Goal: Task Accomplishment & Management: Manage account settings

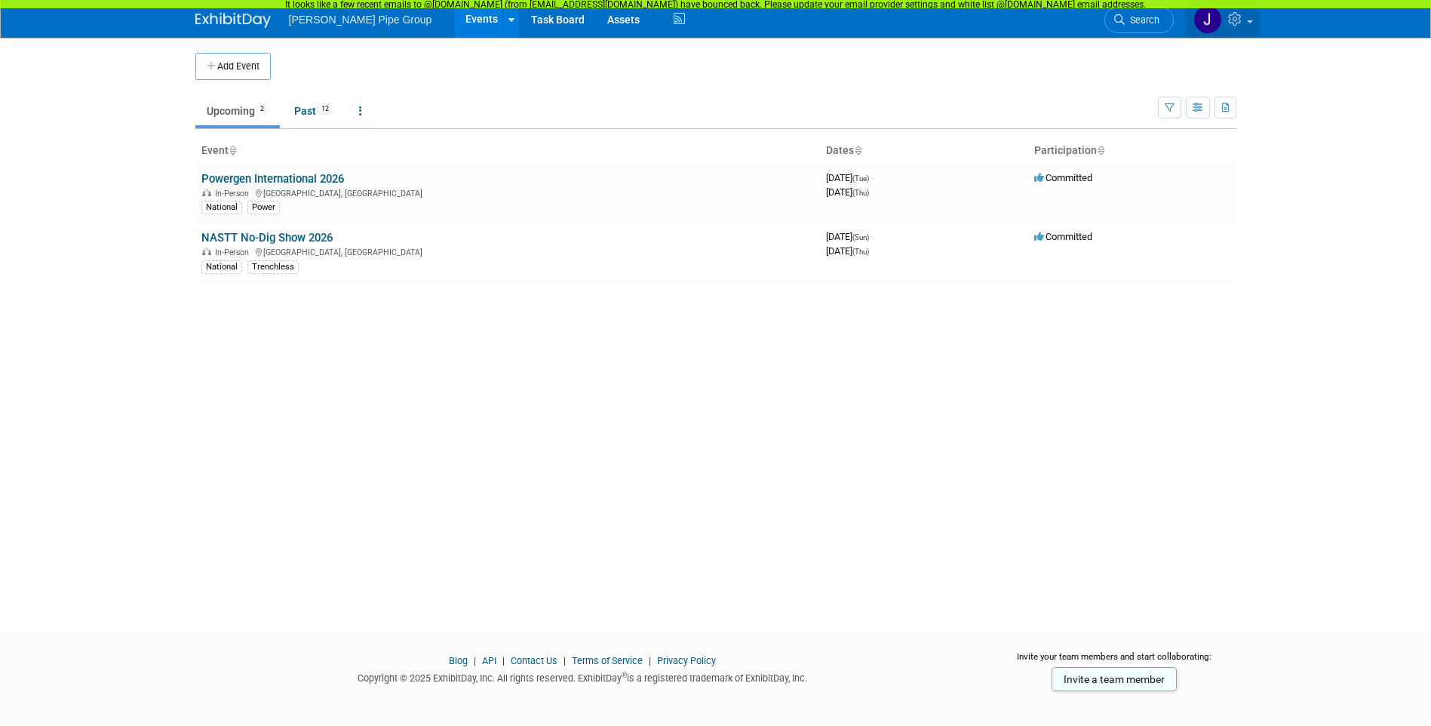
click at [1248, 24] on link at bounding box center [1222, 19] width 74 height 38
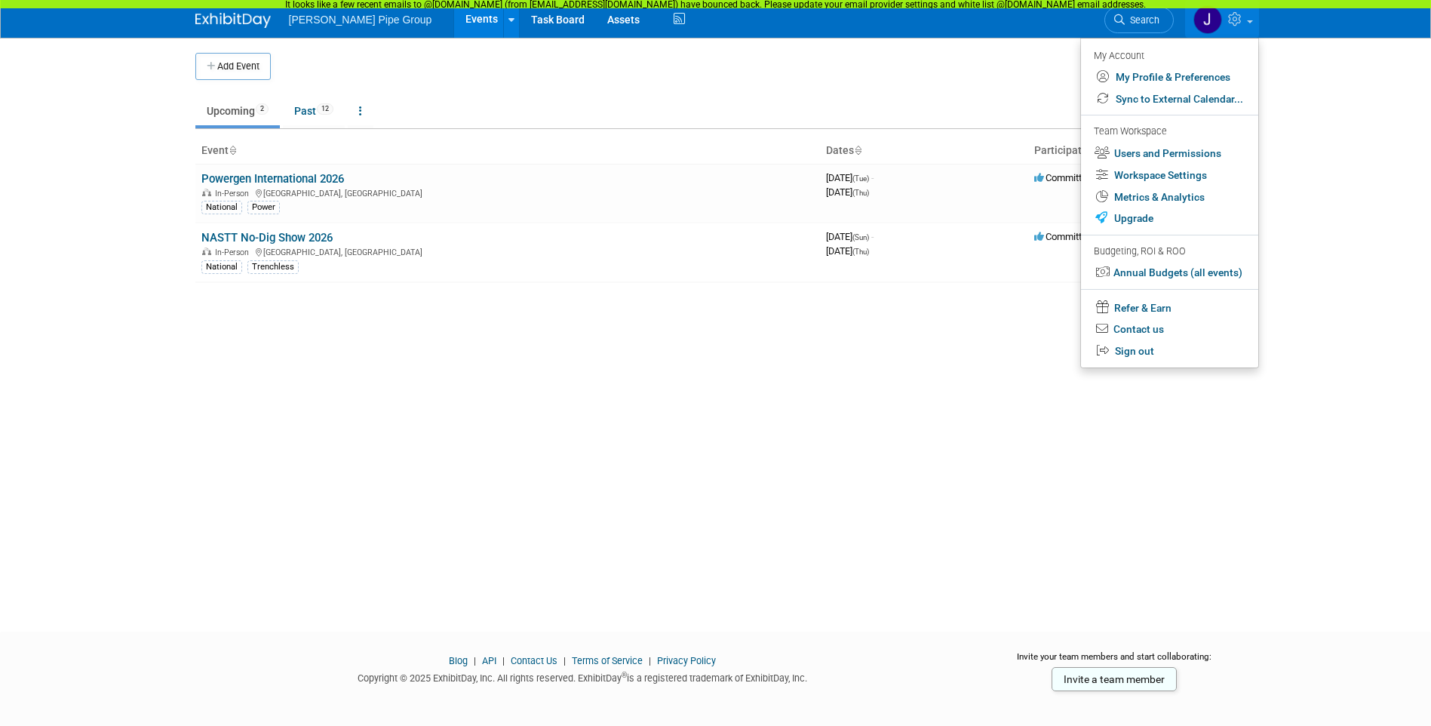
click at [1248, 24] on link at bounding box center [1222, 19] width 74 height 38
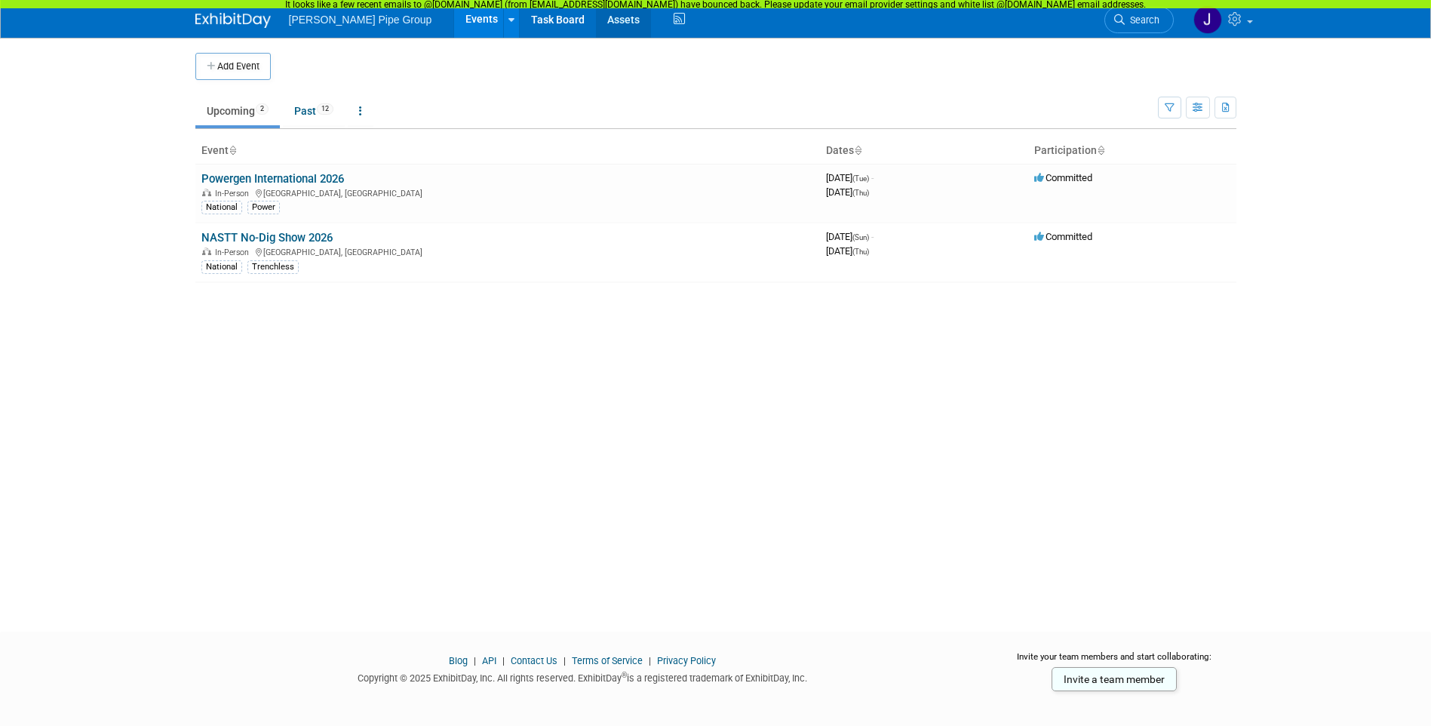
click at [596, 16] on link "Assets" at bounding box center [623, 19] width 55 height 38
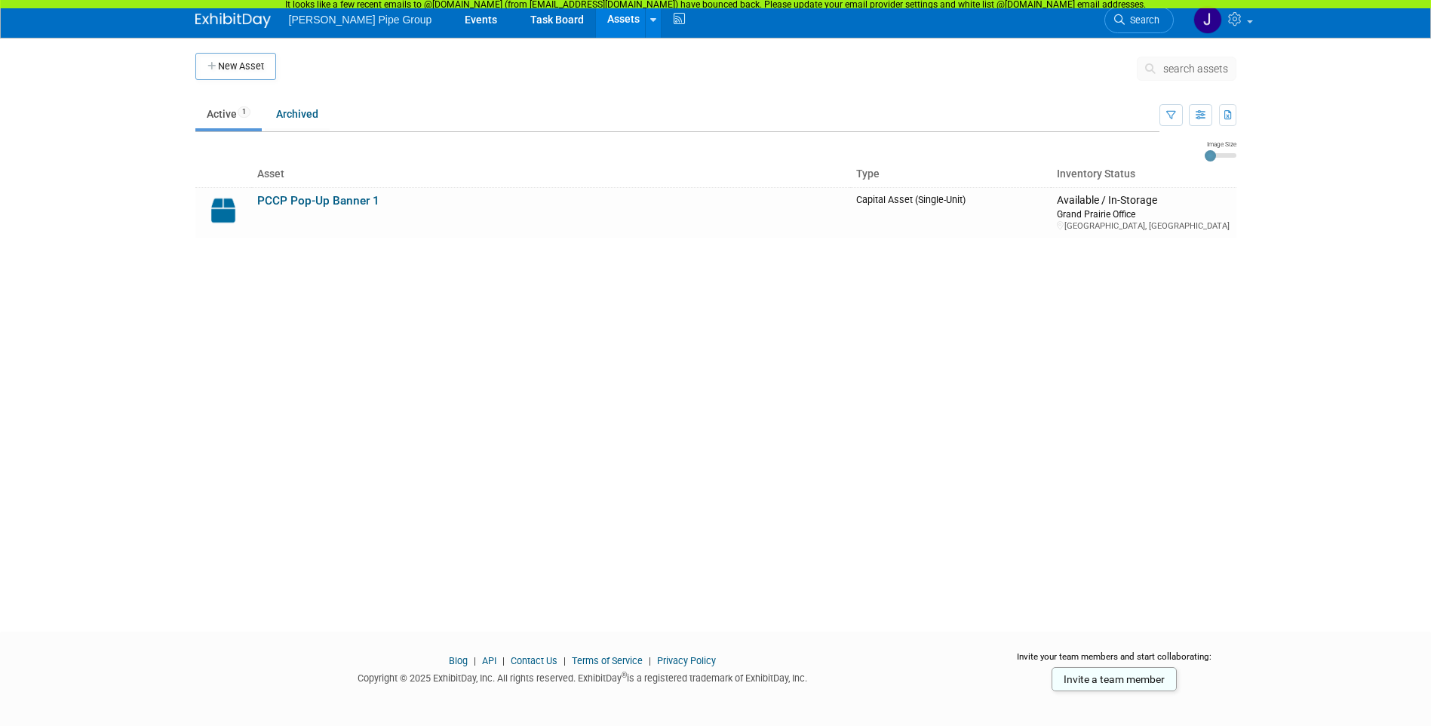
click at [319, 20] on span "[PERSON_NAME] Pipe Group" at bounding box center [360, 20] width 143 height 12
click at [373, 23] on span "[PERSON_NAME] Pipe Group" at bounding box center [360, 20] width 143 height 12
click at [352, 25] on span "[PERSON_NAME] Pipe Group" at bounding box center [360, 20] width 143 height 12
click at [461, 17] on link "Events" at bounding box center [480, 19] width 55 height 38
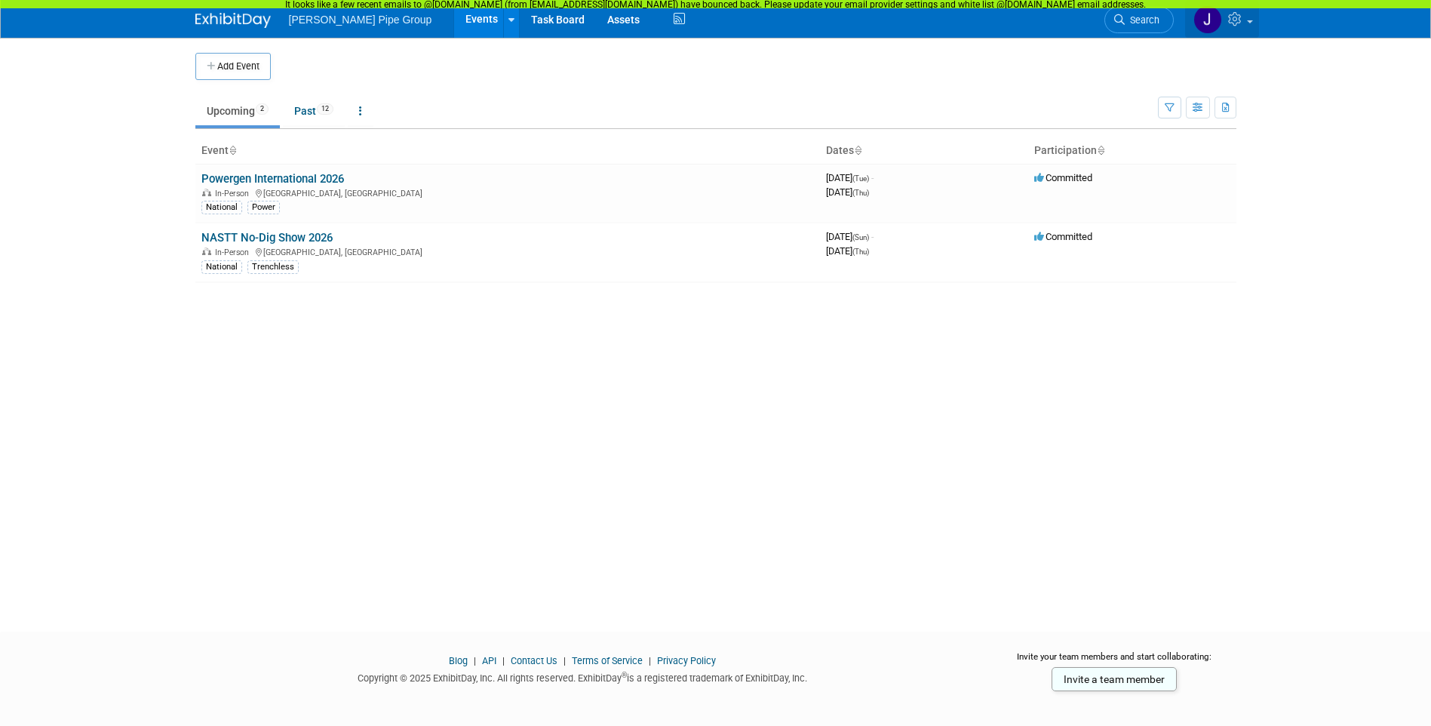
click at [1248, 22] on span at bounding box center [1250, 21] width 6 height 3
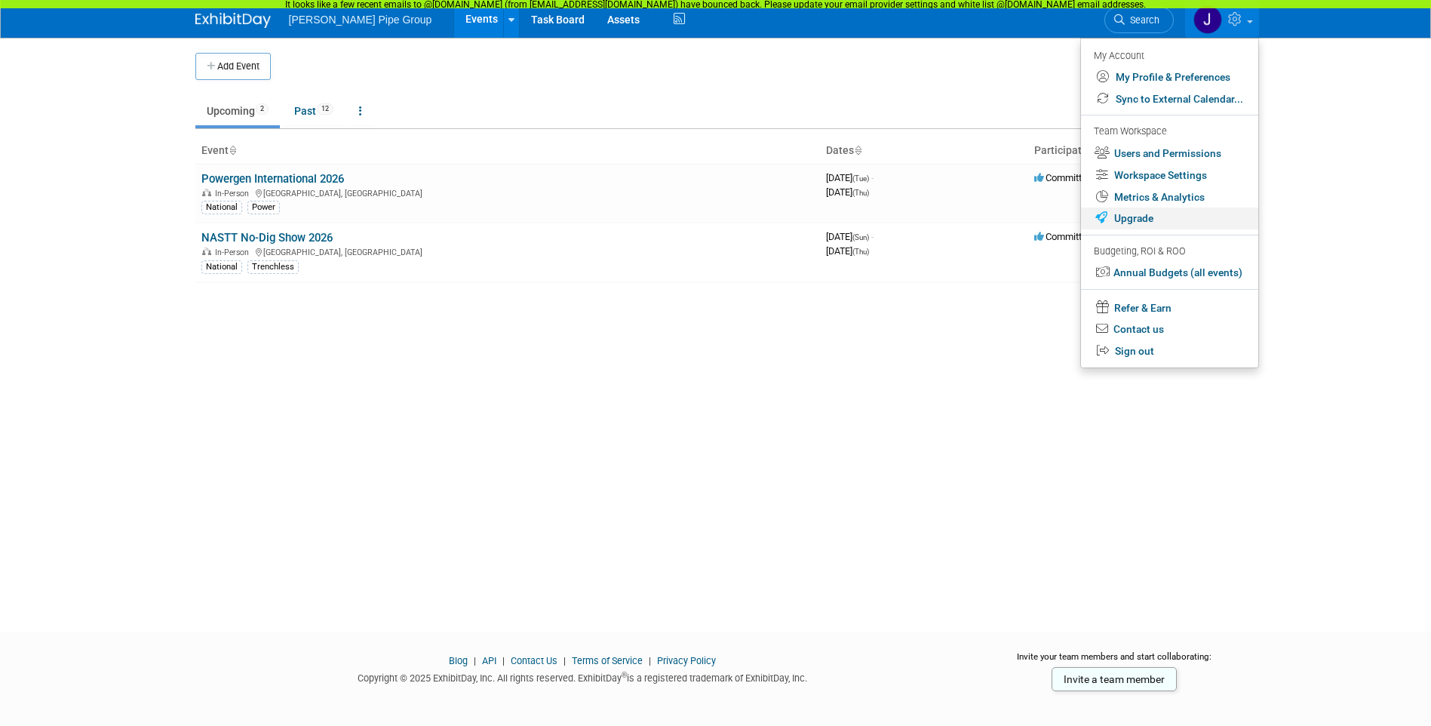
click at [1148, 216] on link "Upgrade" at bounding box center [1169, 218] width 177 height 22
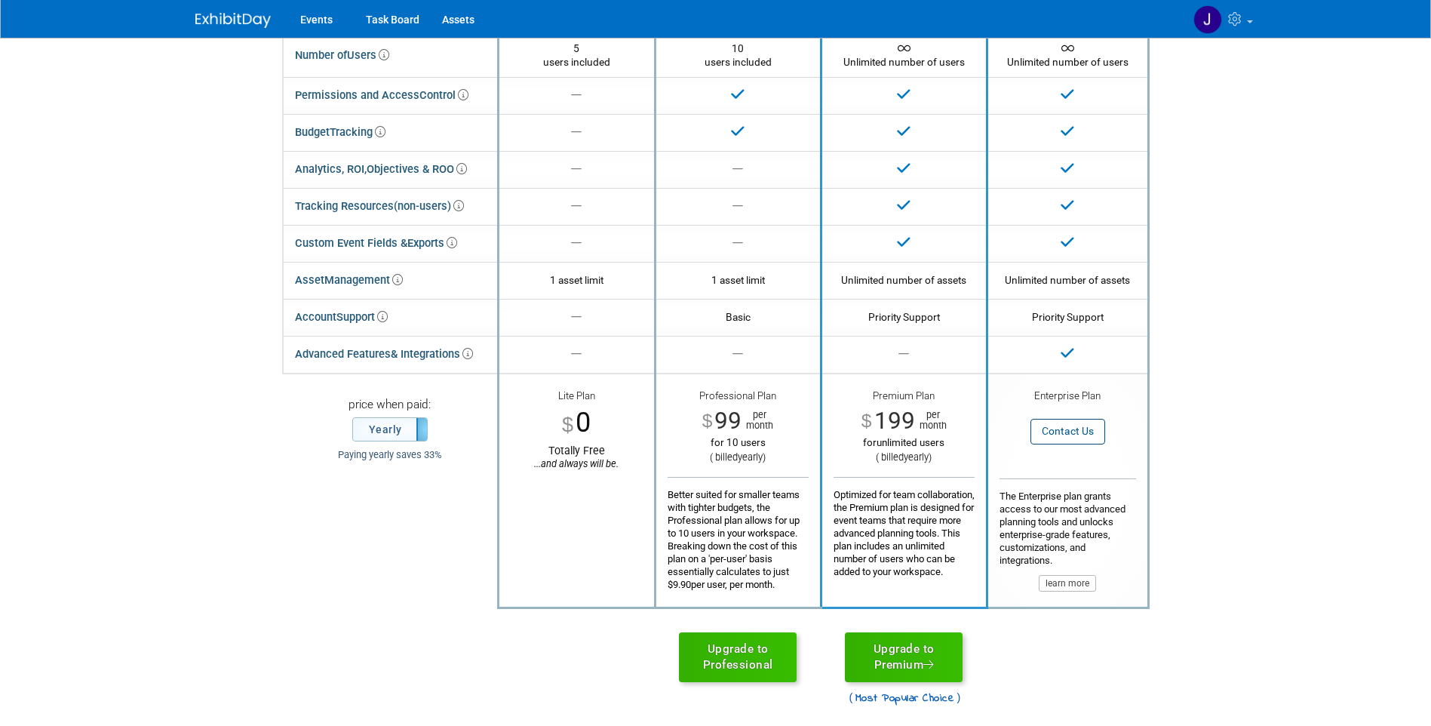
scroll to position [75, 0]
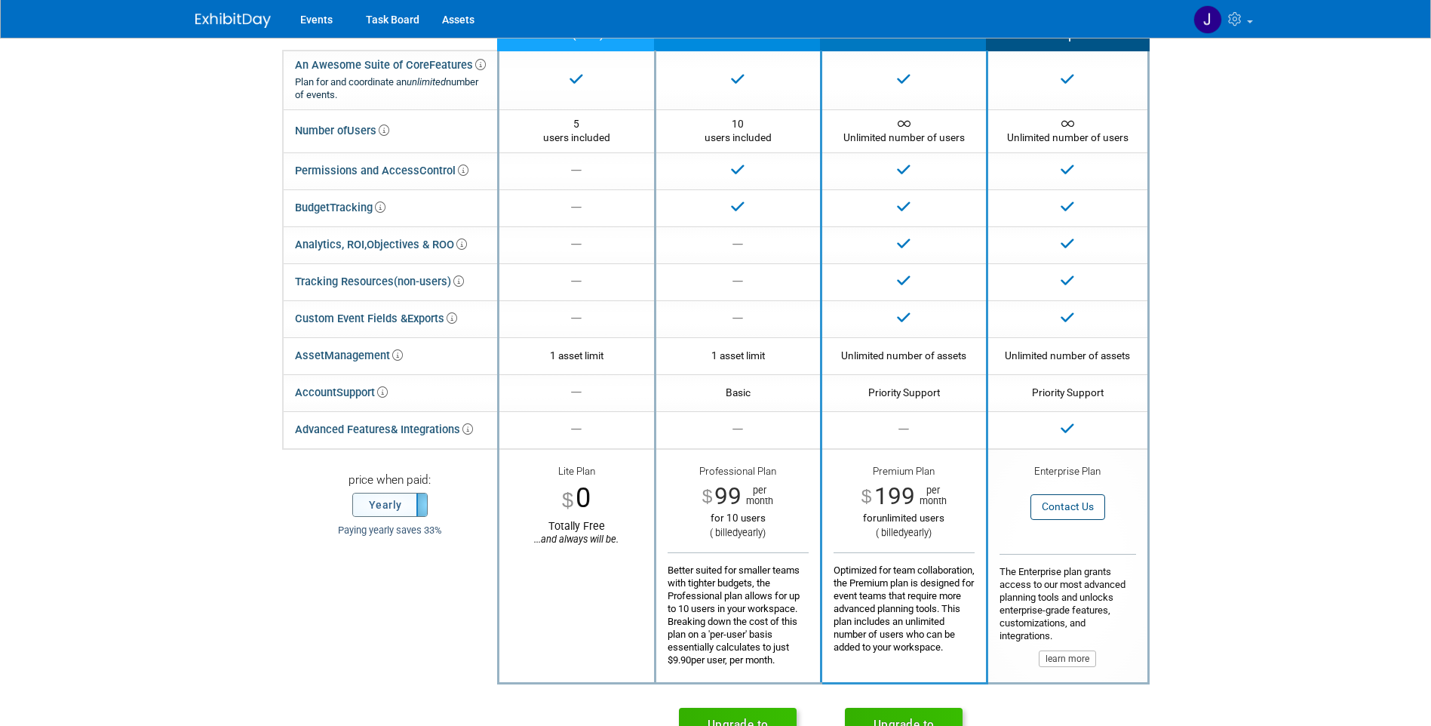
click at [400, 509] on label "Yearly" at bounding box center [390, 504] width 74 height 23
click at [389, 509] on label "Monthly" at bounding box center [390, 504] width 74 height 23
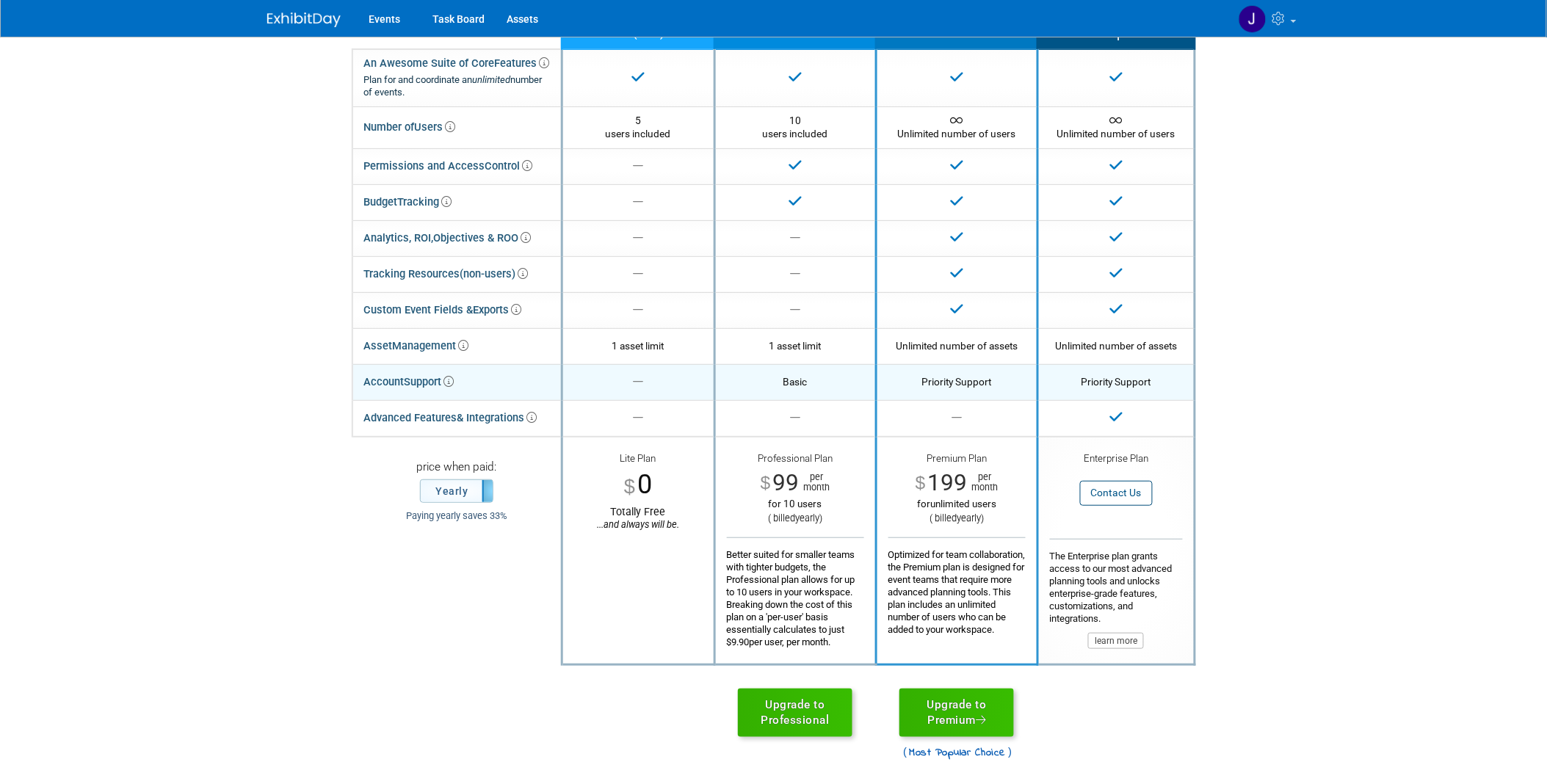
scroll to position [0, 0]
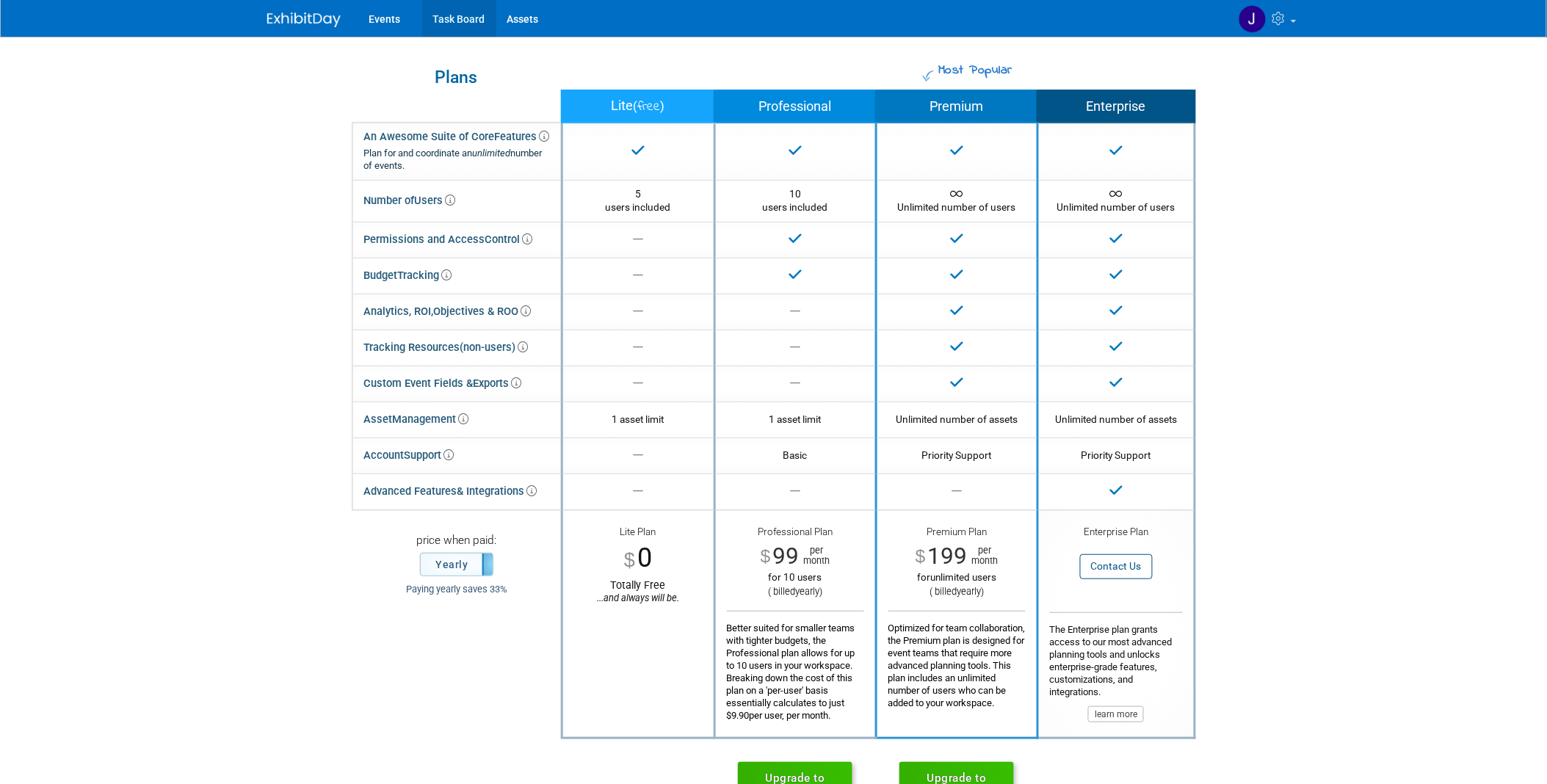
click at [453, 18] on link "Task Board" at bounding box center [459, 18] width 74 height 37
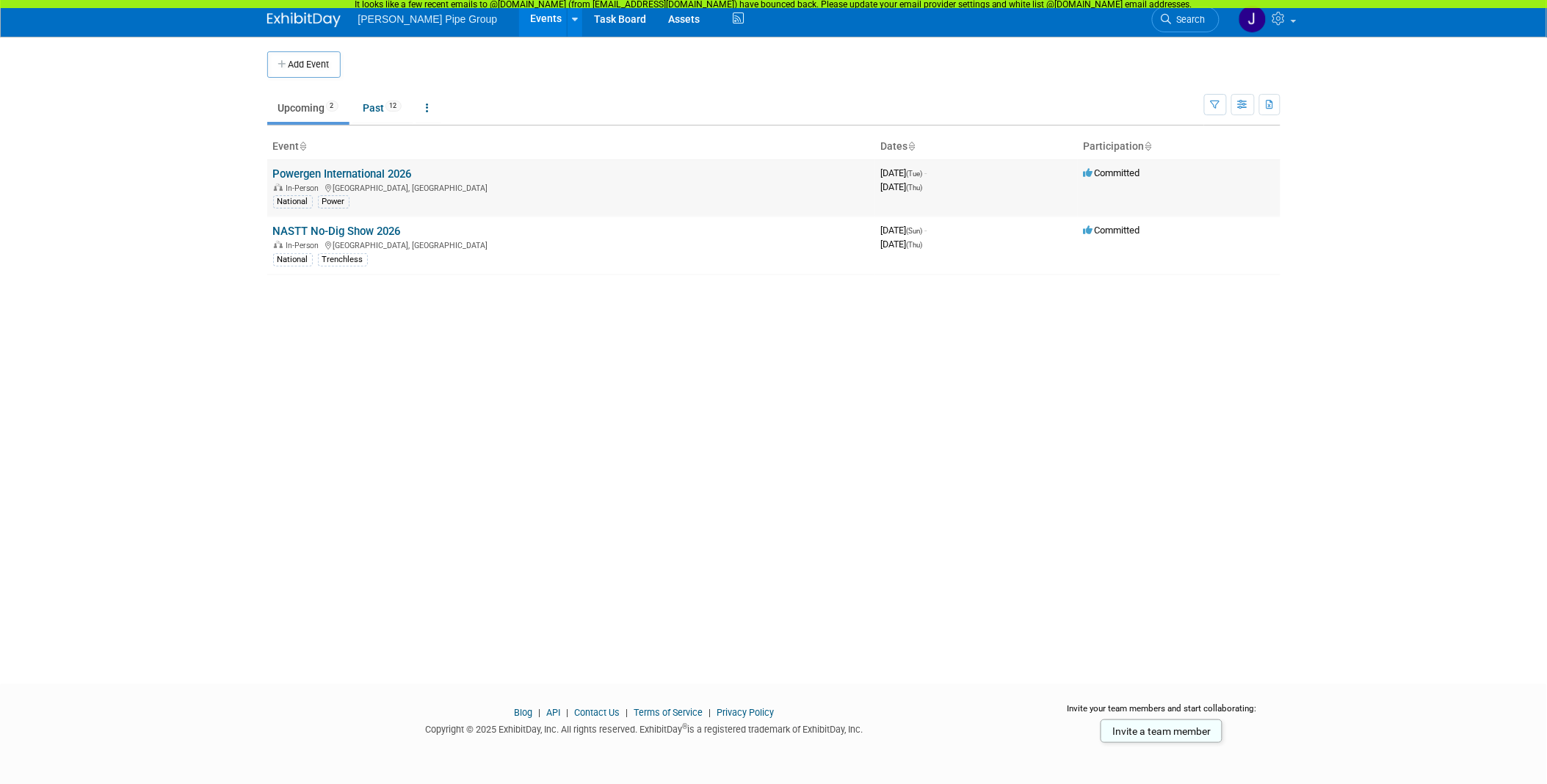
click at [335, 172] on link "Powergen International 2026" at bounding box center [342, 174] width 139 height 14
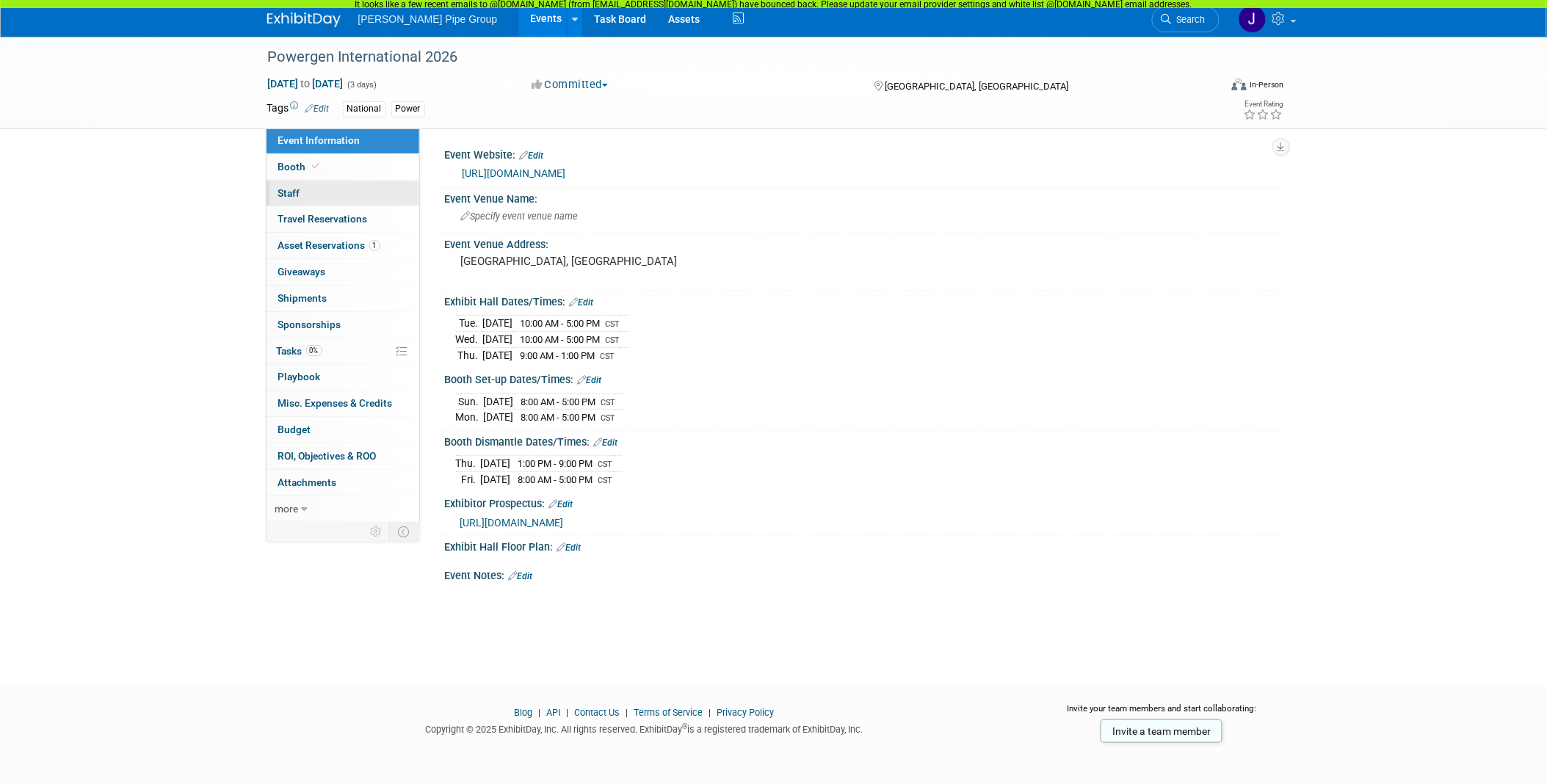
click at [295, 196] on span "Staff 0" at bounding box center [289, 193] width 22 height 12
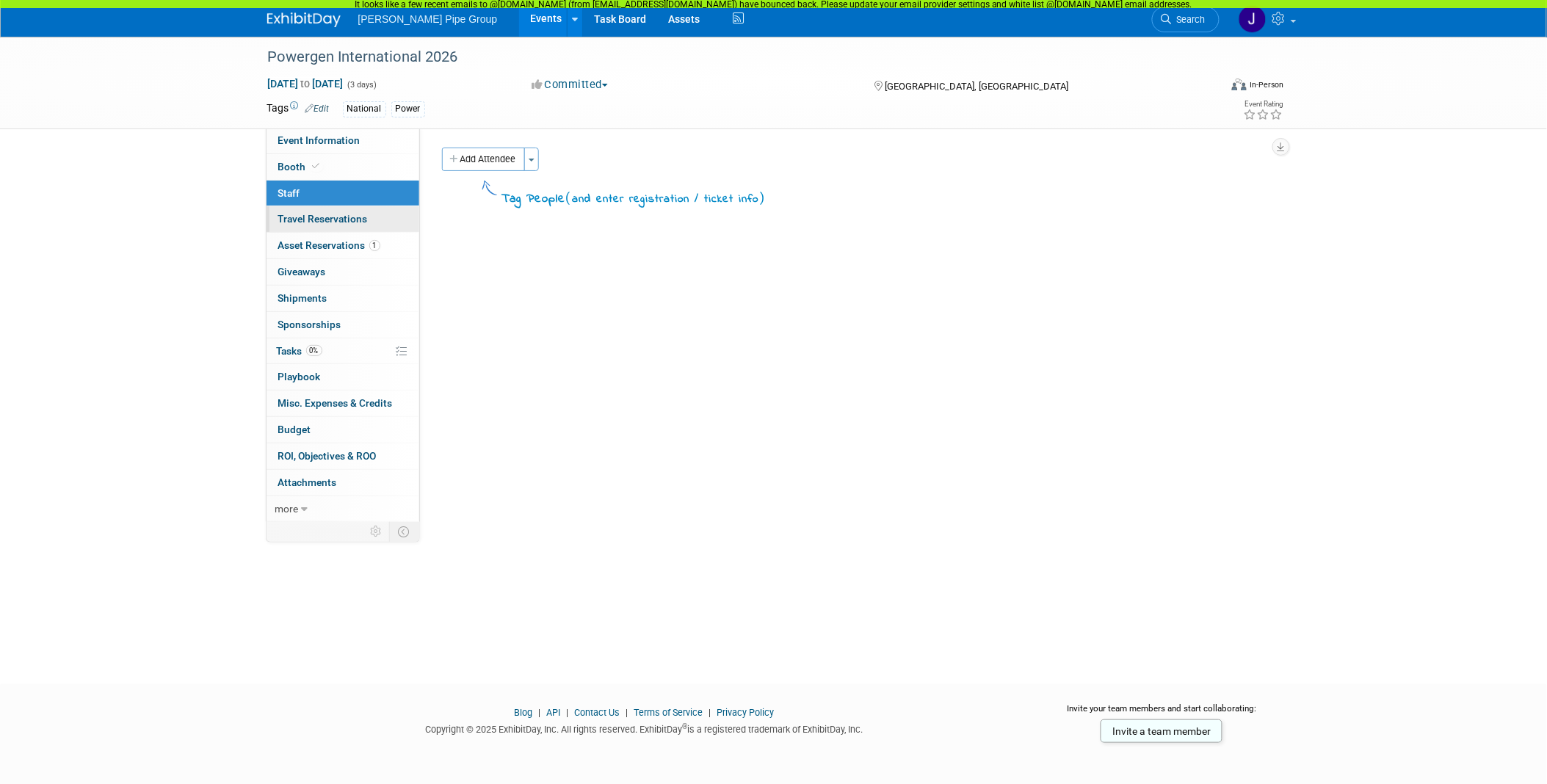
click at [302, 220] on span "Travel Reservations 0" at bounding box center [323, 219] width 90 height 12
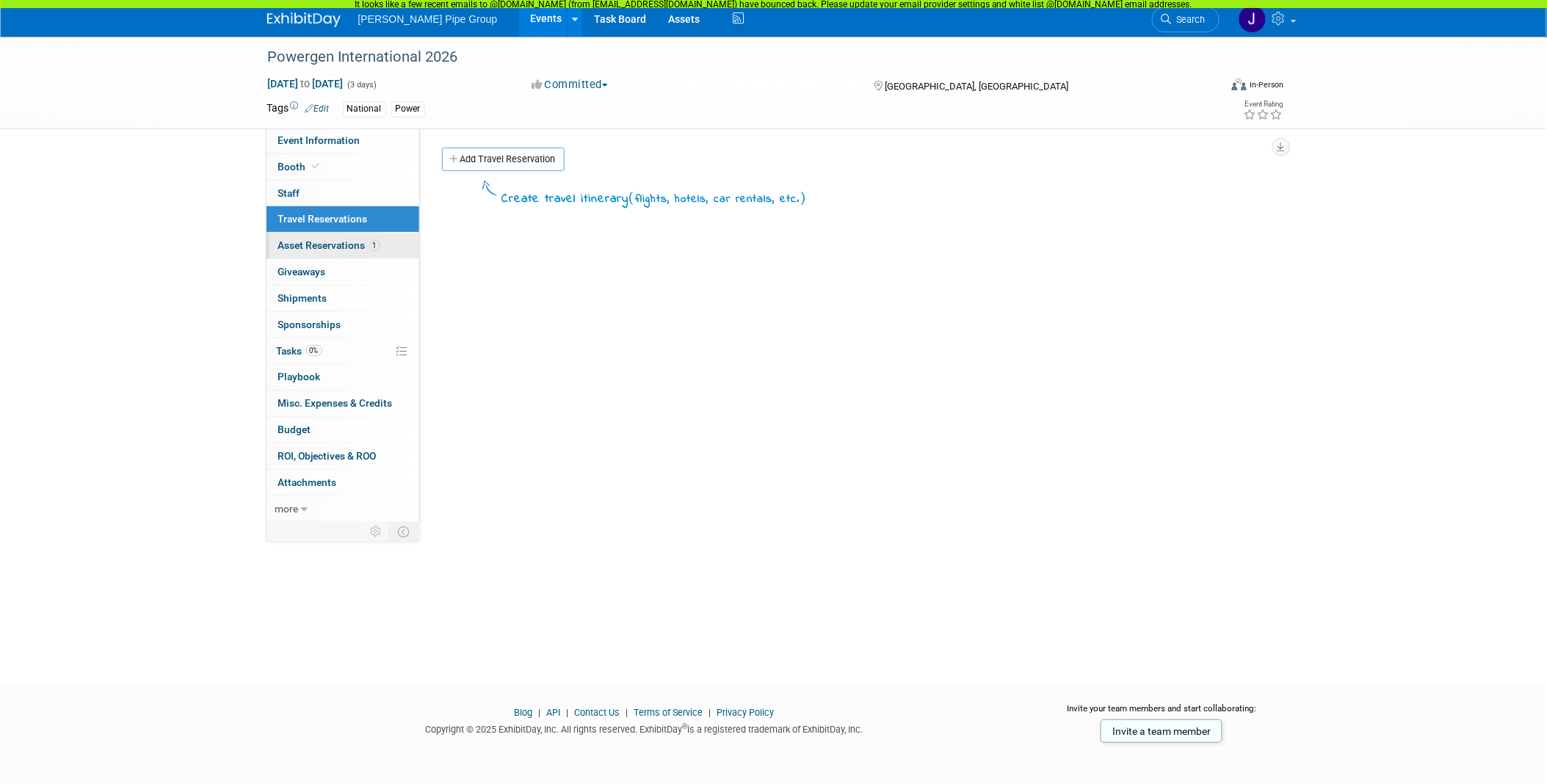
click at [301, 244] on span "Asset Reservations 1" at bounding box center [329, 245] width 102 height 12
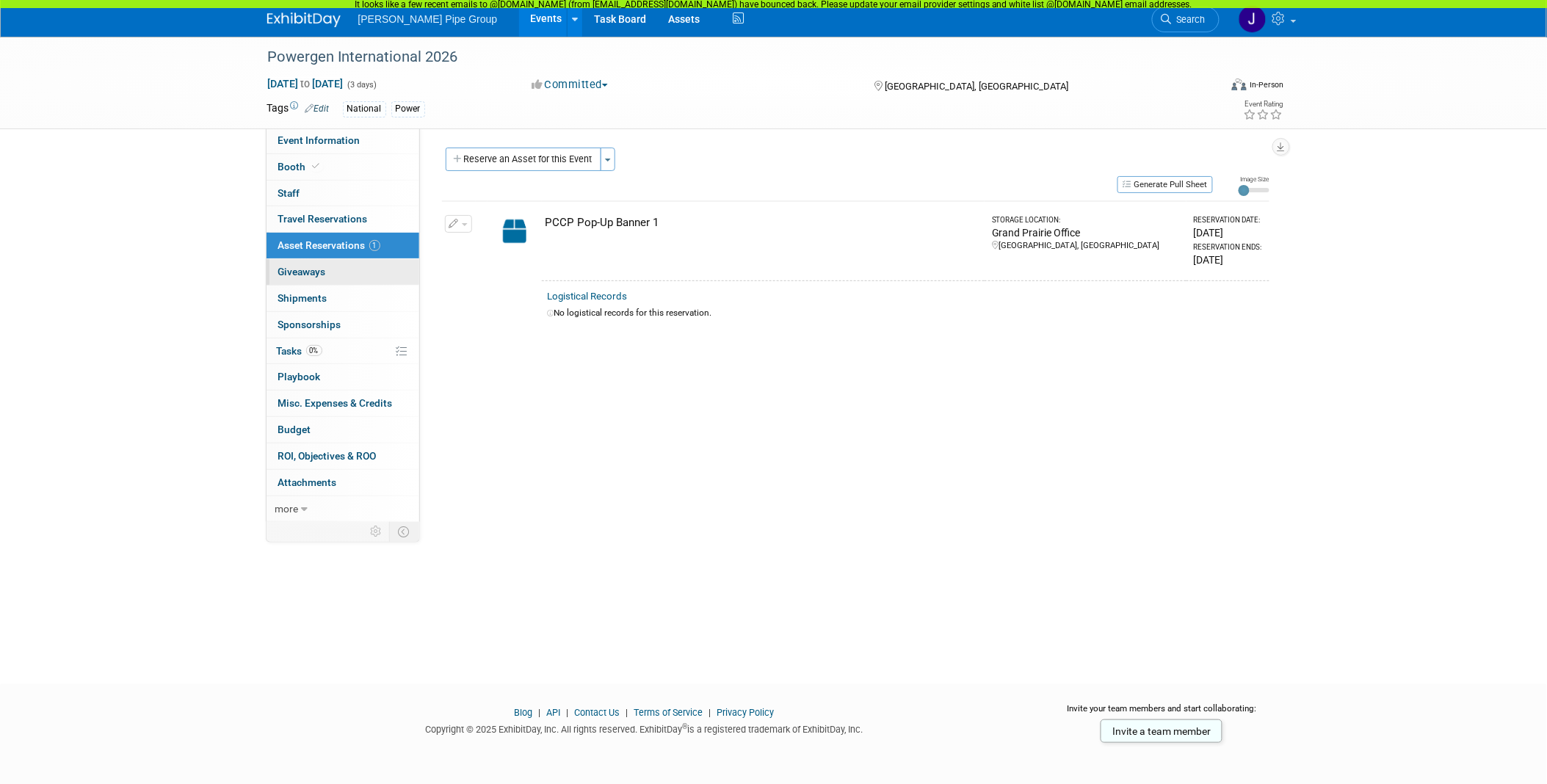
click at [298, 273] on span "Giveaways 0" at bounding box center [302, 271] width 48 height 12
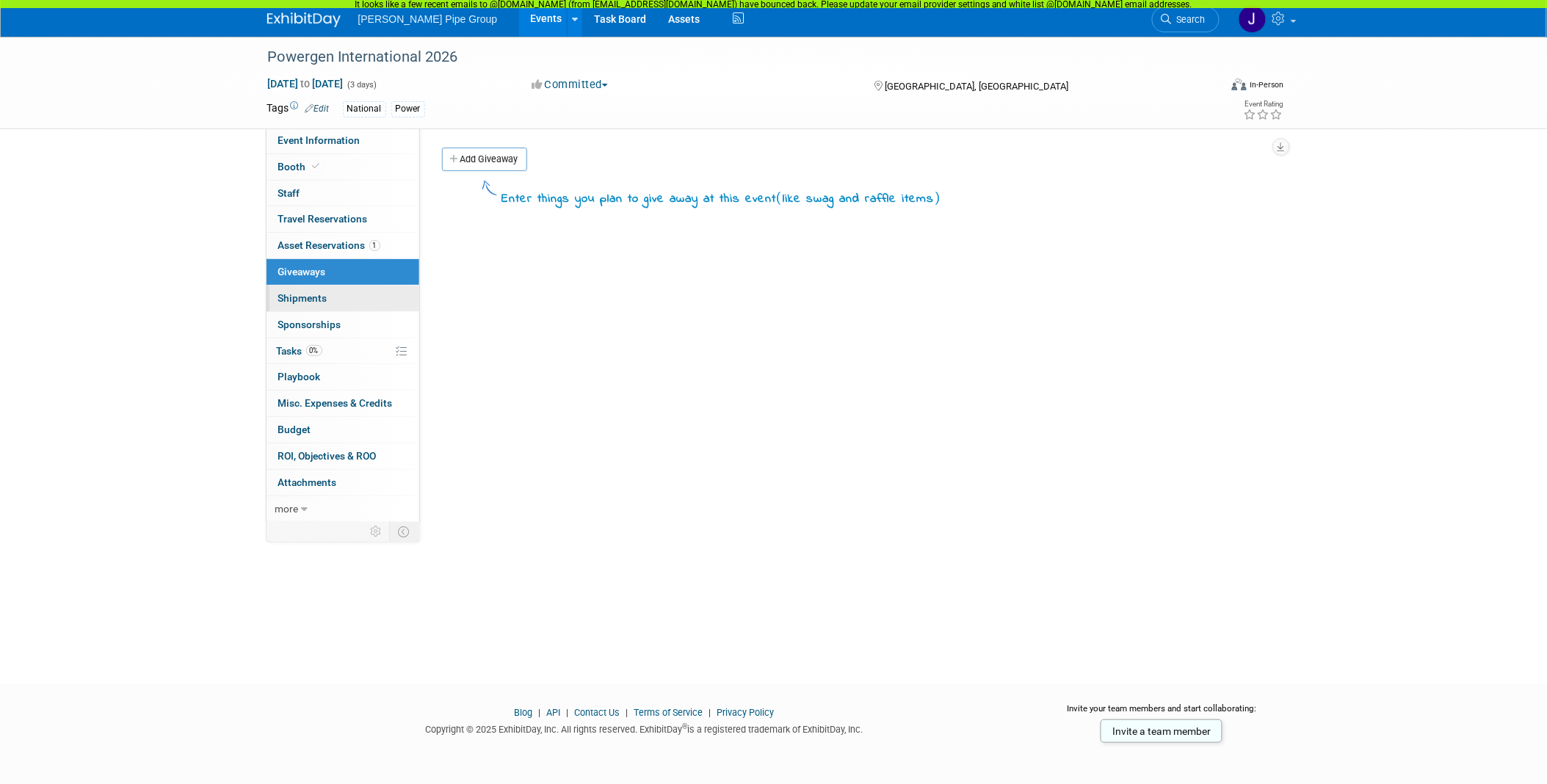
click at [291, 297] on span "Shipments 0" at bounding box center [303, 298] width 50 height 12
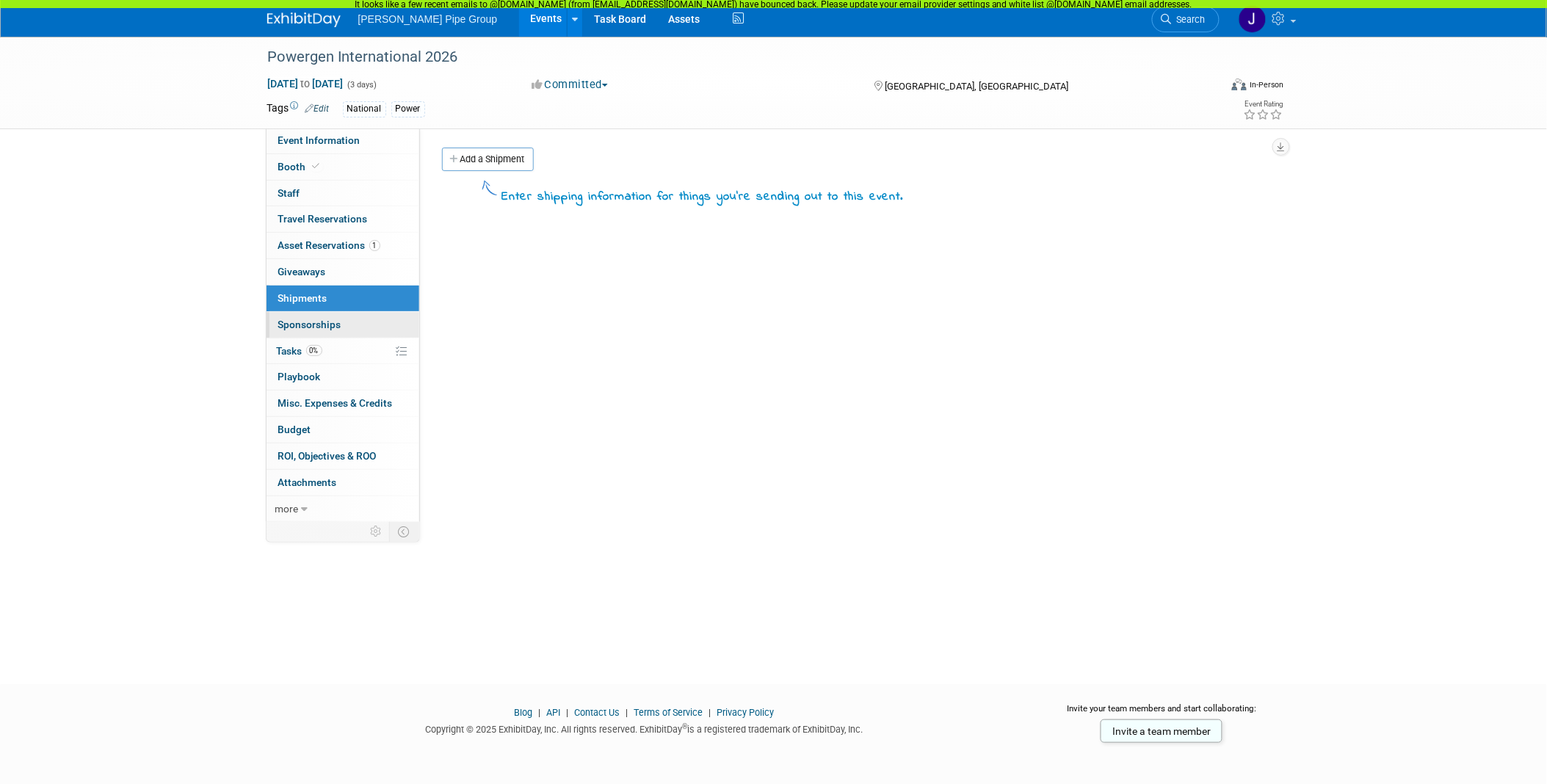
click at [295, 320] on span "Sponsorships 0" at bounding box center [309, 324] width 63 height 12
click at [287, 348] on span "Tasks 0%" at bounding box center [299, 351] width 46 height 12
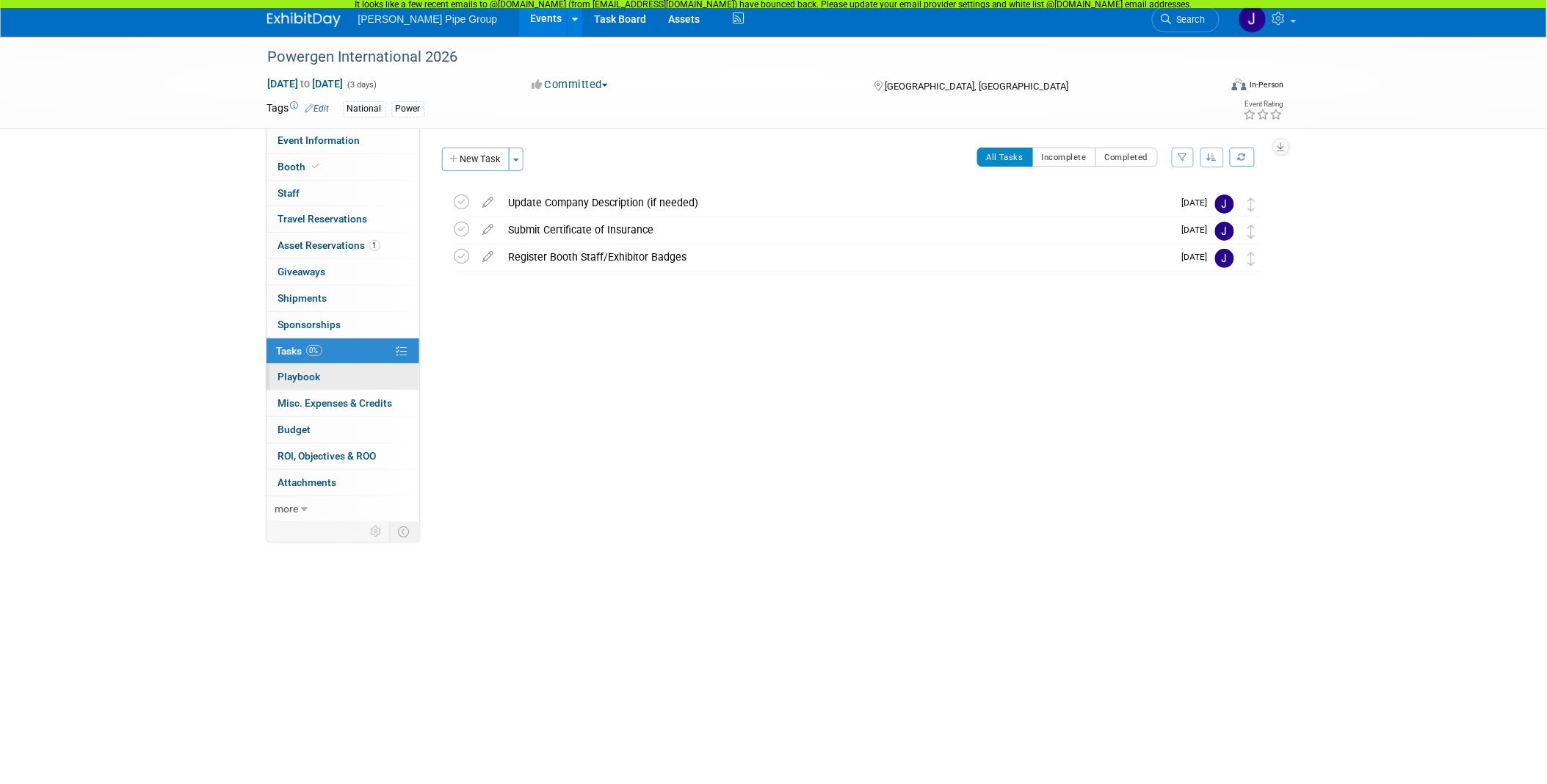
click at [296, 373] on span "Playbook 0" at bounding box center [300, 376] width 43 height 12
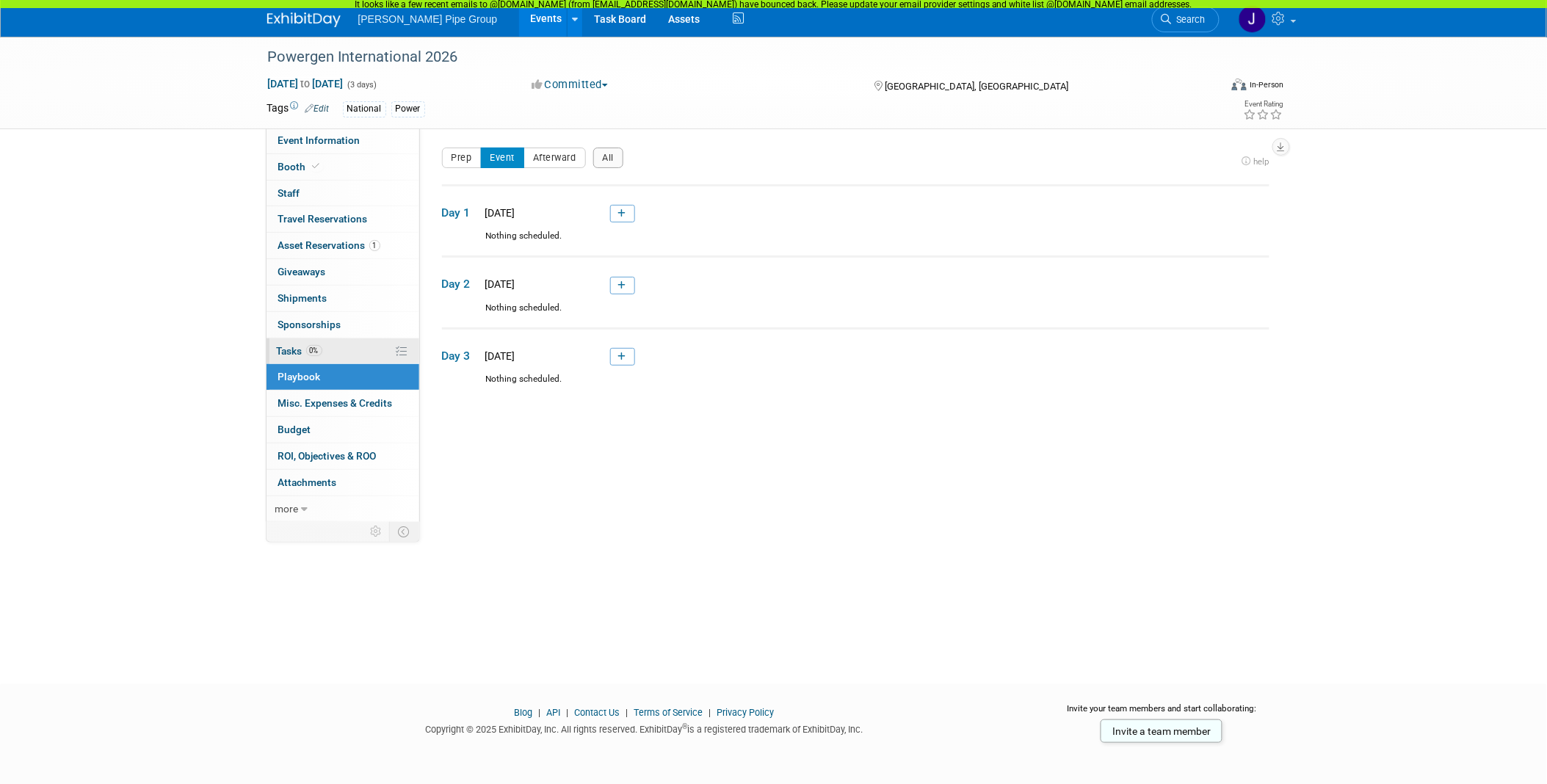
click at [279, 351] on span "Tasks 0%" at bounding box center [299, 351] width 46 height 12
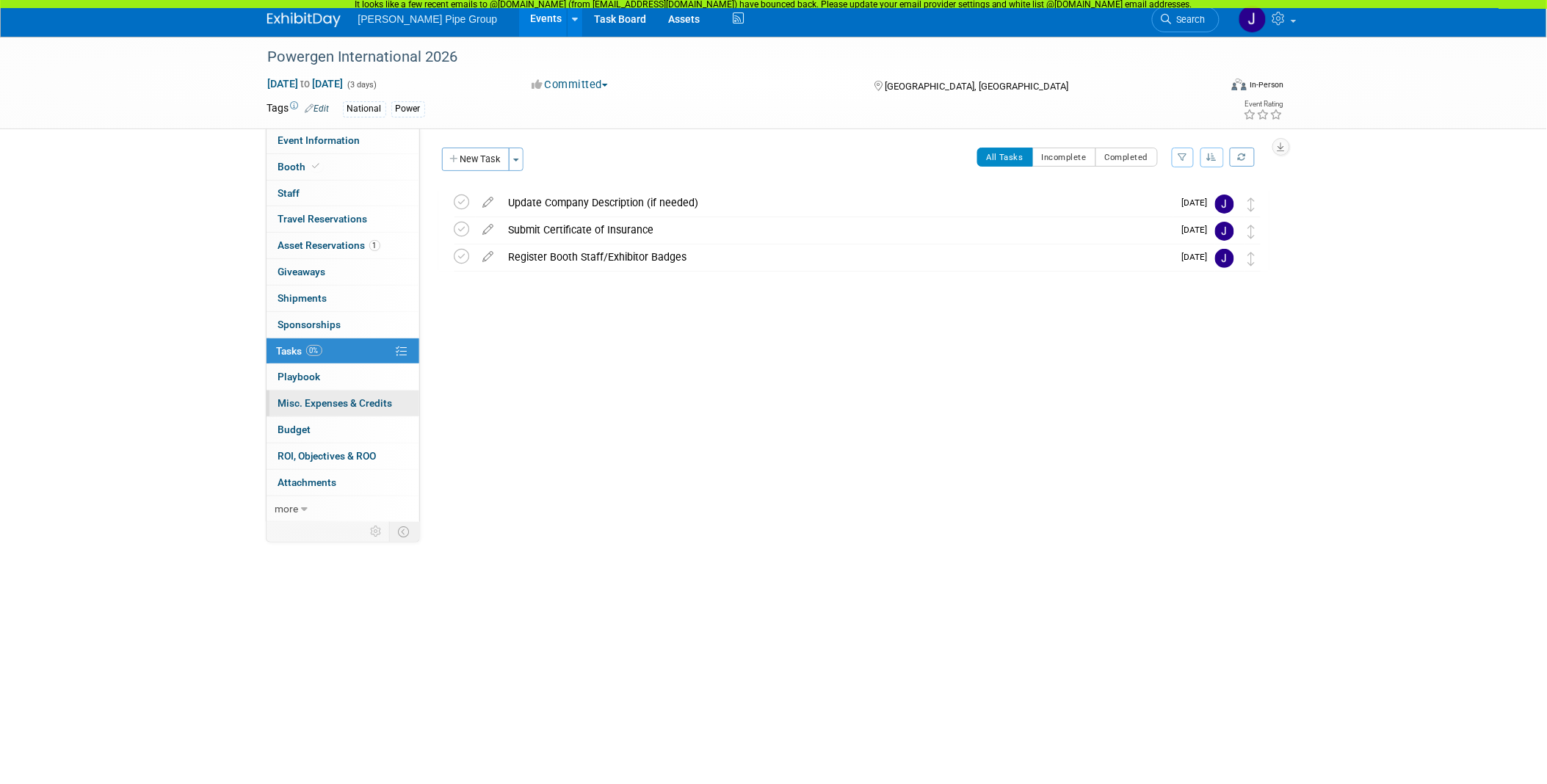
click at [292, 397] on span "Misc. Expenses & Credits 0" at bounding box center [336, 403] width 115 height 12
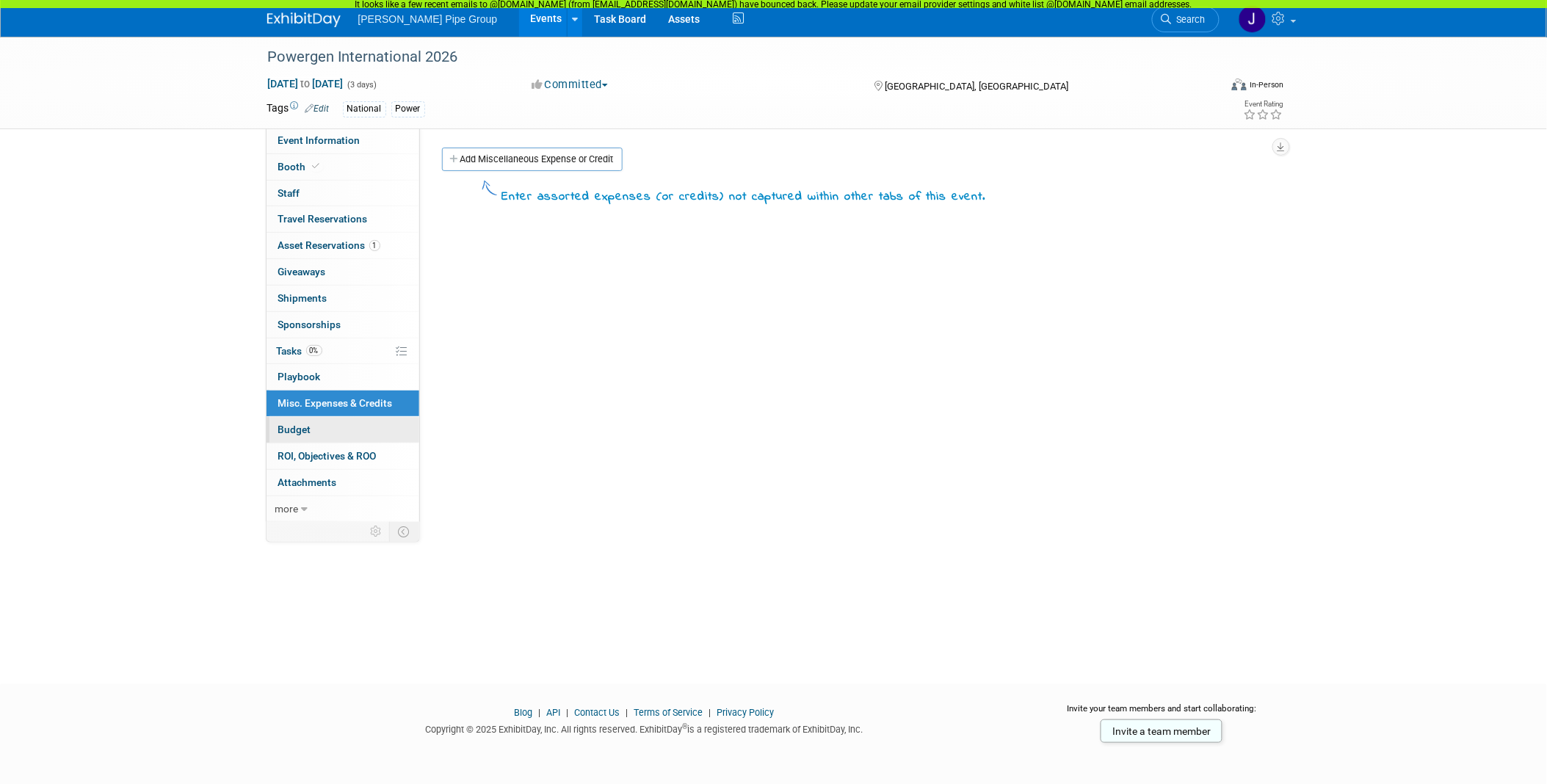
click at [292, 429] on span "Budget" at bounding box center [295, 429] width 33 height 12
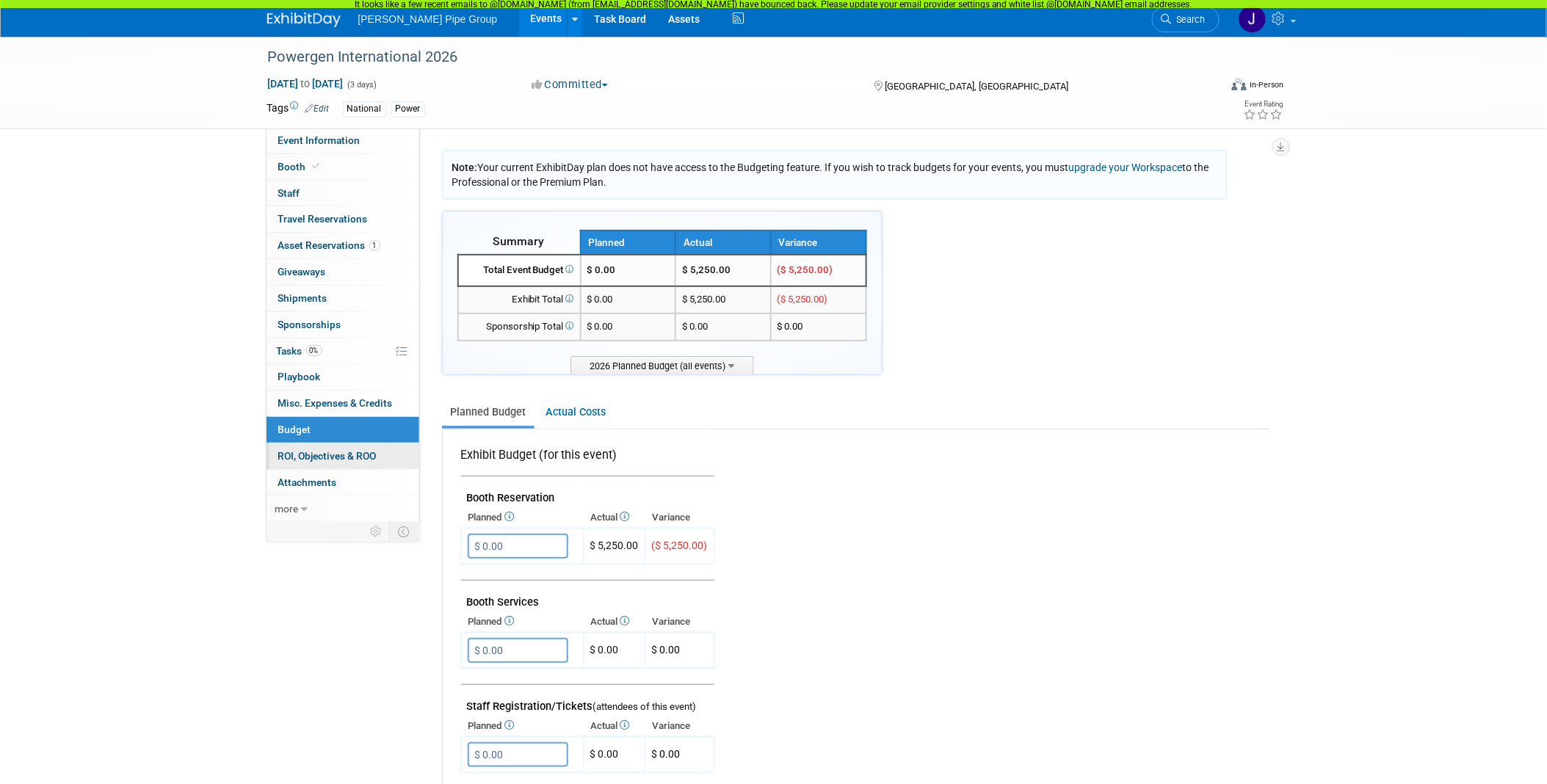
click at [289, 457] on span "ROI, Objectives & ROO 0" at bounding box center [327, 455] width 98 height 12
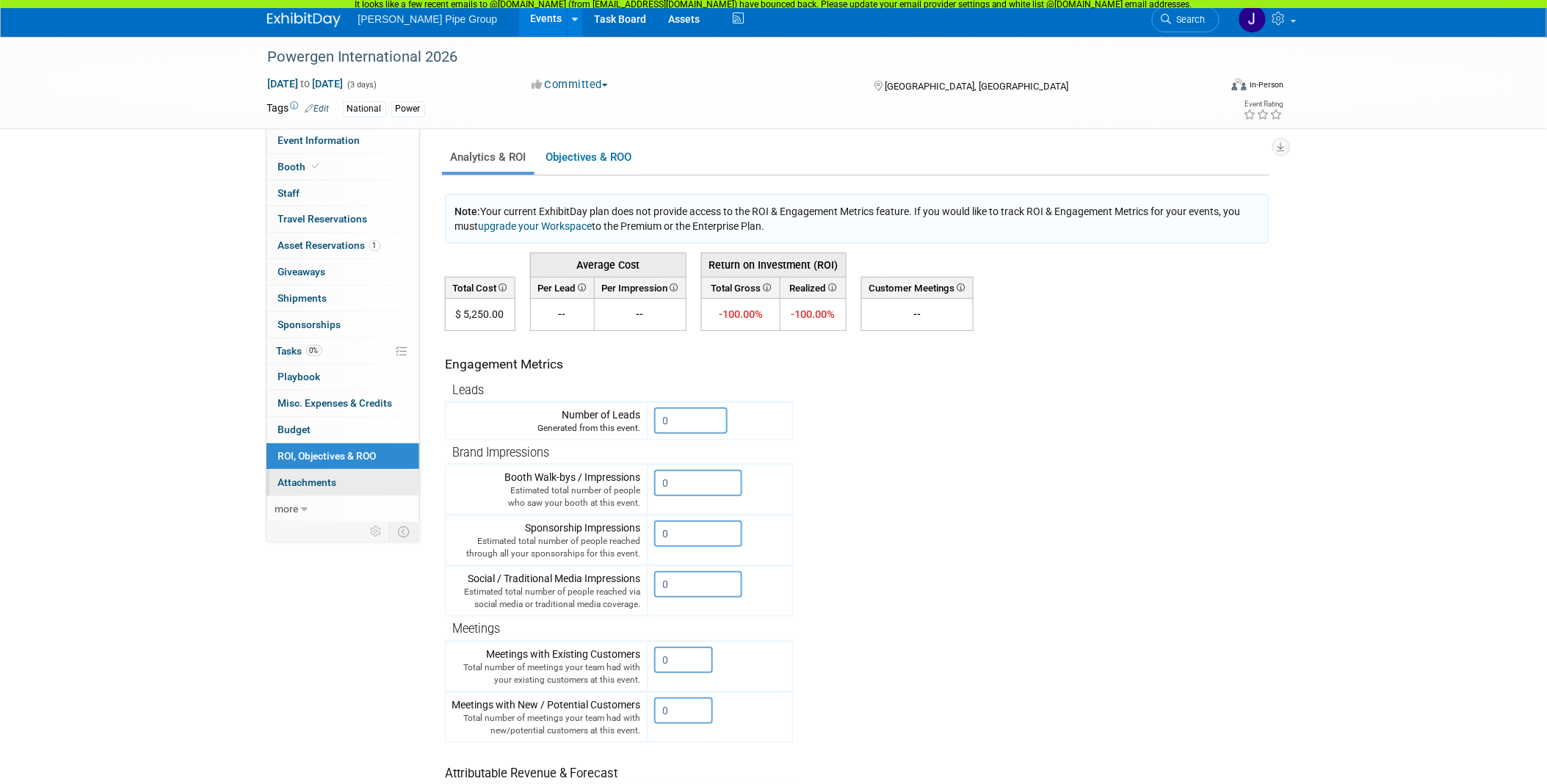
click at [289, 485] on span "Attachments 0" at bounding box center [307, 482] width 58 height 12
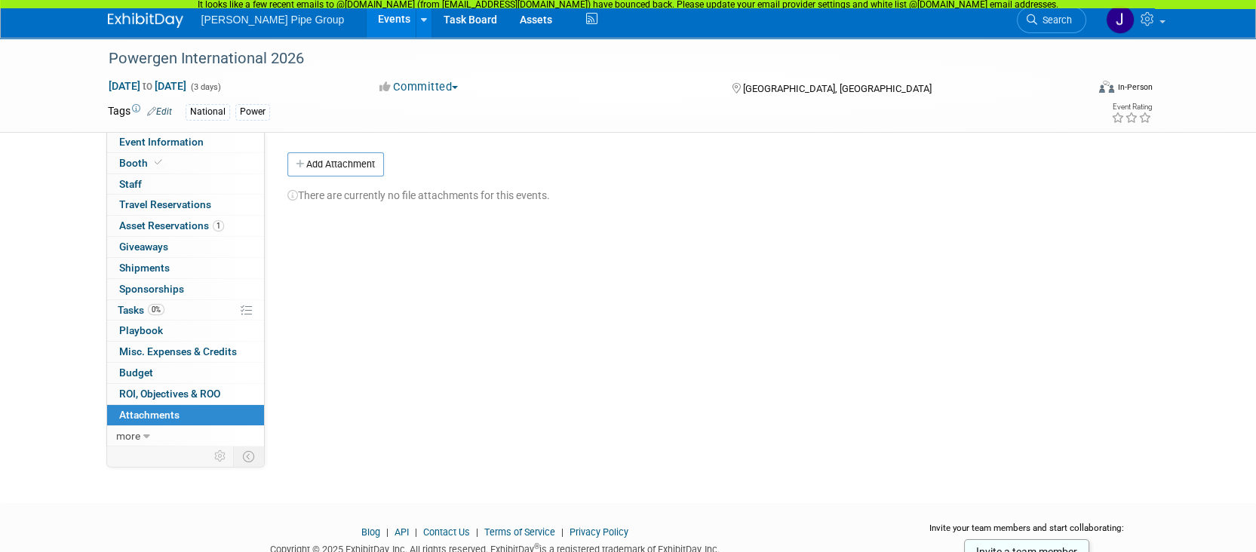
click at [53, 220] on div "Powergen International 2026 Jan 20, 2026 to Jan 22, 2026 (3 days) Jan 20, 2026 …" at bounding box center [628, 257] width 1256 height 438
click at [169, 146] on span "Event Information" at bounding box center [161, 142] width 85 height 12
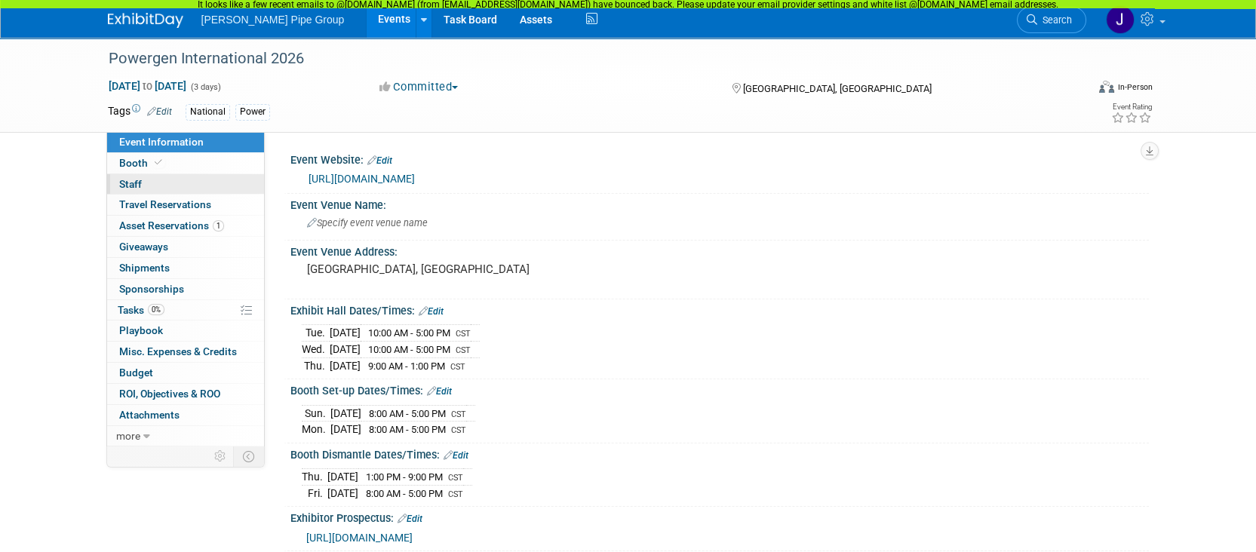
click at [134, 188] on span "Staff 0" at bounding box center [130, 184] width 23 height 12
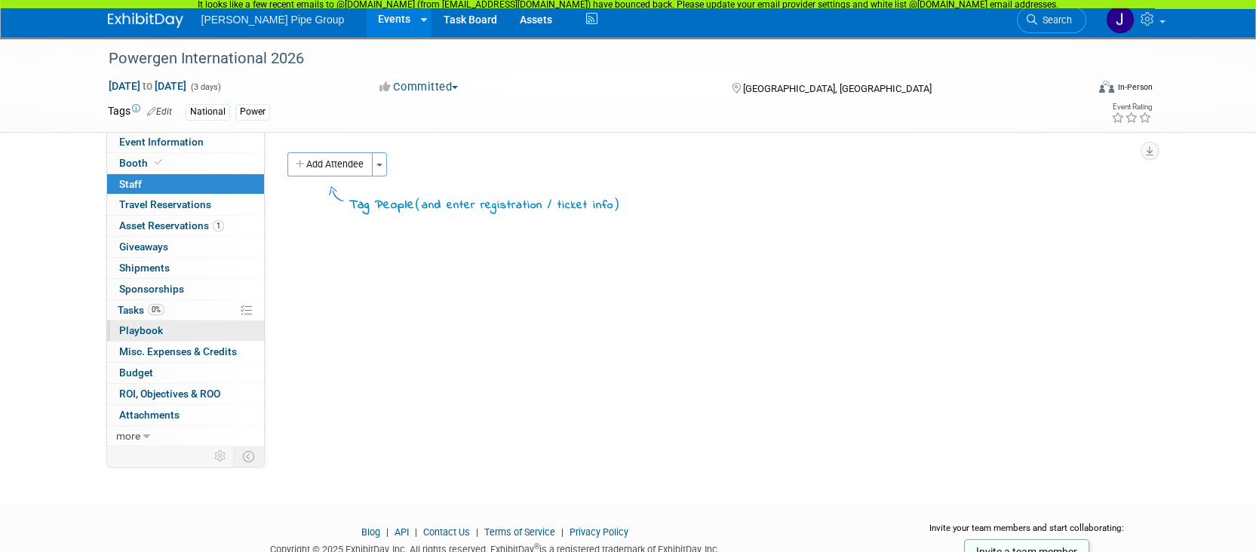
click at [133, 332] on span "Playbook 0" at bounding box center [141, 330] width 44 height 12
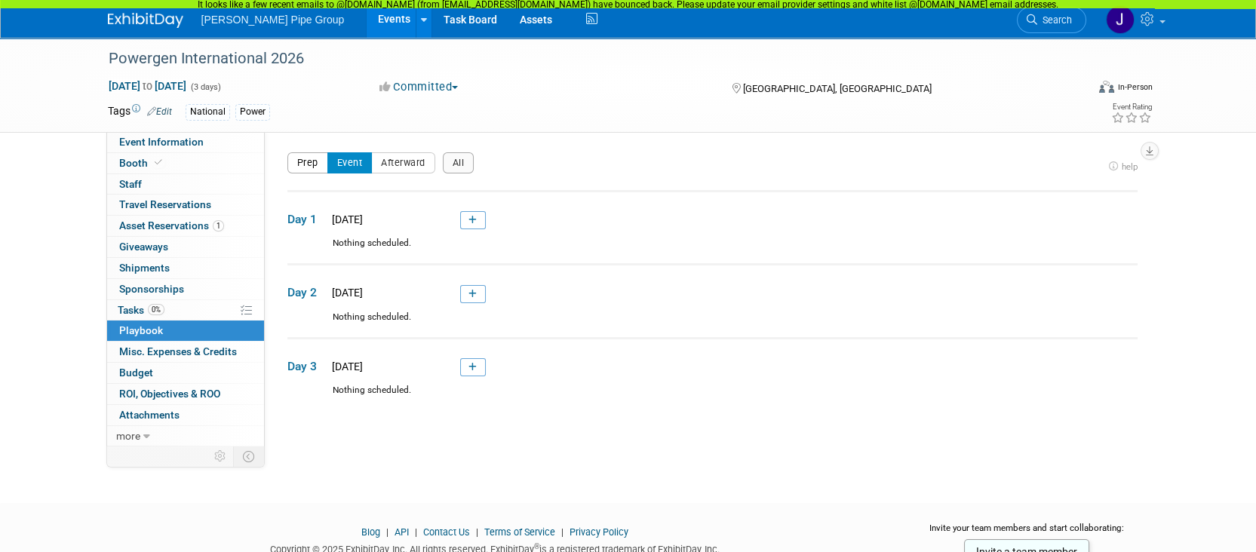
click at [307, 164] on button "Prep" at bounding box center [307, 162] width 41 height 21
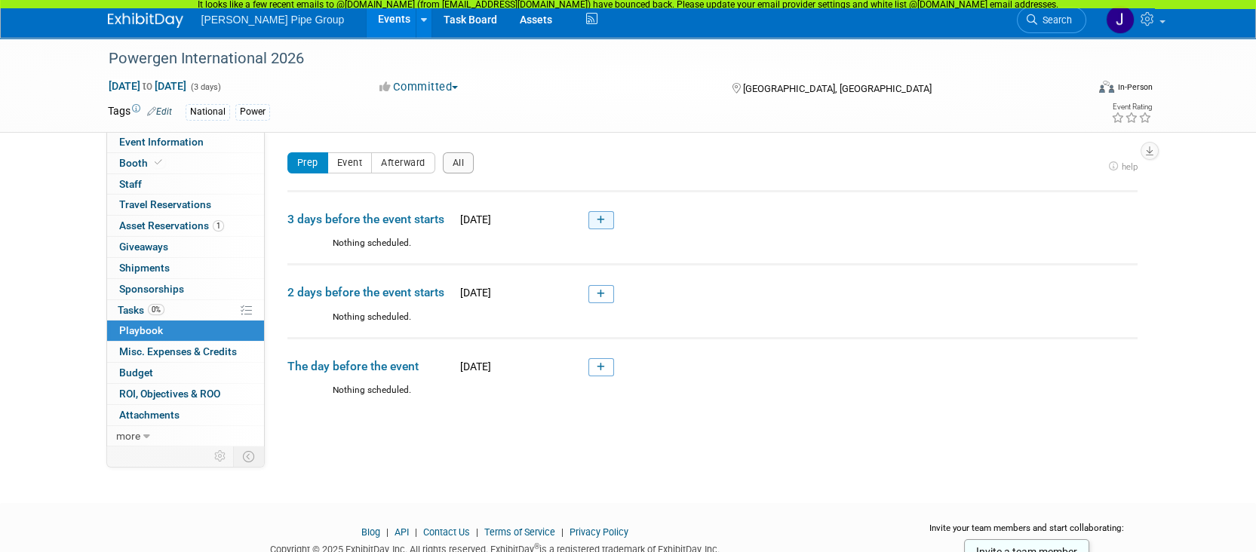
click at [607, 222] on link at bounding box center [601, 220] width 26 height 18
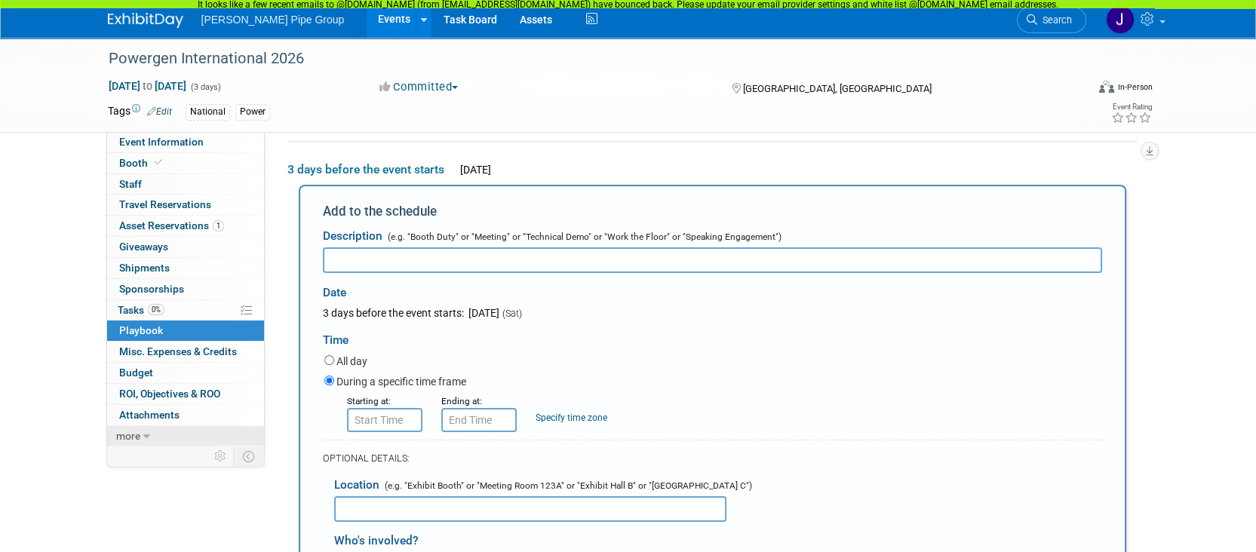
click at [144, 440] on link "more" at bounding box center [185, 436] width 157 height 20
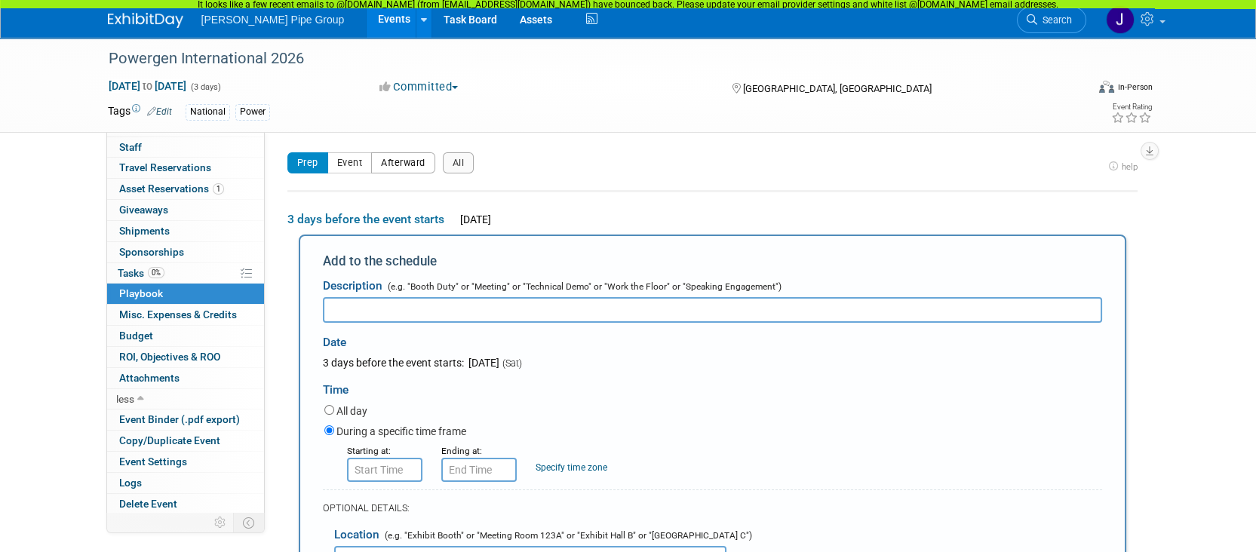
click at [386, 164] on button "Afterward" at bounding box center [403, 162] width 64 height 21
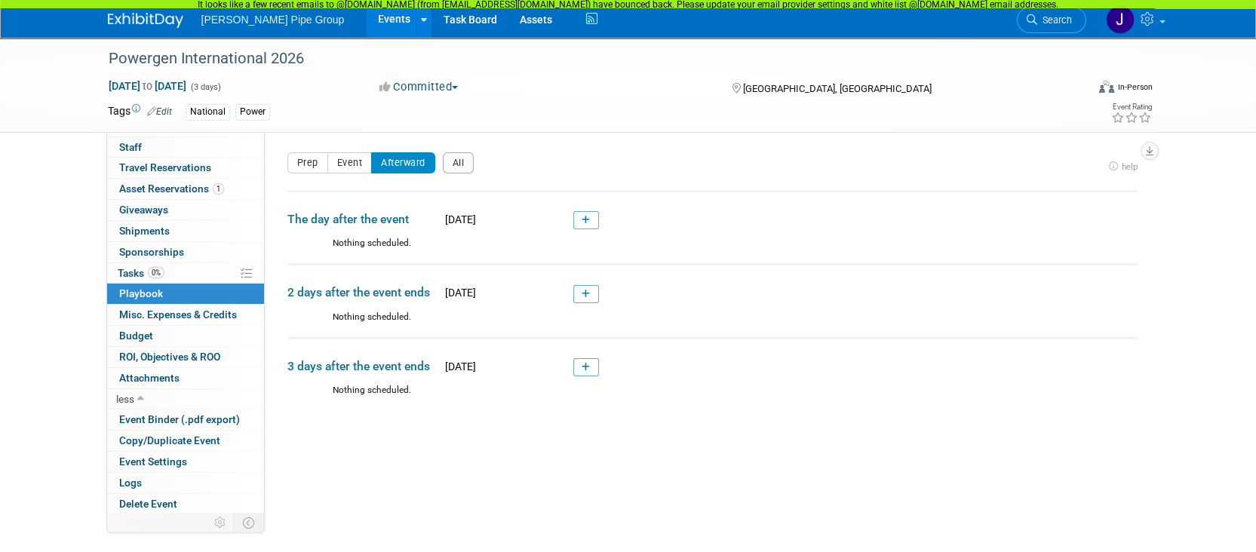
click at [602, 227] on td "The day after the event Fri. Jan 23, 2026" at bounding box center [712, 214] width 850 height 46
click at [594, 226] on link at bounding box center [586, 220] width 26 height 18
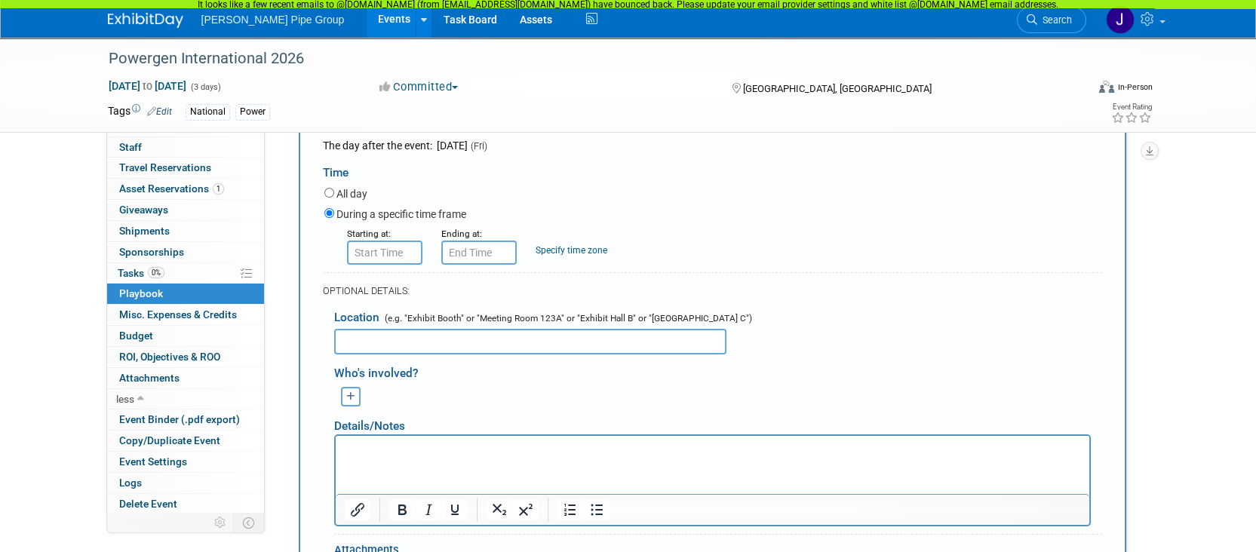
scroll to position [302, 0]
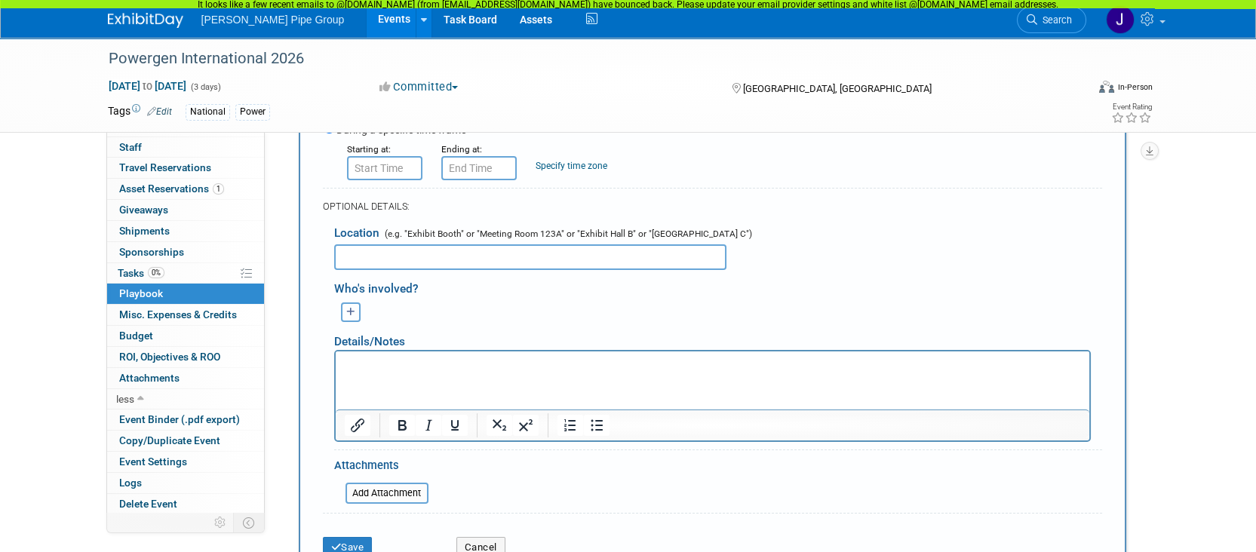
click at [344, 312] on button "button" at bounding box center [351, 313] width 20 height 20
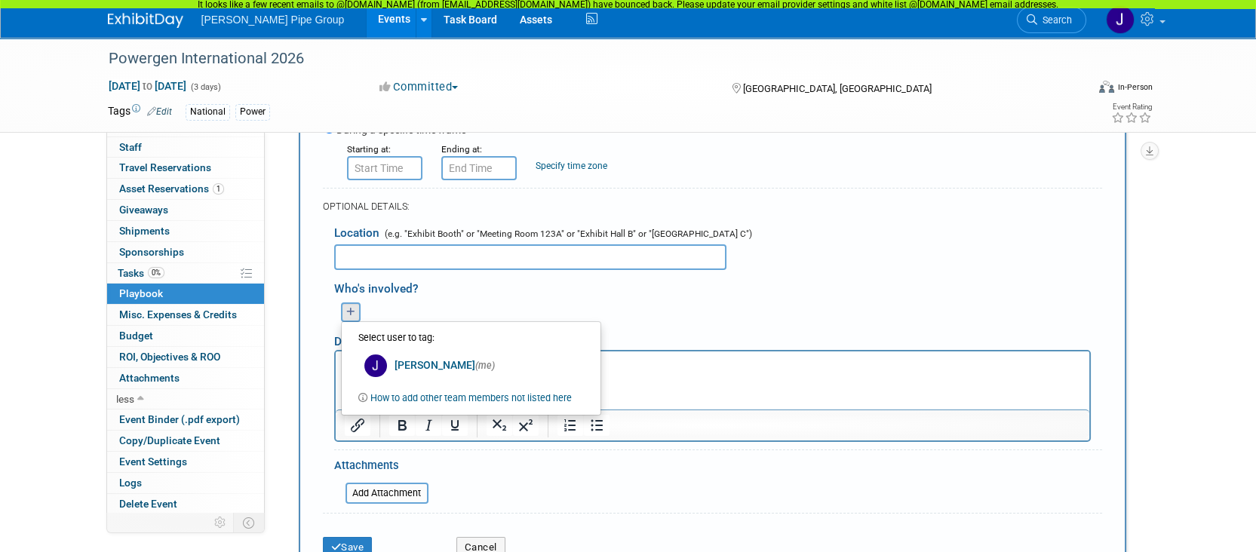
click at [855, 271] on div "Who's involved? Jennifer (me) remove Select user to tag: (me)" at bounding box center [718, 296] width 768 height 52
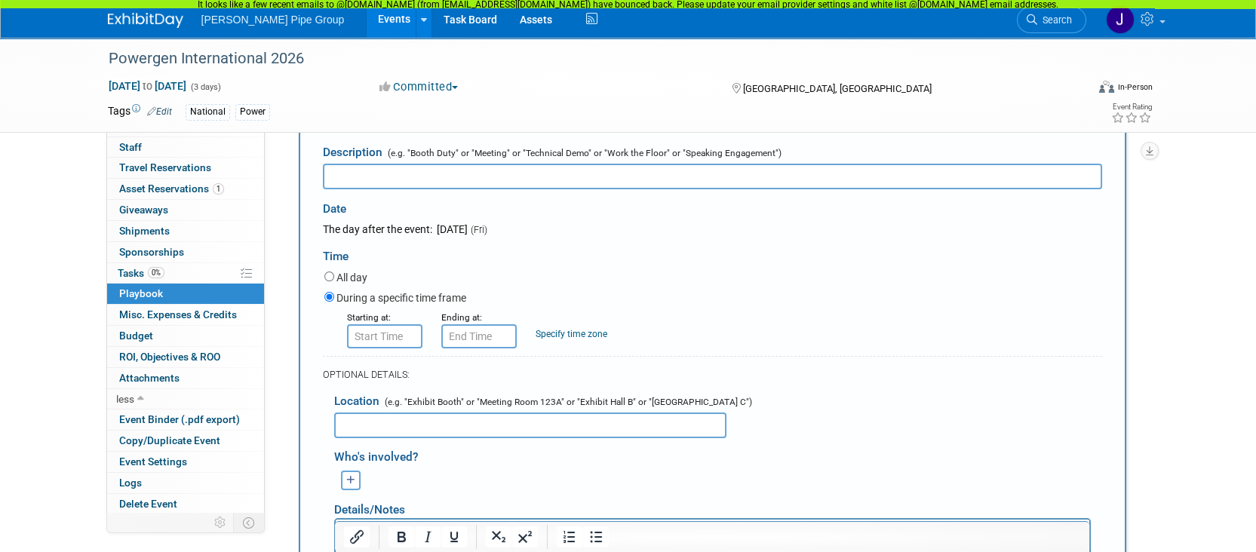
scroll to position [50, 0]
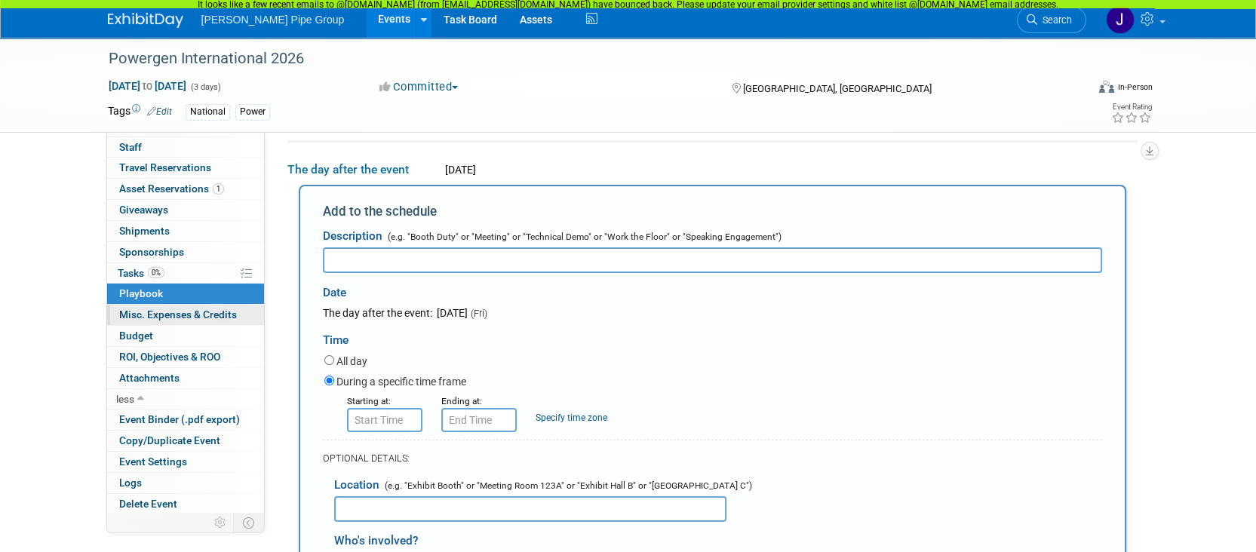
click at [142, 322] on link "0 Misc. Expenses & Credits 0" at bounding box center [185, 315] width 157 height 20
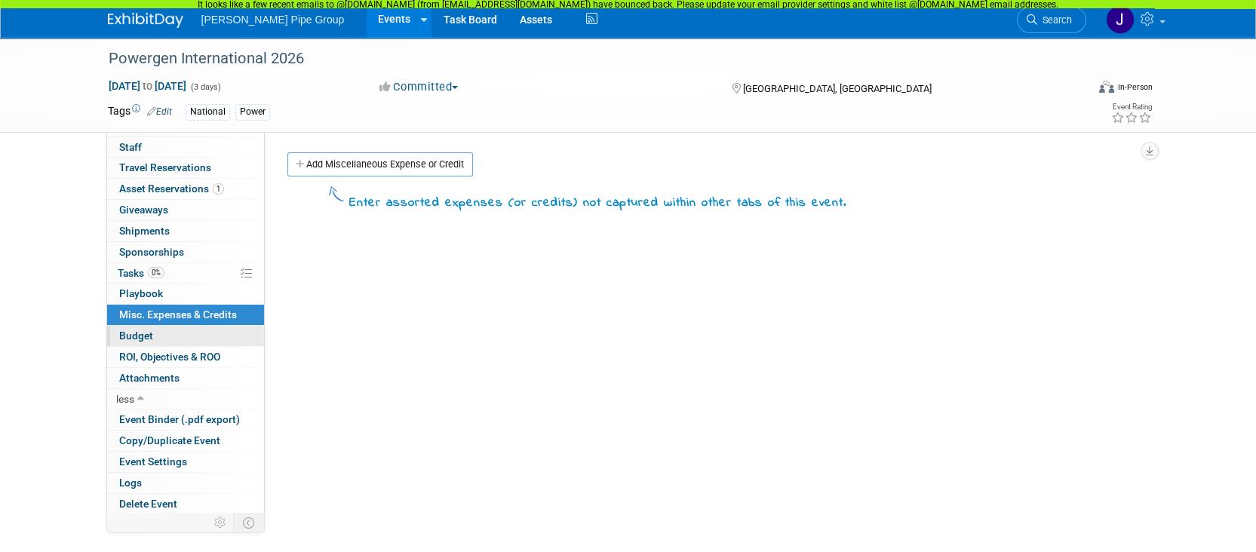
click at [132, 337] on span "Budget" at bounding box center [136, 336] width 34 height 12
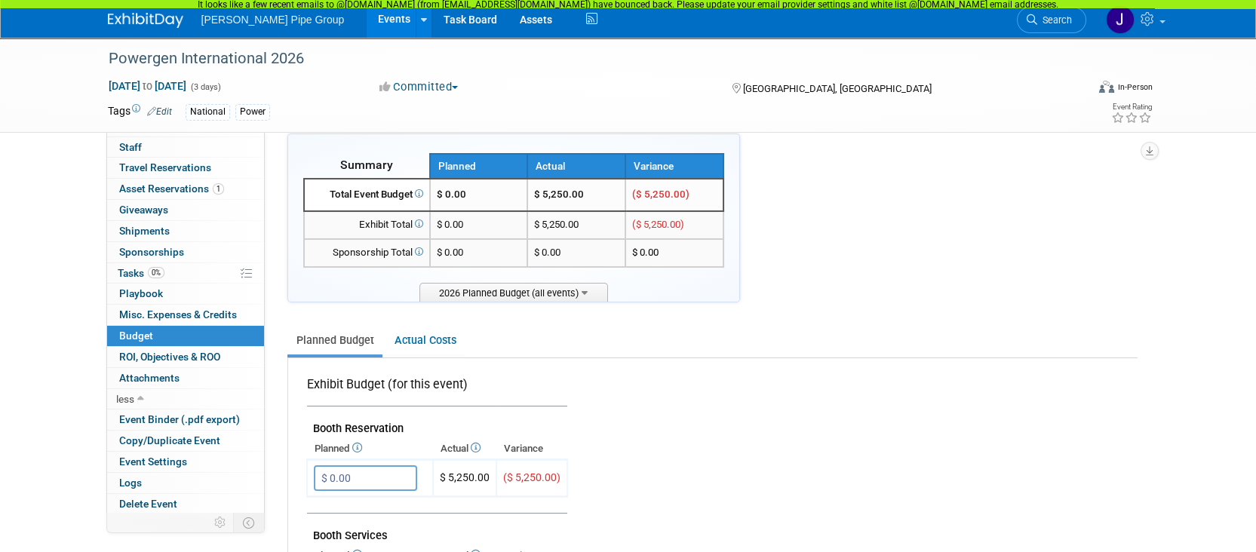
scroll to position [251, 0]
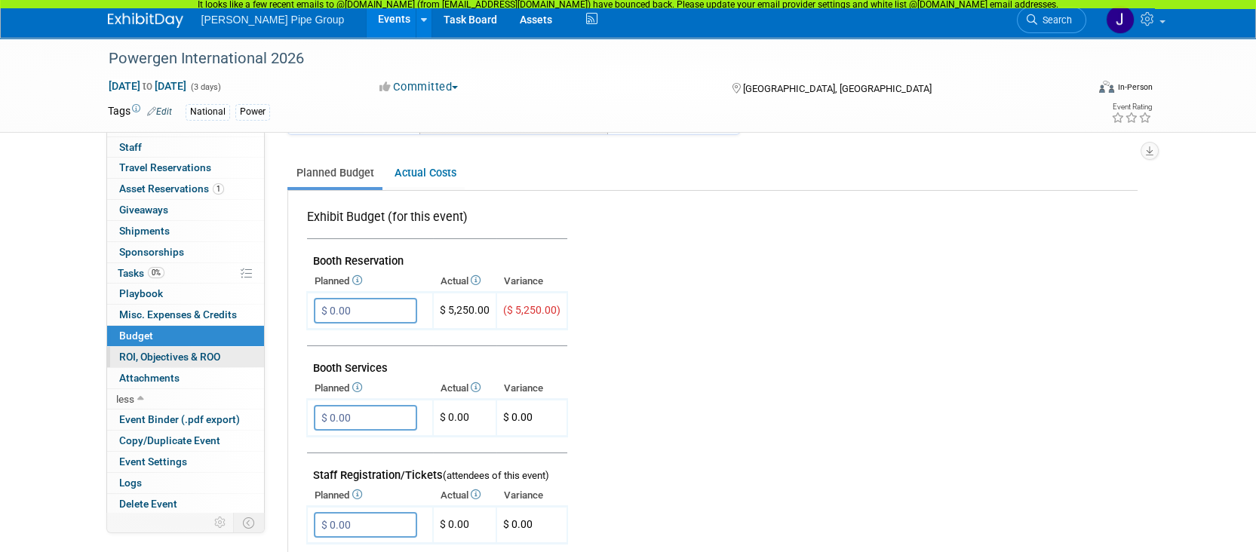
click at [137, 358] on span "ROI, Objectives & ROO 0" at bounding box center [169, 357] width 101 height 12
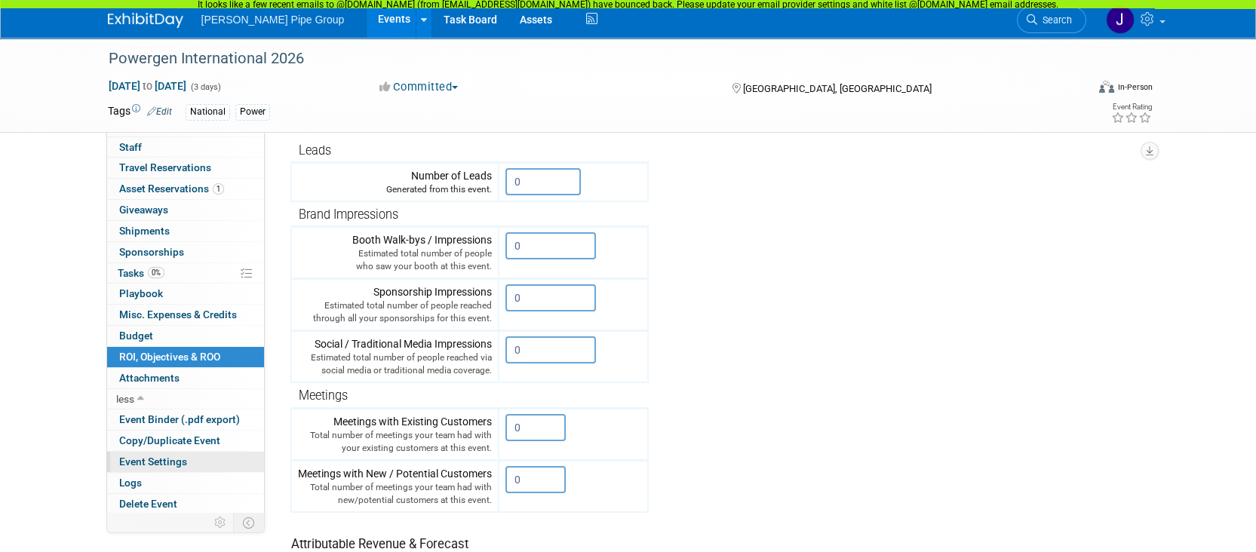
click at [163, 457] on span "Event Settings" at bounding box center [153, 462] width 68 height 12
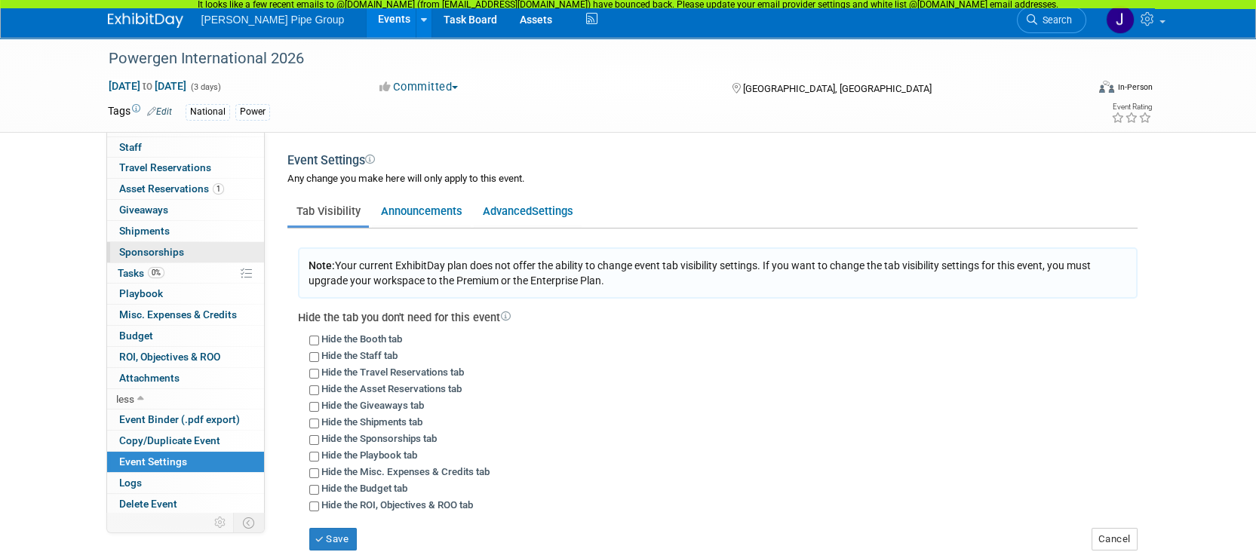
scroll to position [0, 0]
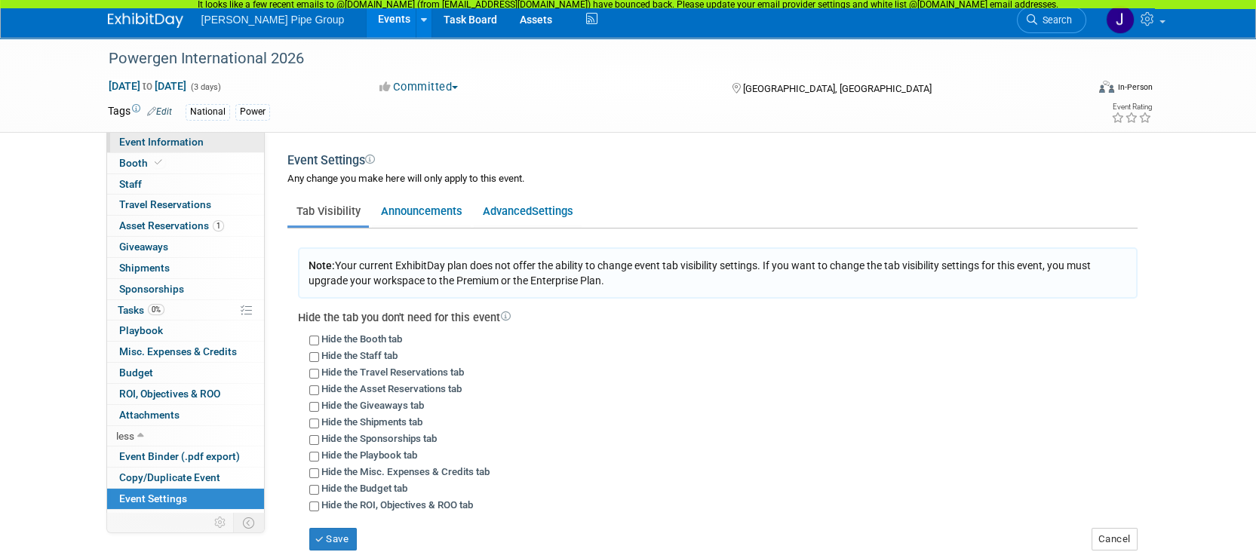
click at [147, 145] on span "Event Information" at bounding box center [161, 142] width 85 height 12
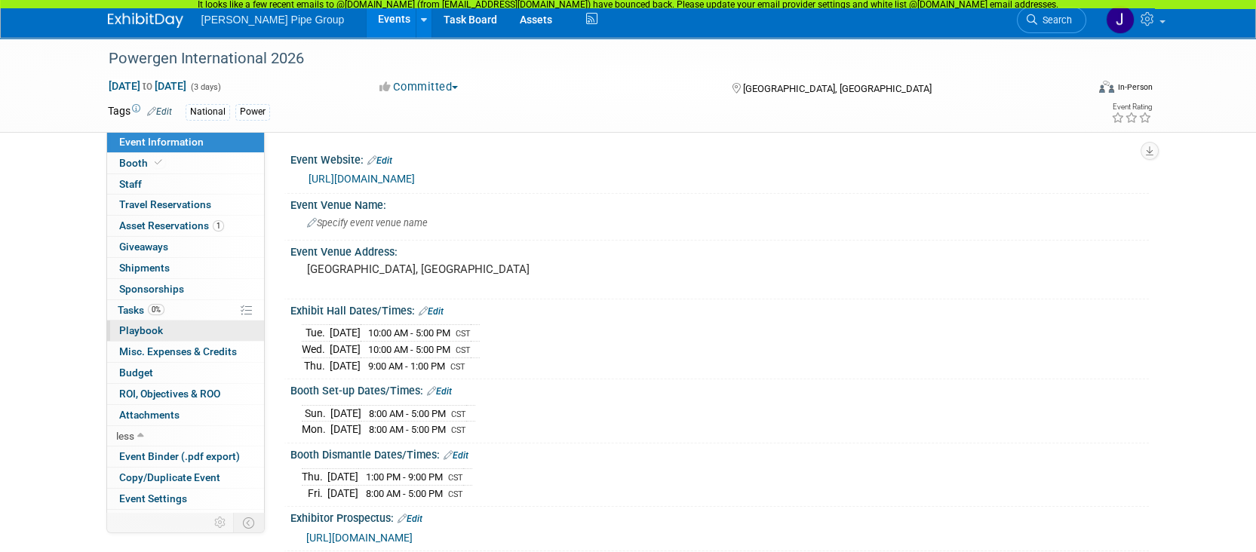
click at [150, 330] on span "Playbook 0" at bounding box center [141, 330] width 44 height 12
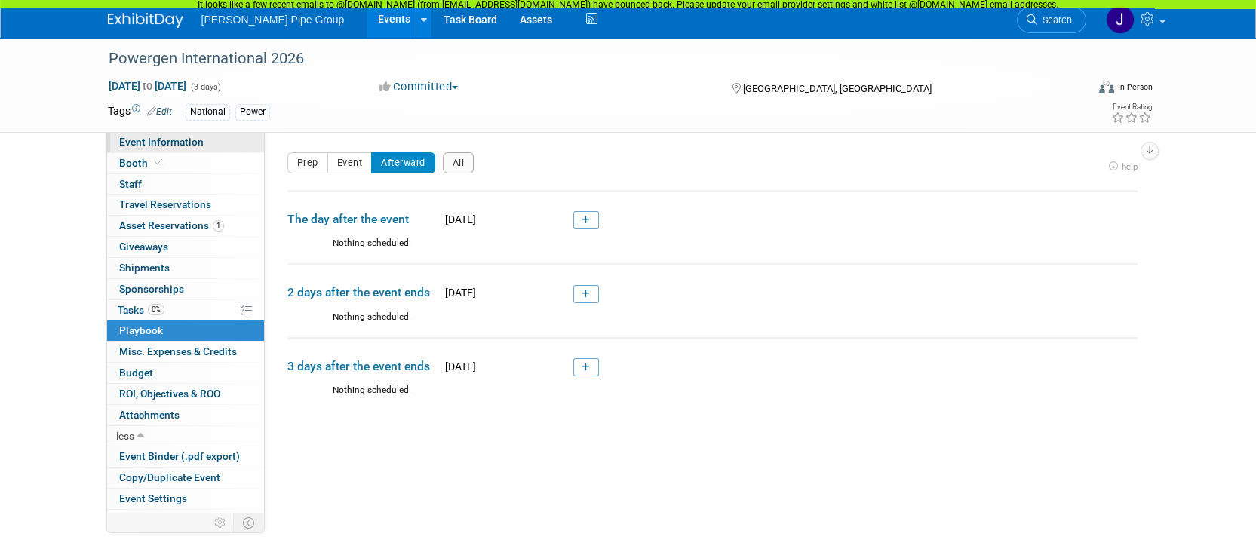
click at [145, 146] on span "Event Information" at bounding box center [161, 142] width 85 height 12
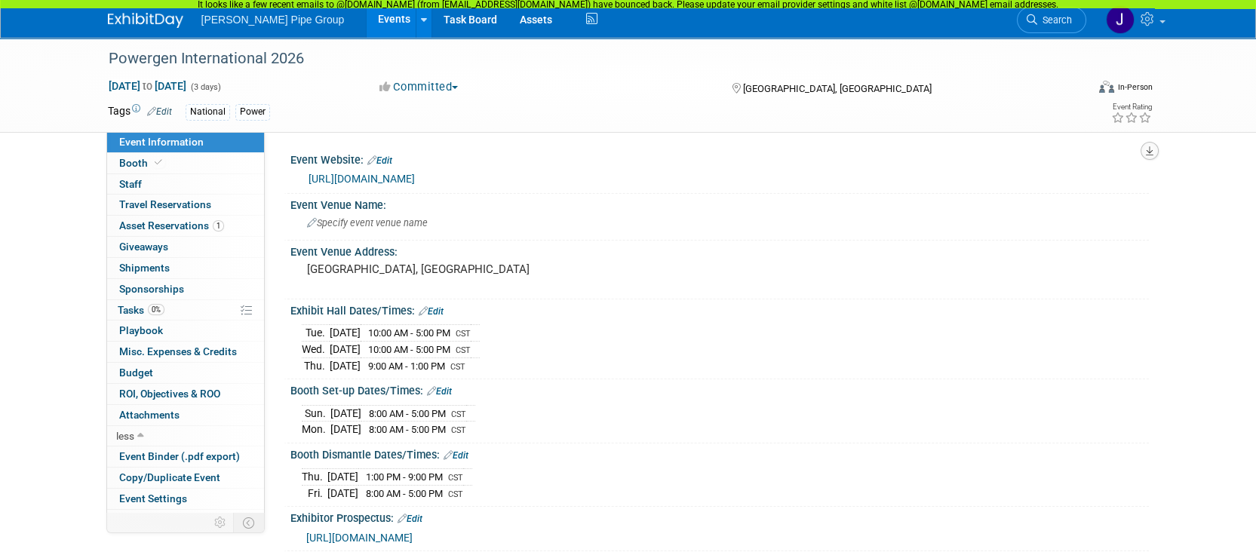
click at [1152, 150] on icon "button" at bounding box center [1150, 151] width 8 height 10
click at [883, 232] on div "Specify event venue name" at bounding box center [720, 222] width 836 height 23
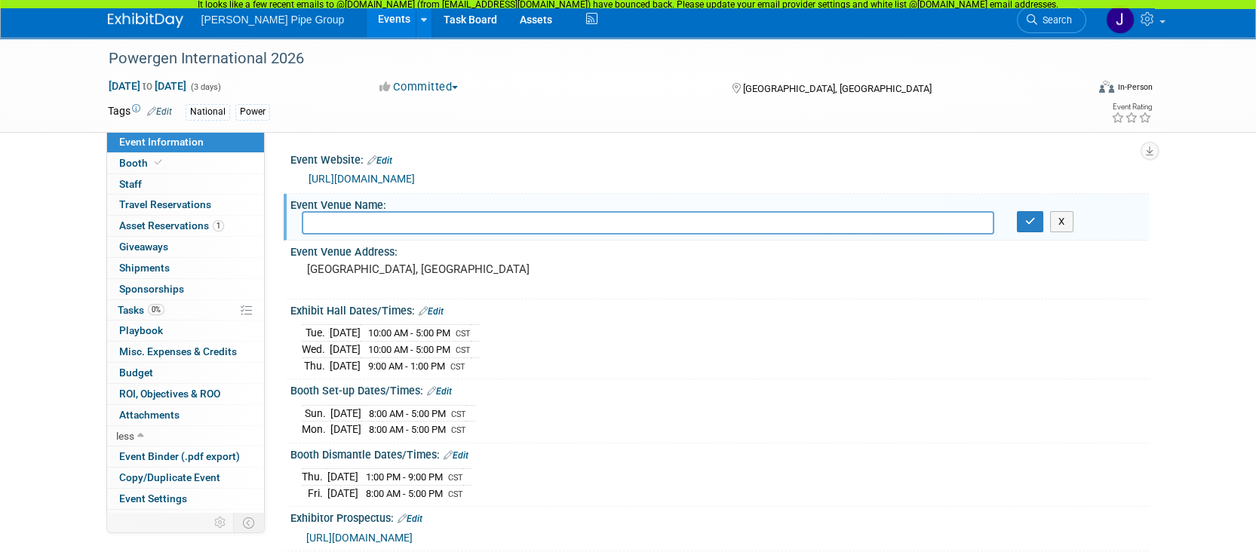
click at [857, 149] on div "Event Website: Edit" at bounding box center [719, 159] width 859 height 20
click at [137, 184] on span "Staff 0" at bounding box center [130, 184] width 23 height 12
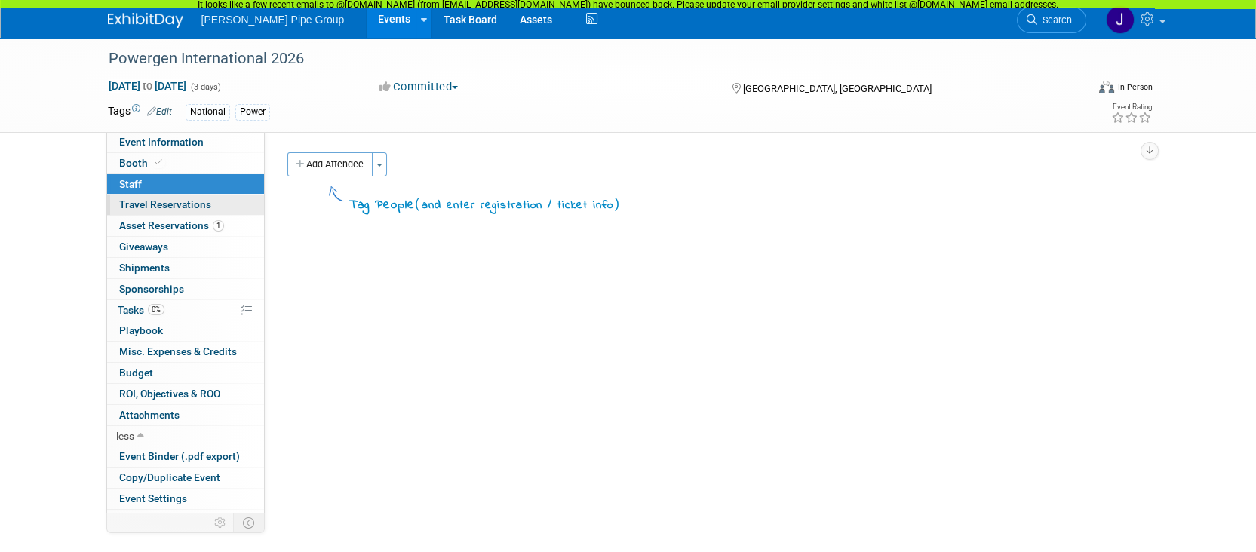
click at [169, 210] on span "Travel Reservations 0" at bounding box center [165, 204] width 92 height 12
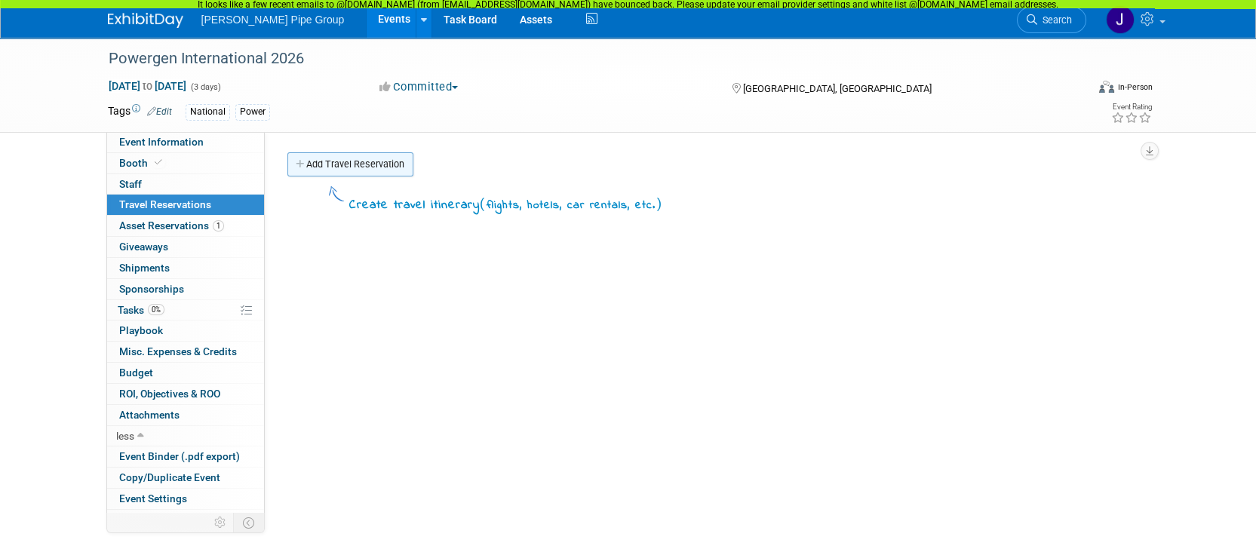
click at [370, 164] on link "Add Travel Reservation" at bounding box center [350, 164] width 126 height 24
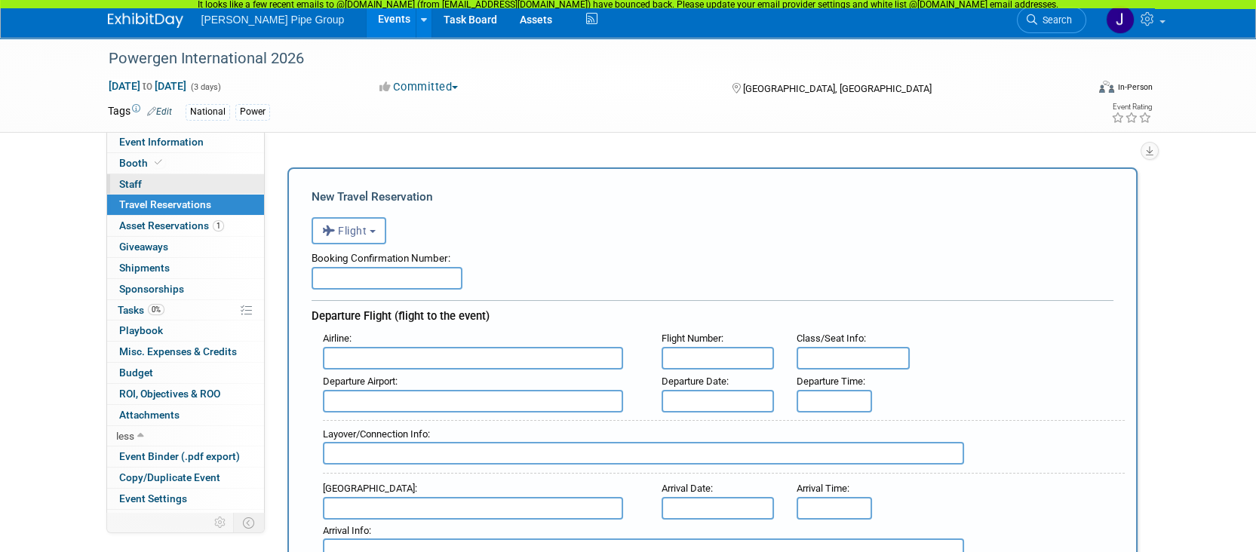
click at [164, 180] on link "0 Staff 0" at bounding box center [185, 184] width 157 height 20
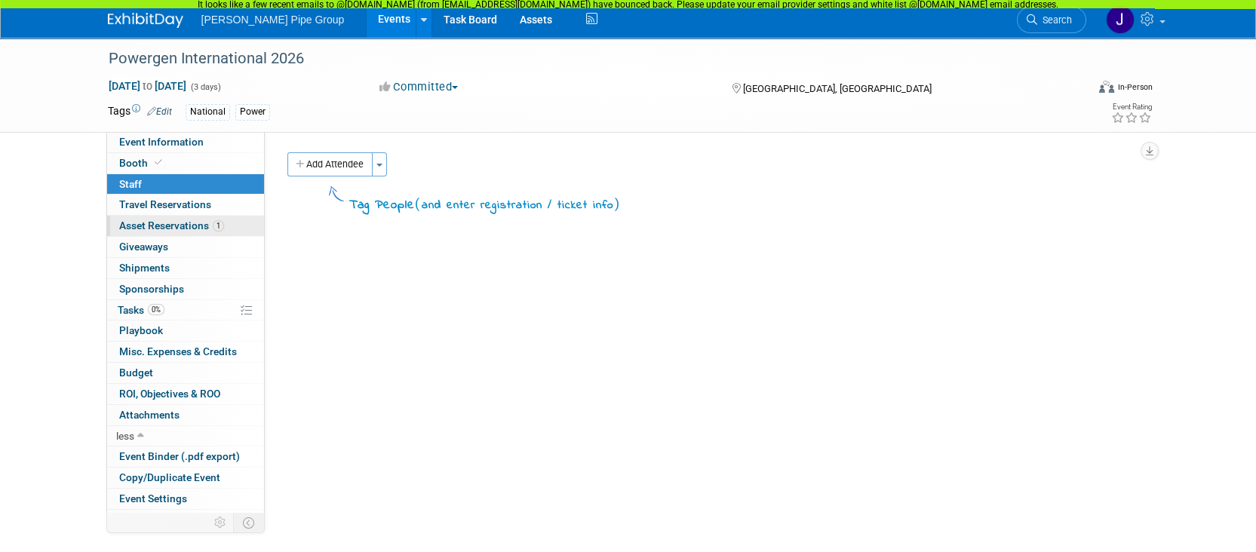
click at [157, 224] on span "Asset Reservations 1" at bounding box center [171, 226] width 105 height 12
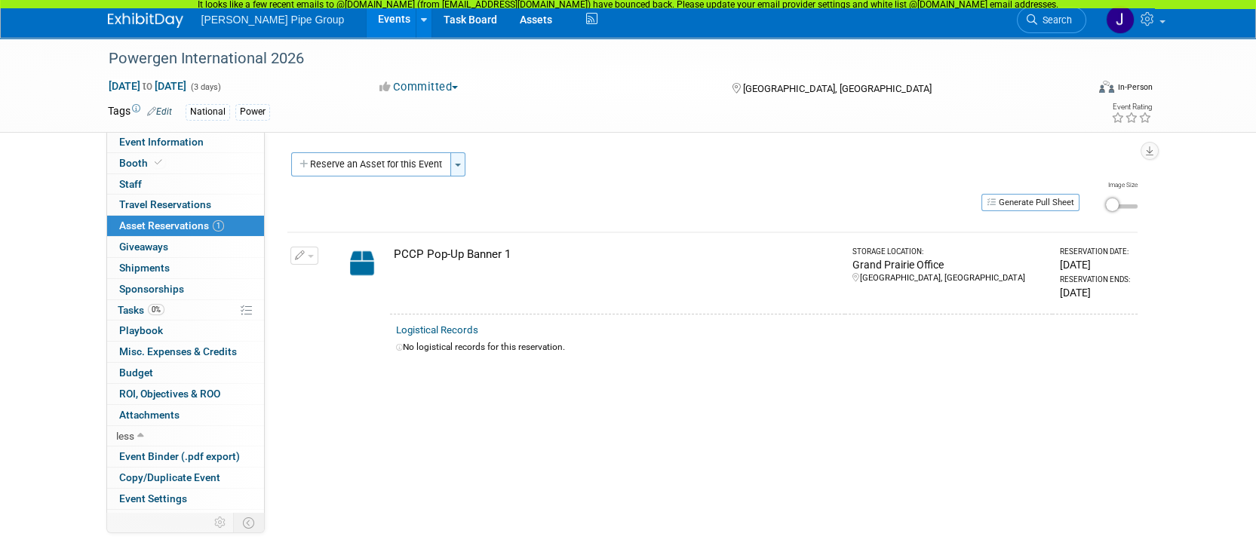
click at [457, 161] on button "Toggle Dropdown" at bounding box center [457, 164] width 15 height 24
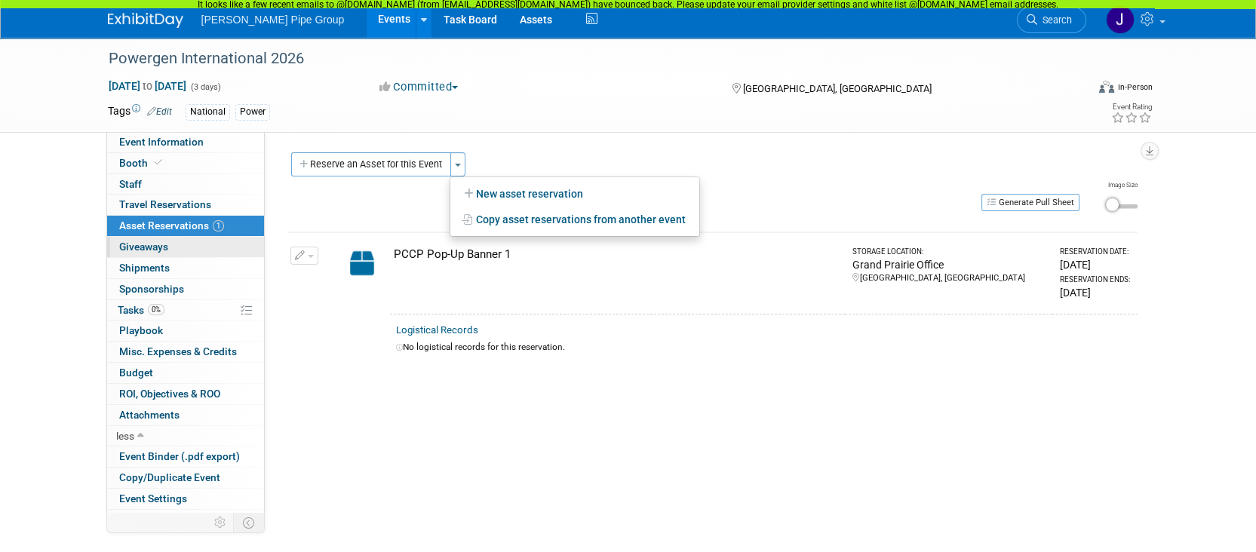
click at [147, 251] on span "Giveaways 0" at bounding box center [143, 247] width 49 height 12
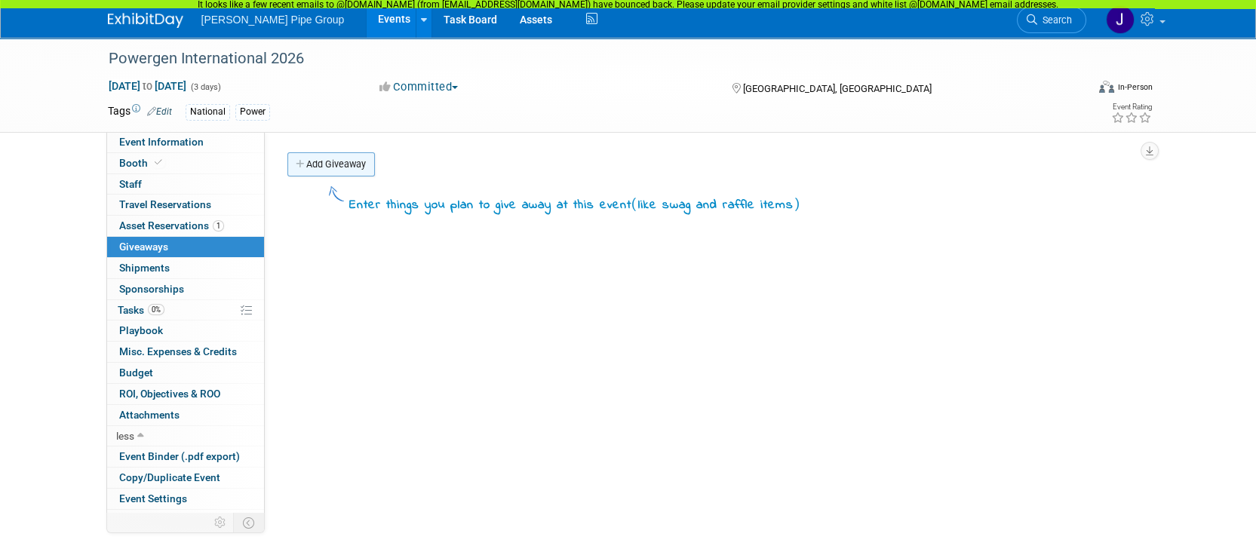
click at [325, 164] on link "Add Giveaway" at bounding box center [331, 164] width 88 height 24
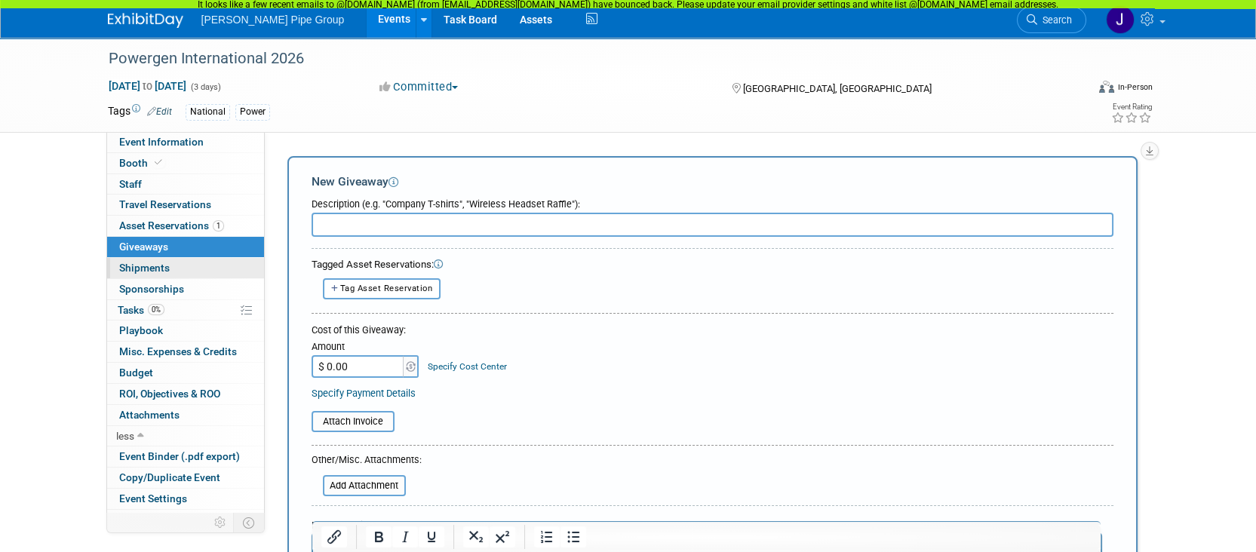
click at [153, 269] on span "Shipments 0" at bounding box center [144, 268] width 51 height 12
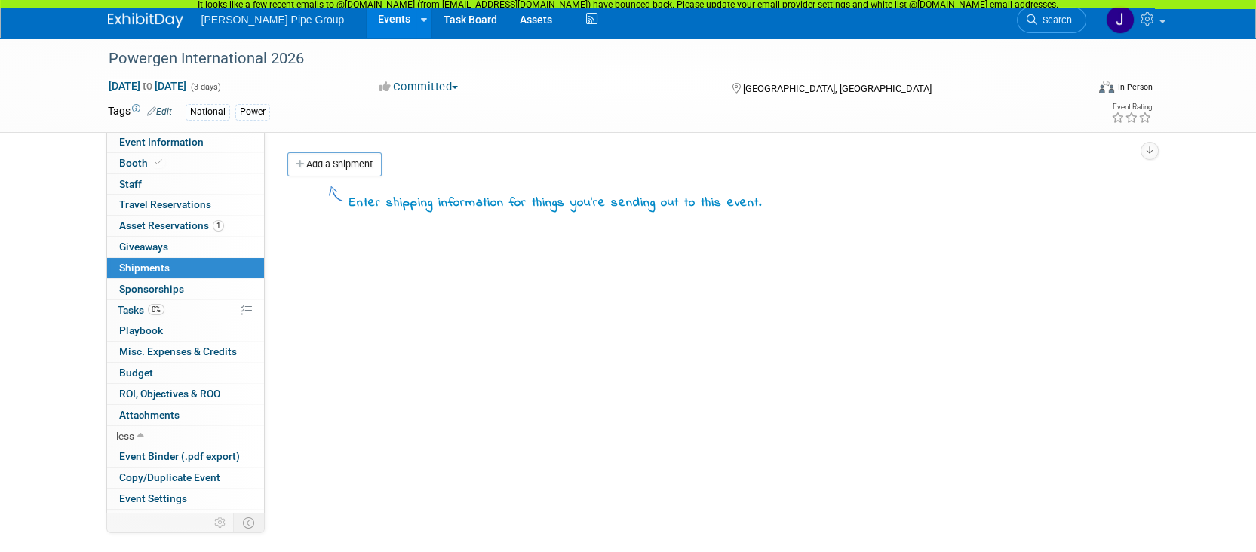
click at [369, 169] on link "Add a Shipment" at bounding box center [334, 164] width 94 height 24
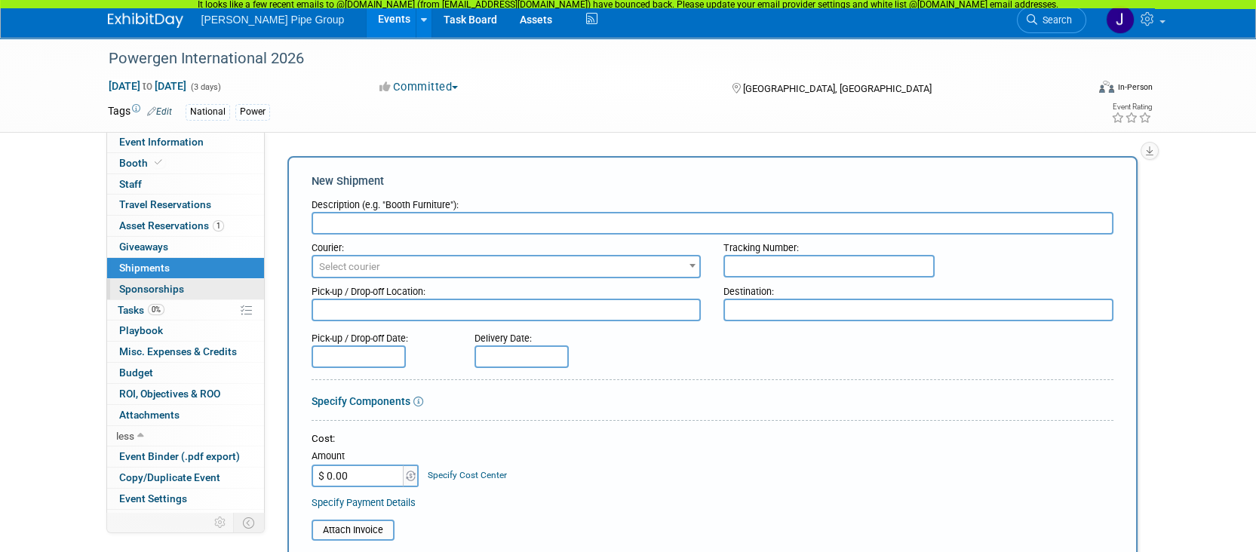
click at [130, 289] on span "Sponsorships 0" at bounding box center [151, 289] width 65 height 12
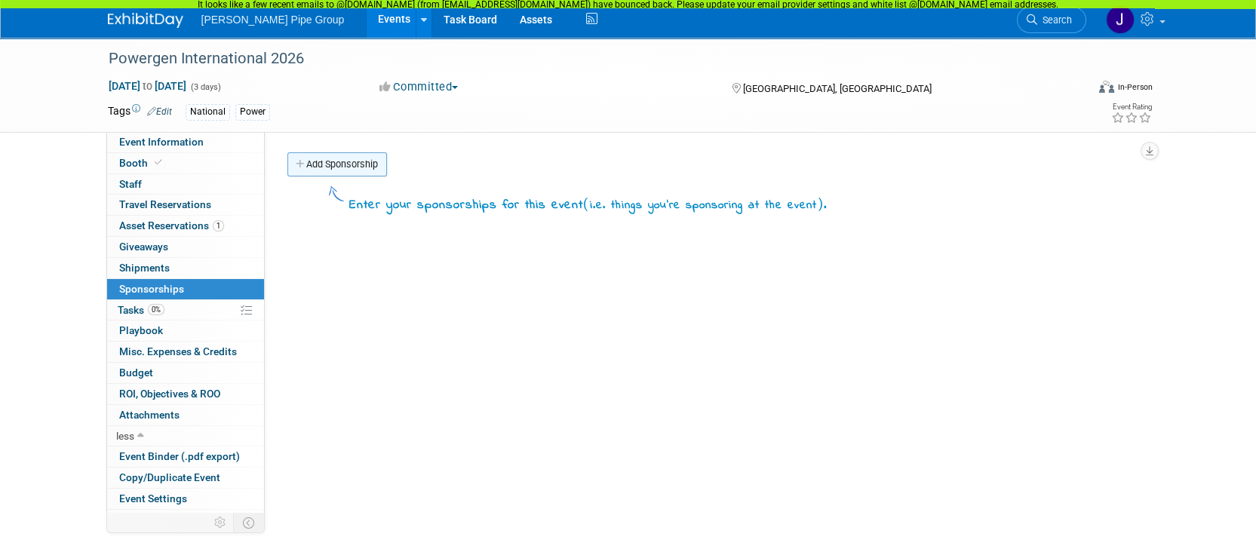
click at [340, 171] on link "Add Sponsorship" at bounding box center [337, 164] width 100 height 24
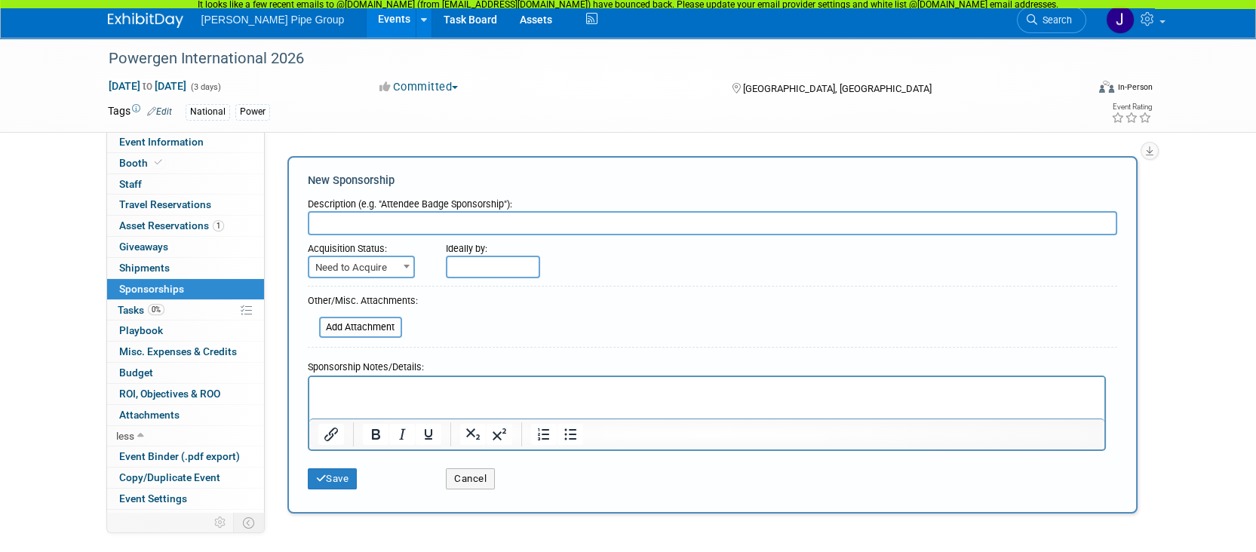
click at [400, 269] on span at bounding box center [406, 267] width 15 height 20
click at [124, 312] on span "Tasks 0%" at bounding box center [141, 310] width 47 height 12
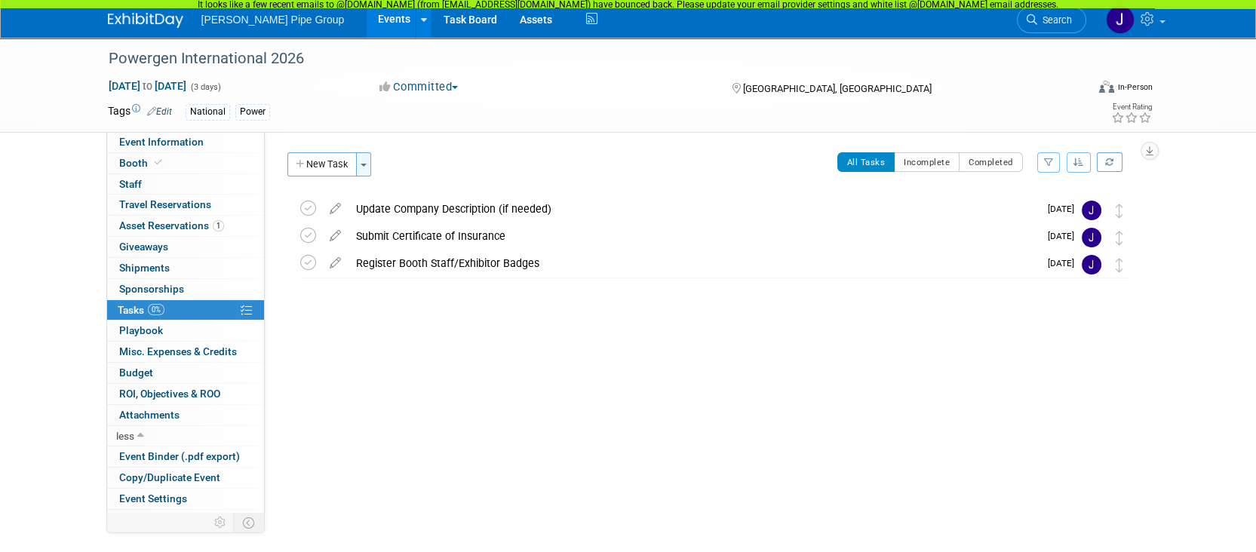
click at [362, 167] on button "Toggle Dropdown" at bounding box center [363, 164] width 15 height 24
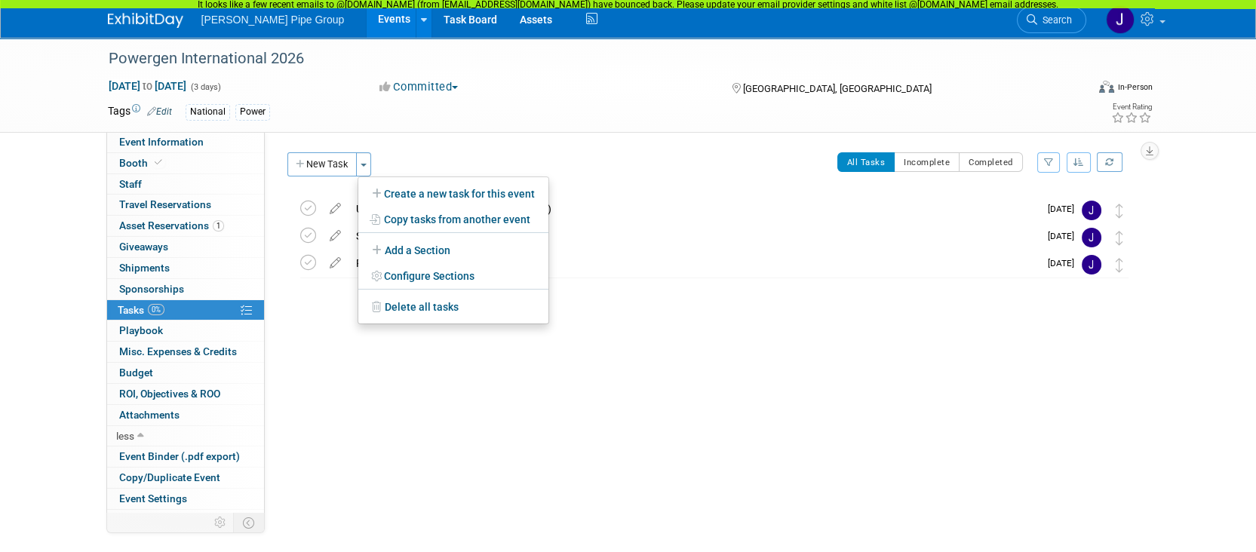
click at [394, 381] on div "Event Website: Edit https://www.powergen.com/attend/hydrovision Event Venue Nam…" at bounding box center [707, 341] width 884 height 418
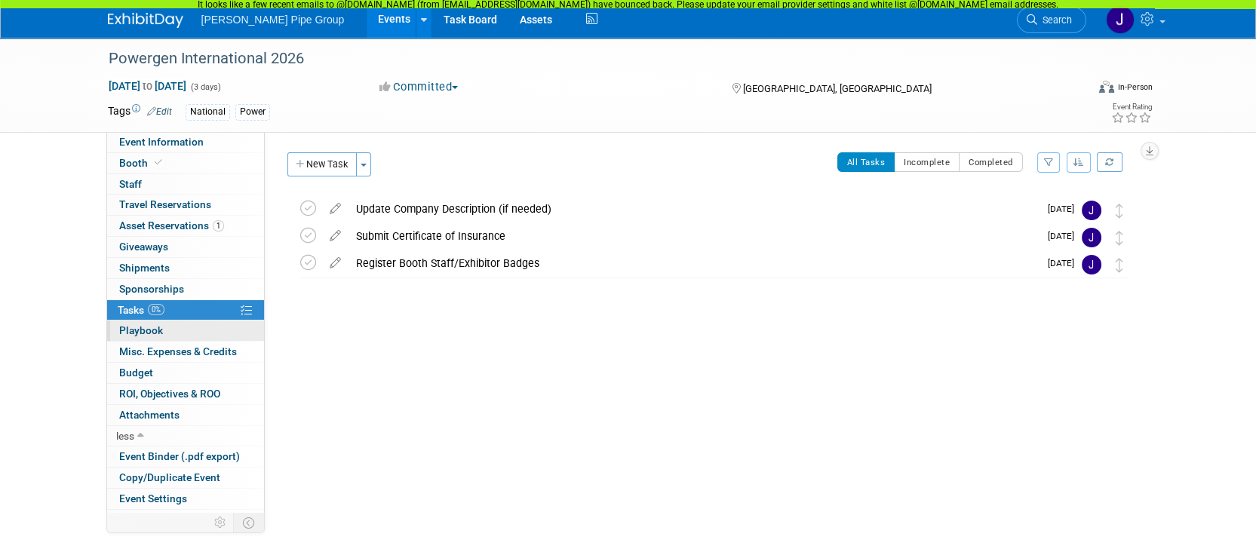
click at [150, 330] on span "Playbook 0" at bounding box center [141, 330] width 44 height 12
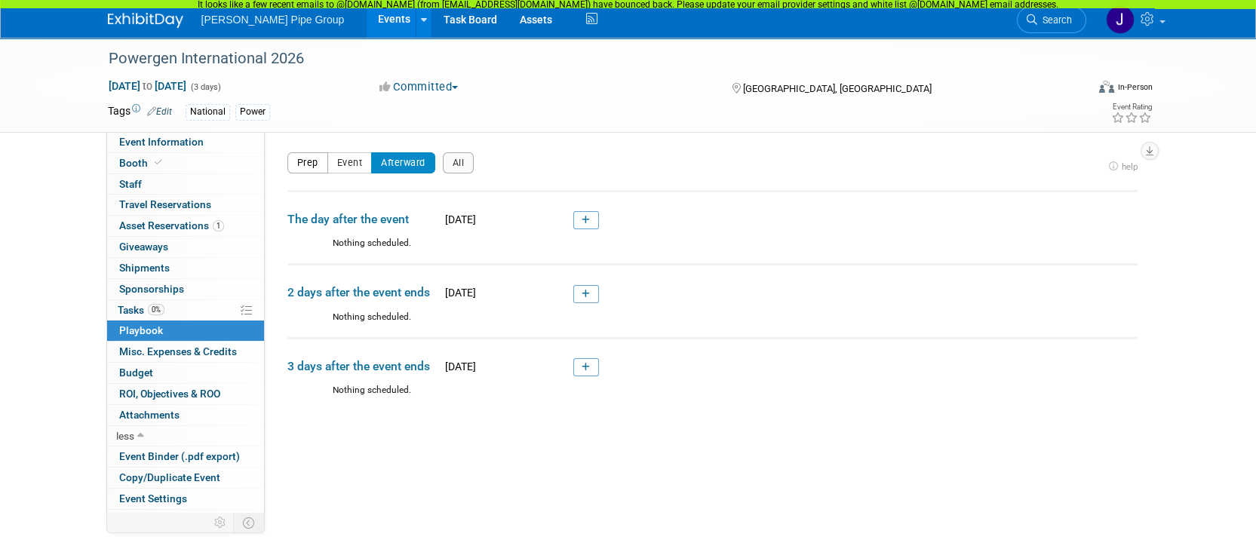
click at [296, 168] on button "Prep" at bounding box center [307, 162] width 41 height 21
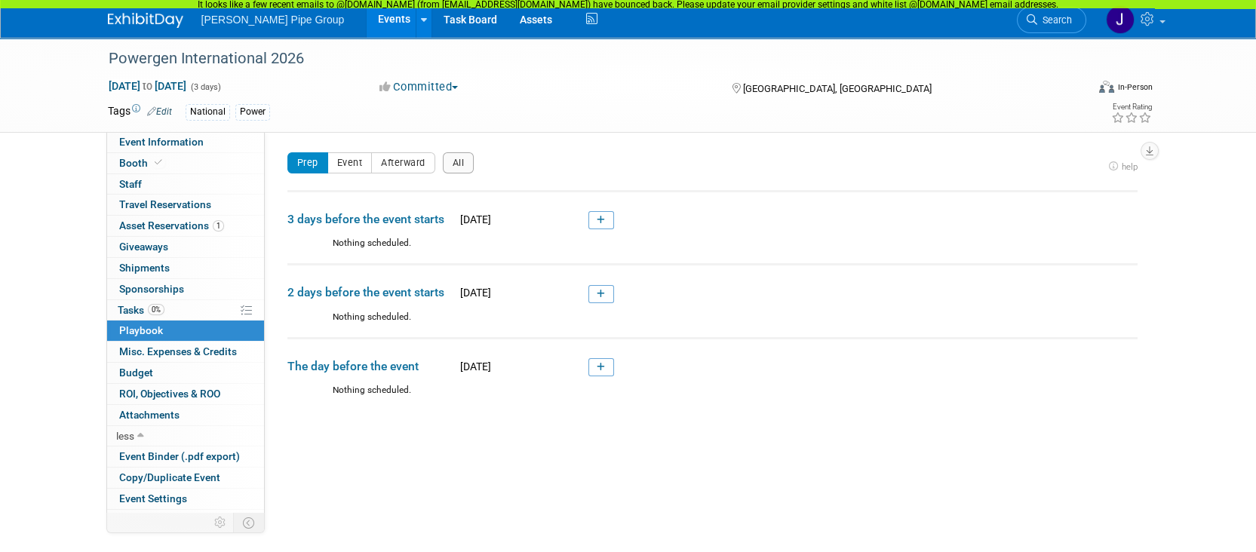
drag, startPoint x: 596, startPoint y: 220, endPoint x: 868, endPoint y: 358, distance: 304.7
click at [596, 220] on link at bounding box center [601, 220] width 26 height 18
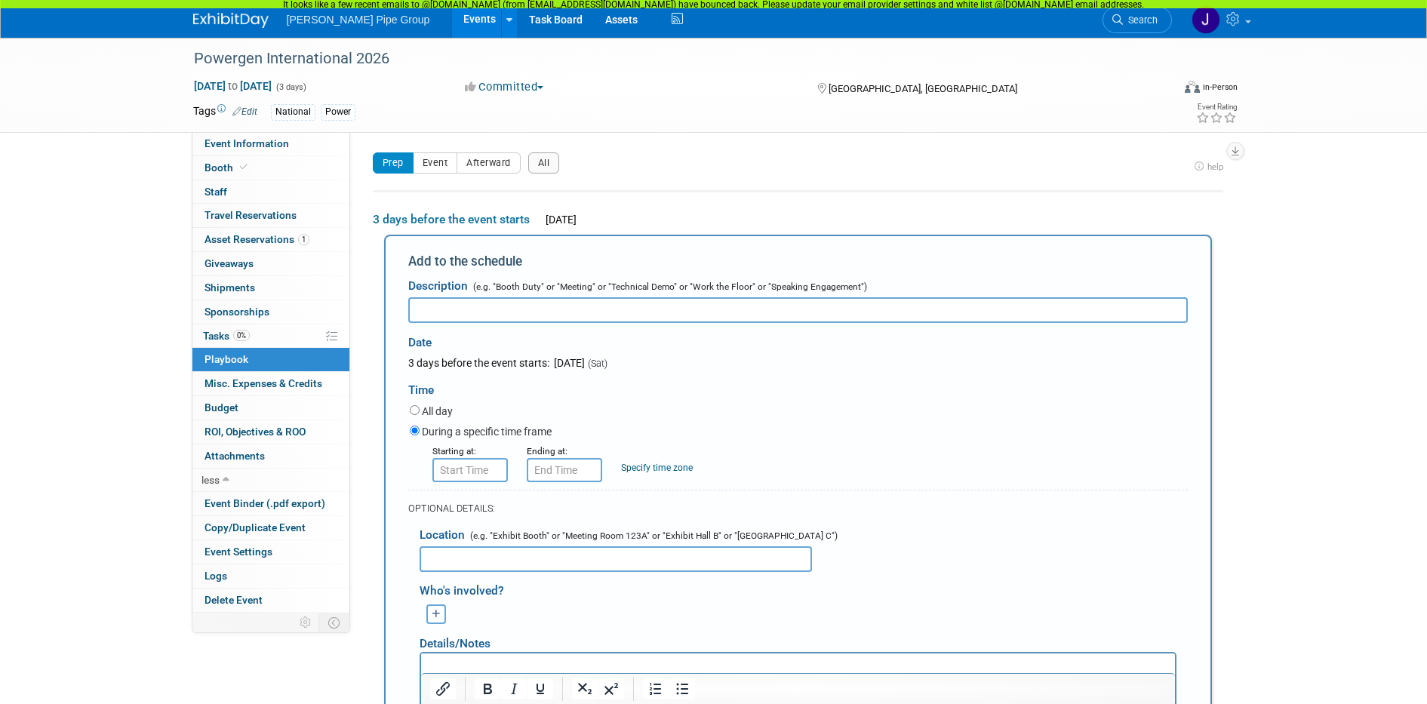
click at [1294, 256] on div "Powergen International 2026 Jan 20, 2026 to Jan 22, 2026 (3 days) Jan 20, 2026 …" at bounding box center [713, 566] width 1427 height 1057
click at [438, 167] on button "Event" at bounding box center [435, 162] width 45 height 21
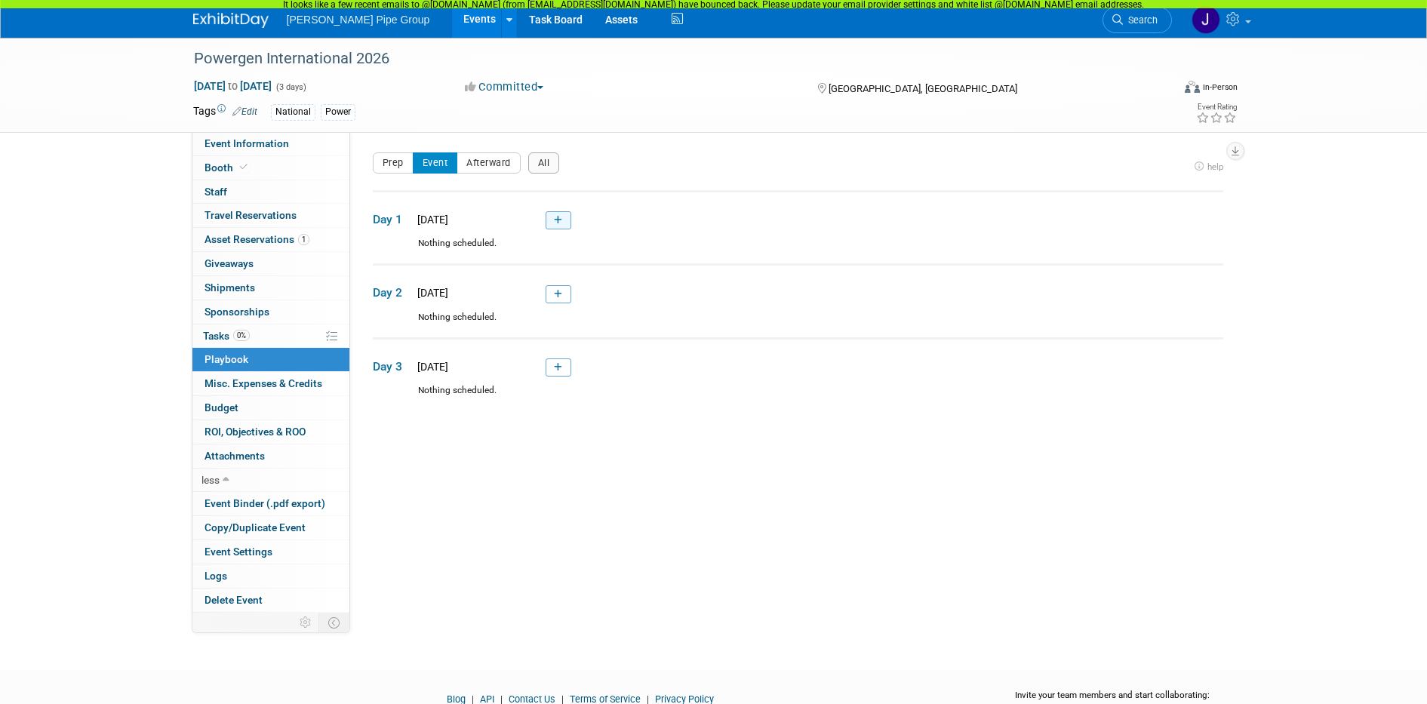
click at [560, 220] on icon at bounding box center [558, 220] width 8 height 9
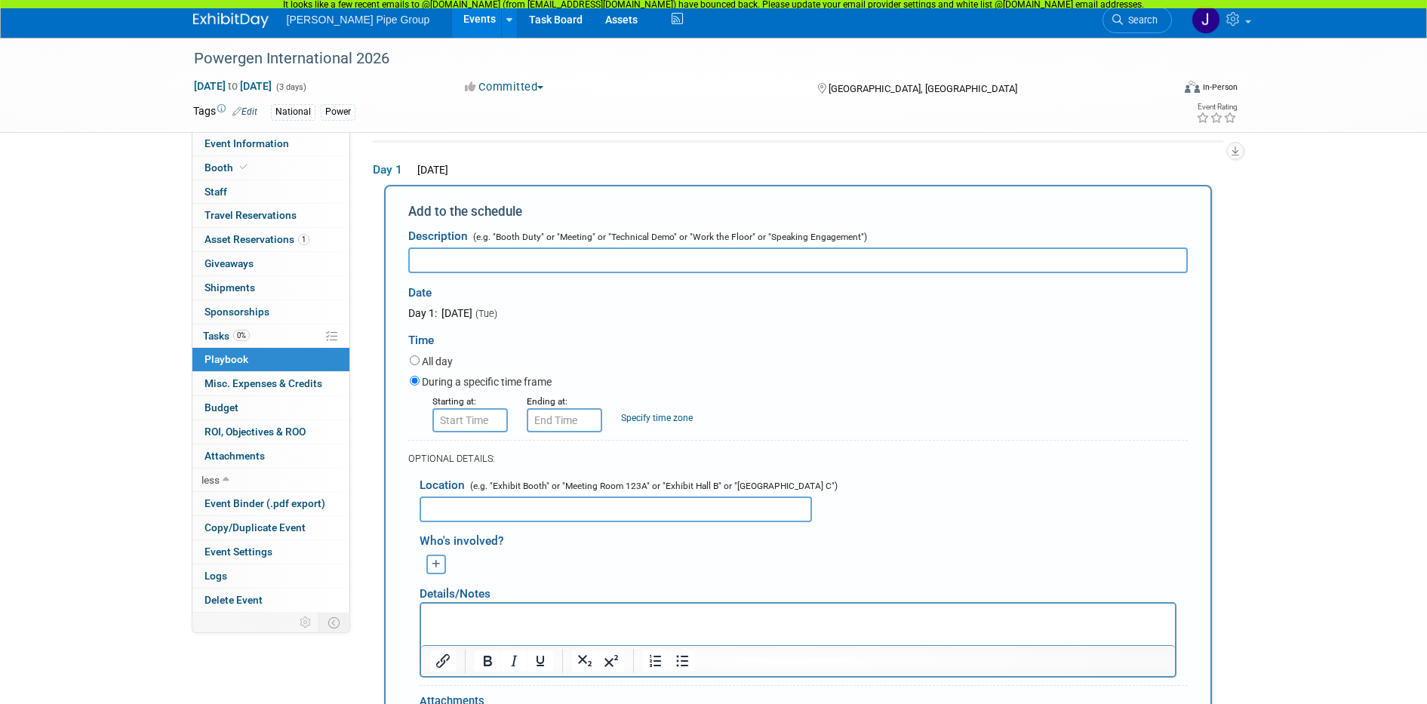
click at [1285, 286] on div "Powergen International 2026 Jan 20, 2026 to Jan 22, 2026 (3 days) Jan 20, 2026 …" at bounding box center [713, 508] width 1427 height 1040
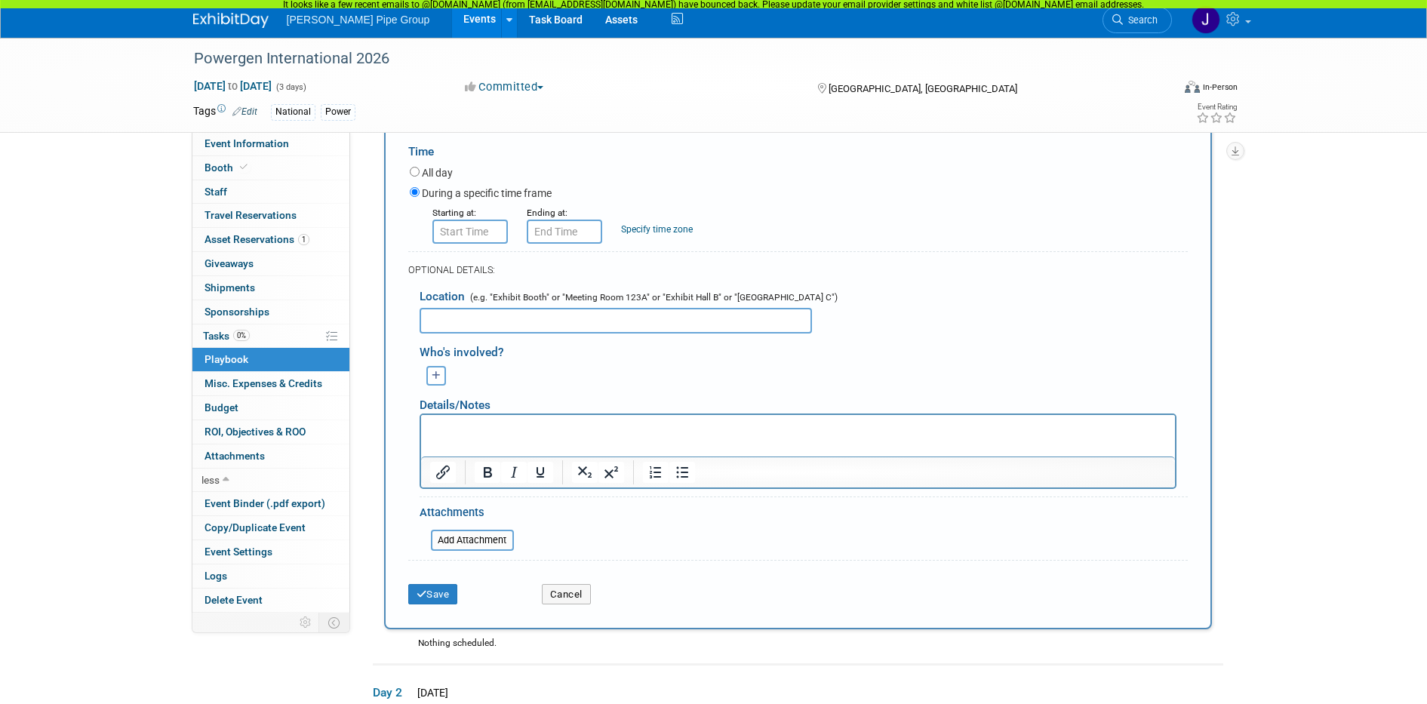
scroll to position [333, 0]
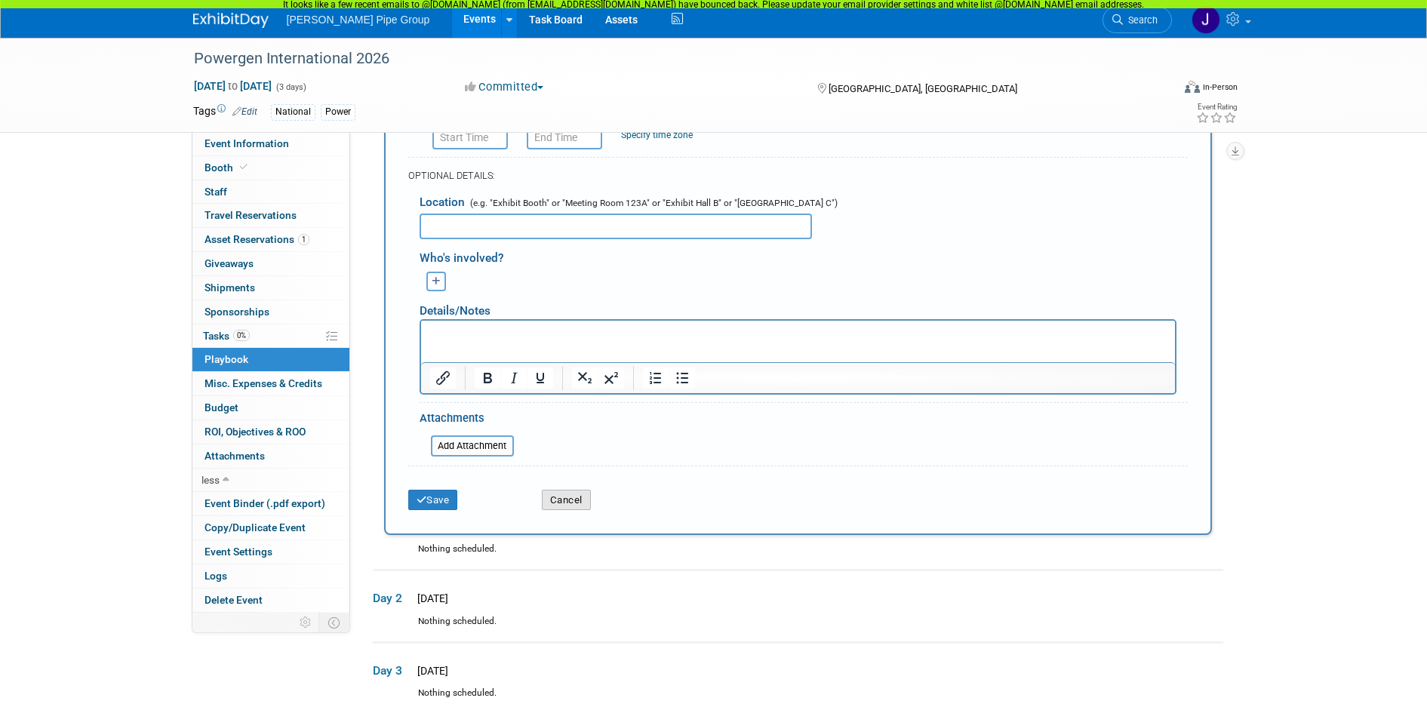
click at [570, 501] on button "Cancel" at bounding box center [566, 500] width 49 height 21
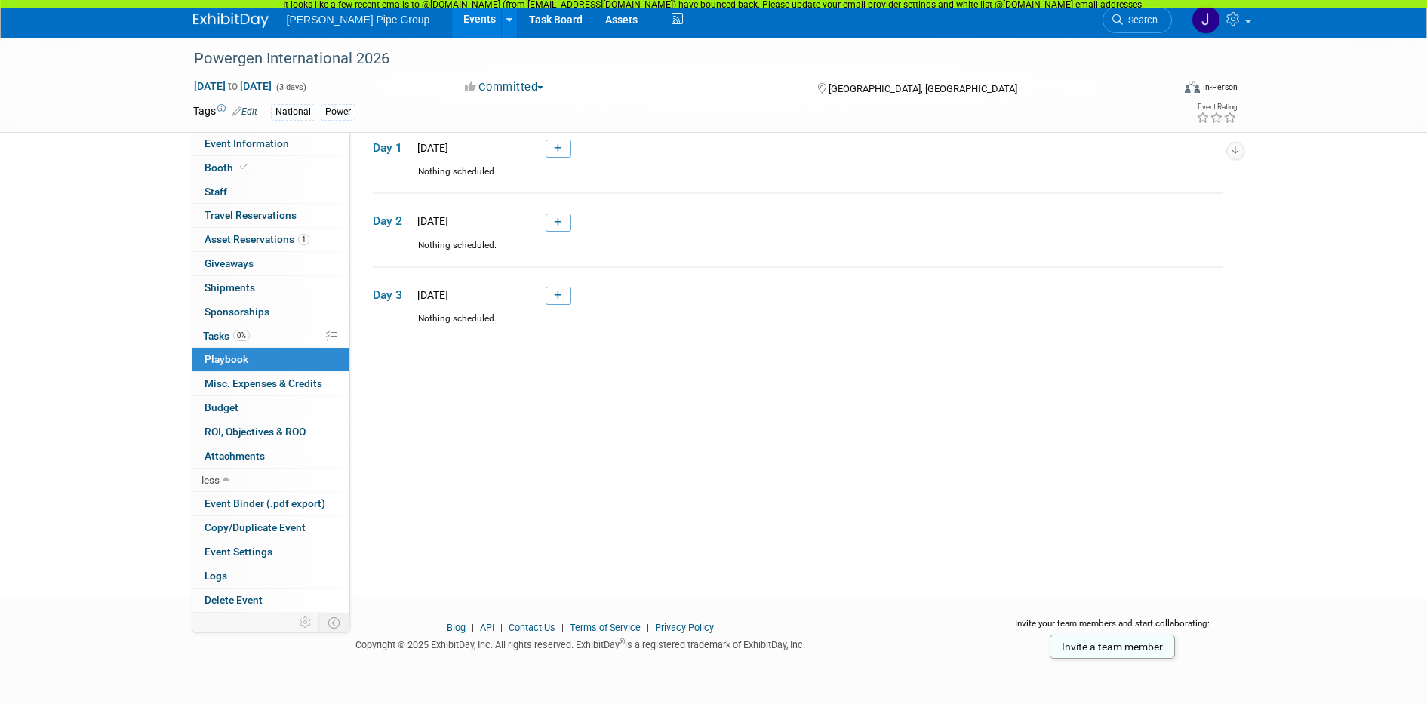
scroll to position [0, 0]
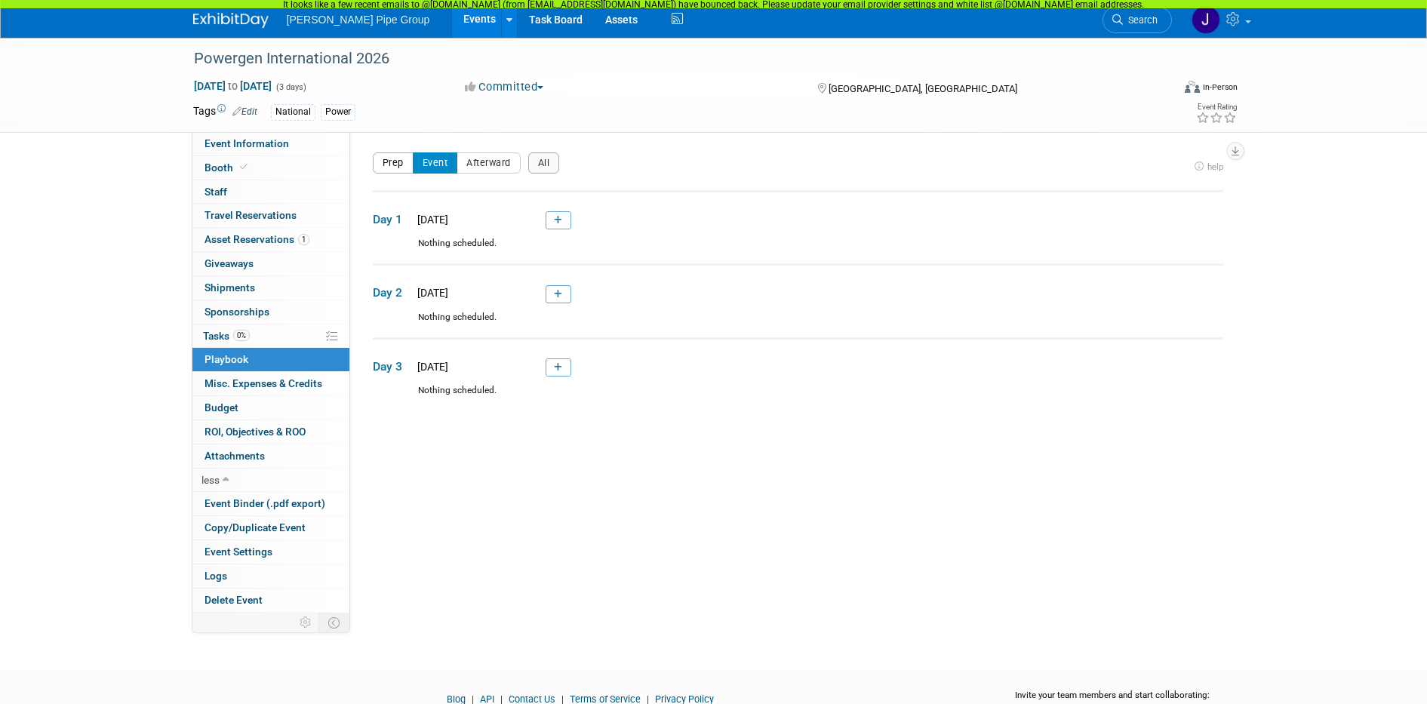
click at [395, 164] on button "Prep" at bounding box center [393, 162] width 41 height 21
click at [434, 164] on button "Event" at bounding box center [435, 162] width 45 height 21
click at [497, 162] on button "Afterward" at bounding box center [488, 162] width 64 height 21
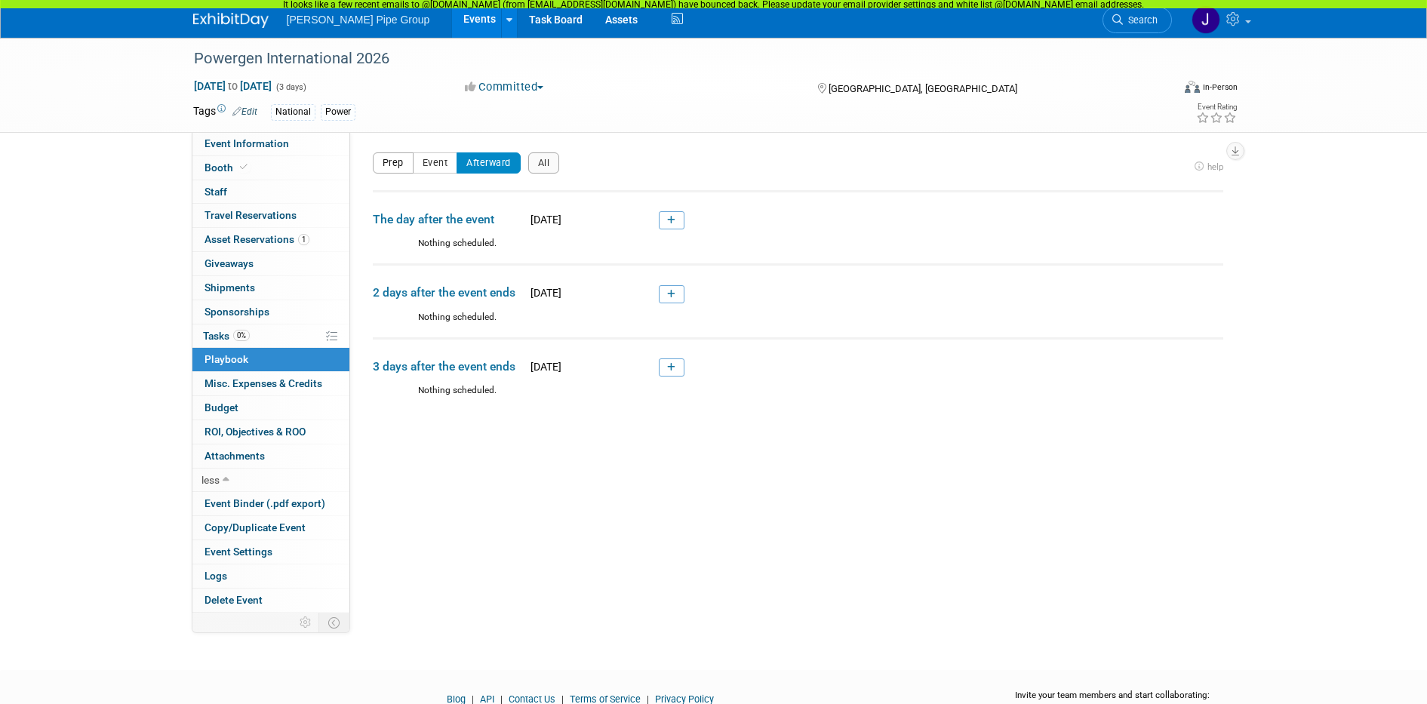
click at [392, 167] on button "Prep" at bounding box center [393, 162] width 41 height 21
click at [228, 266] on span "Giveaways 0" at bounding box center [228, 263] width 49 height 12
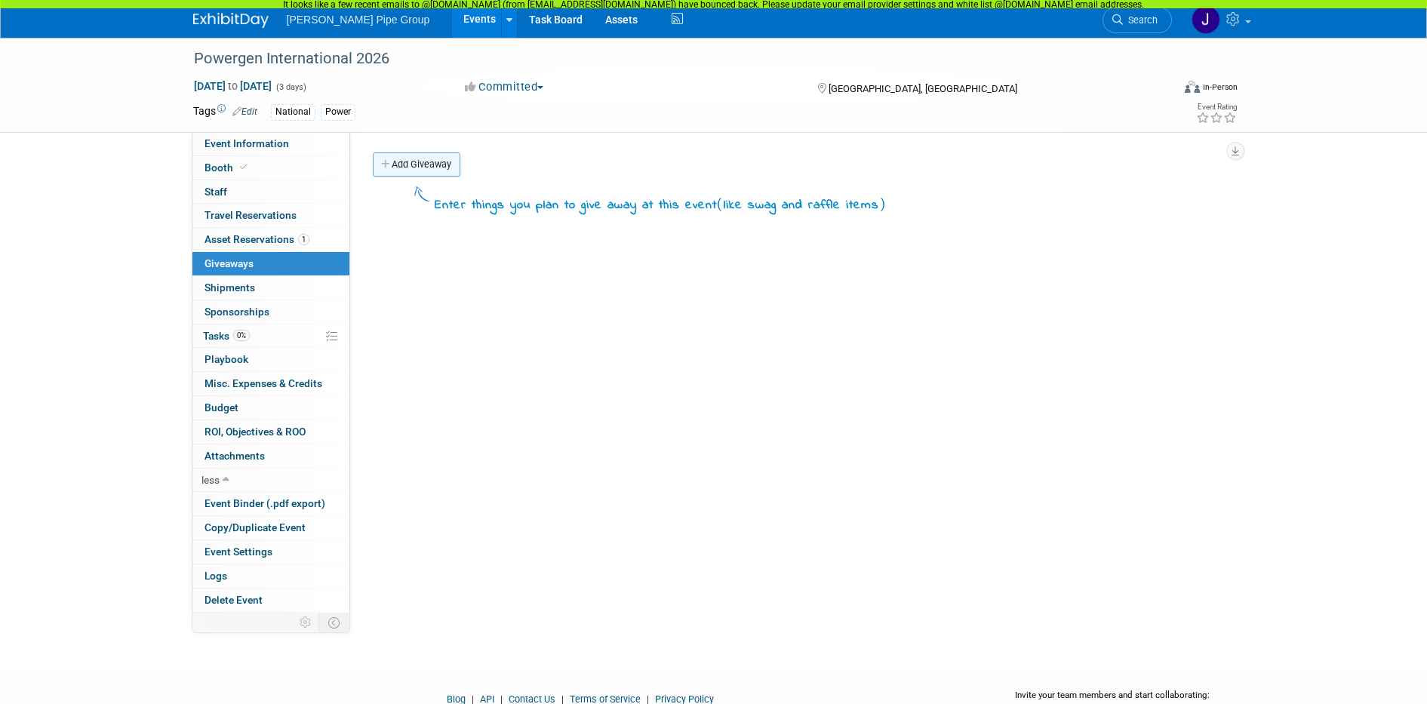
click at [423, 172] on link "Add Giveaway" at bounding box center [417, 164] width 88 height 24
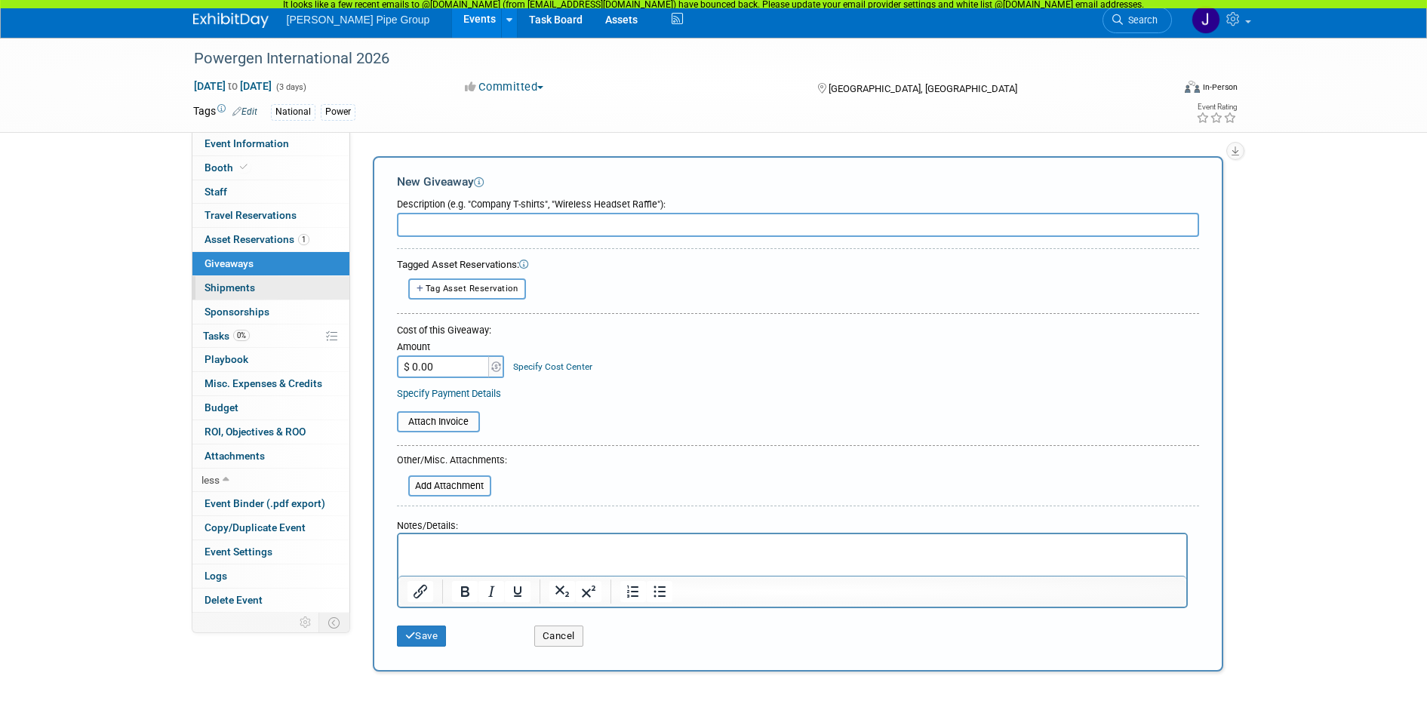
click at [219, 289] on span "Shipments 0" at bounding box center [229, 287] width 51 height 12
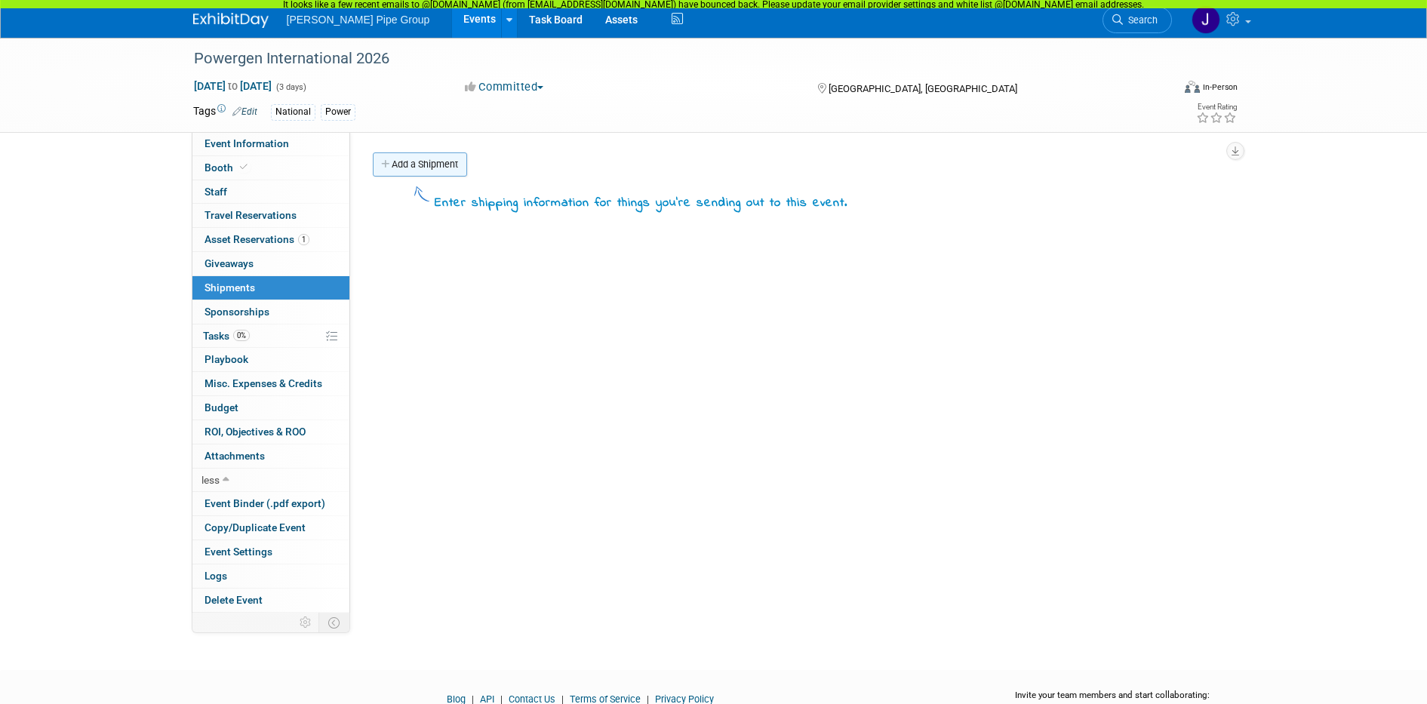
click at [420, 160] on link "Add a Shipment" at bounding box center [420, 164] width 94 height 24
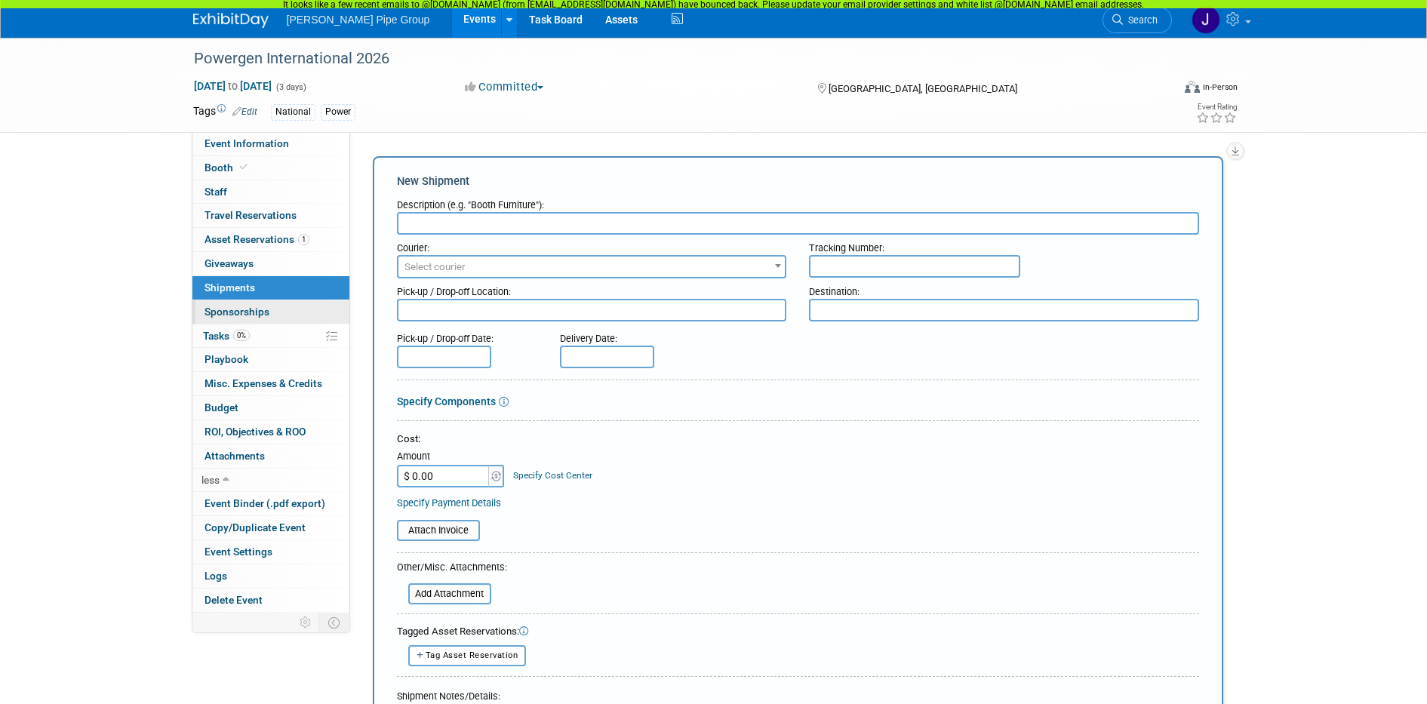
click at [229, 313] on span "Sponsorships 0" at bounding box center [236, 312] width 65 height 12
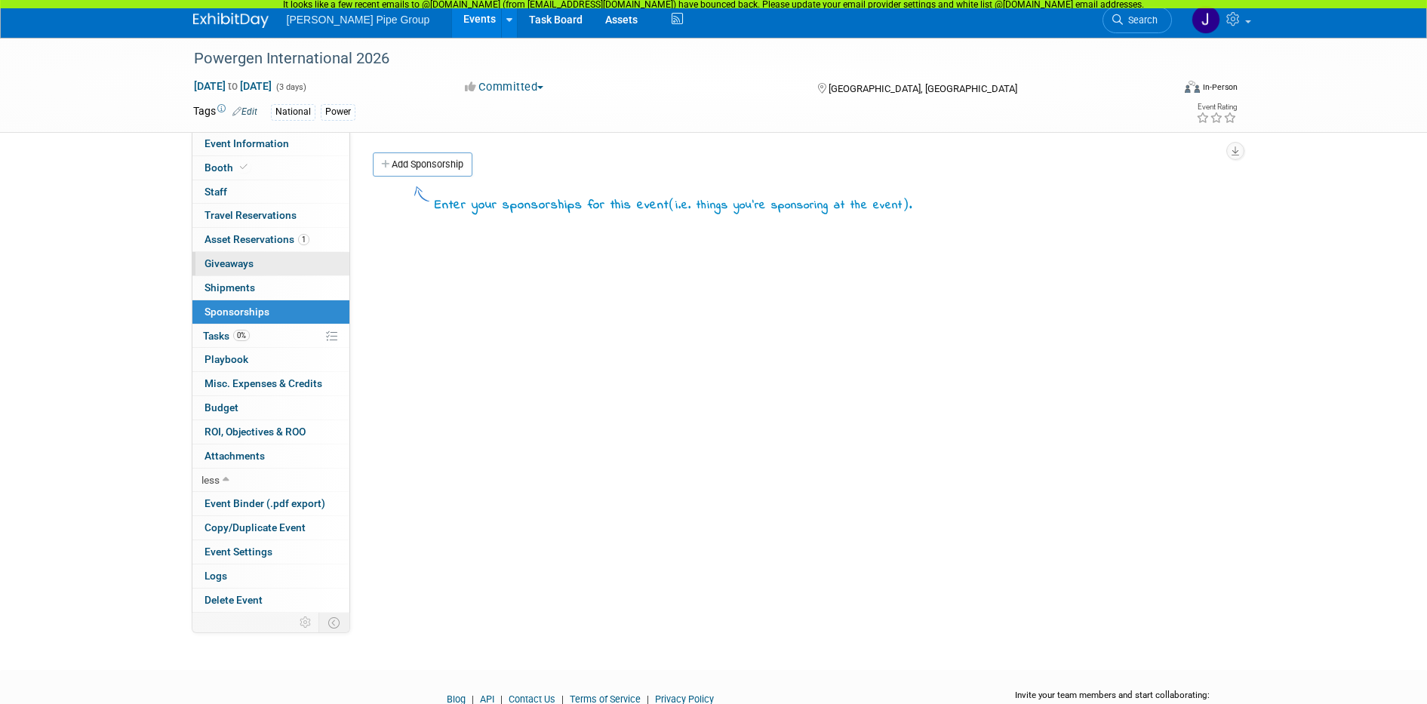
click at [223, 263] on span "Giveaways 0" at bounding box center [228, 263] width 49 height 12
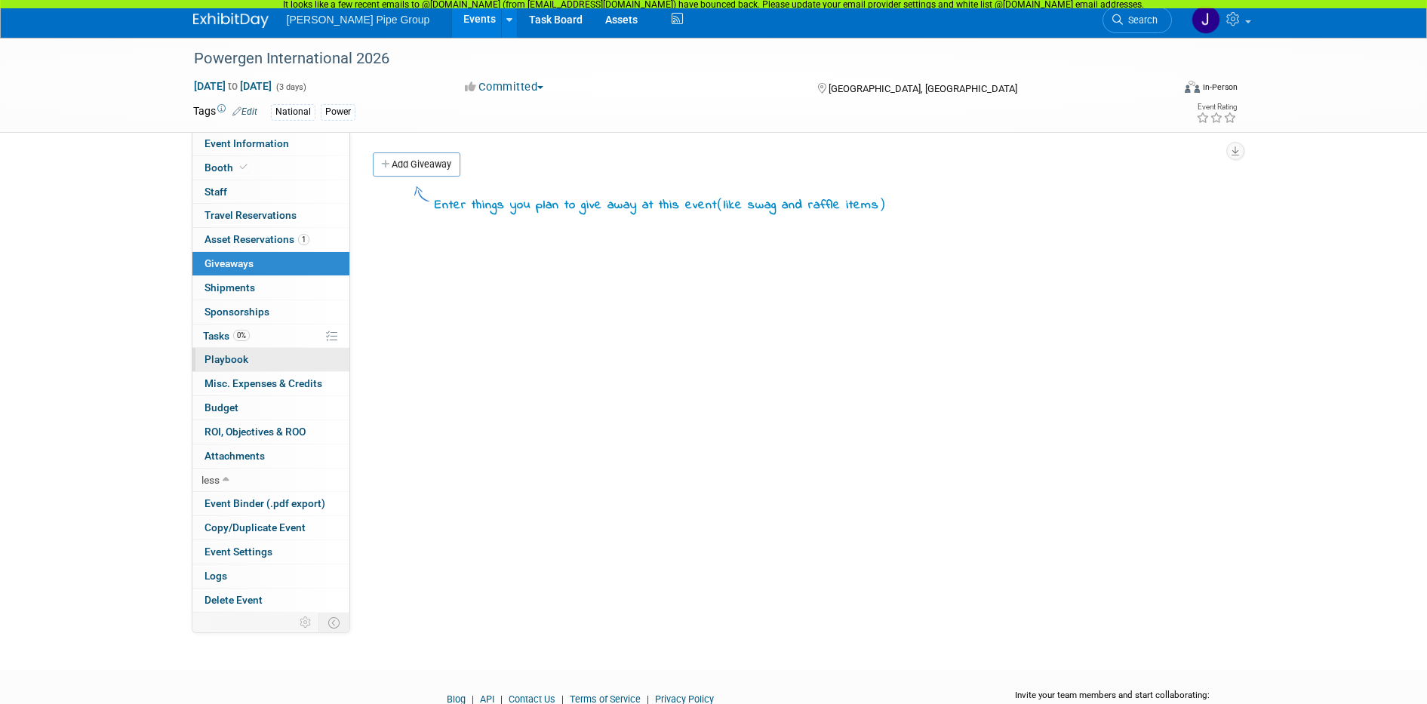
click at [221, 363] on span "Playbook 0" at bounding box center [226, 359] width 44 height 12
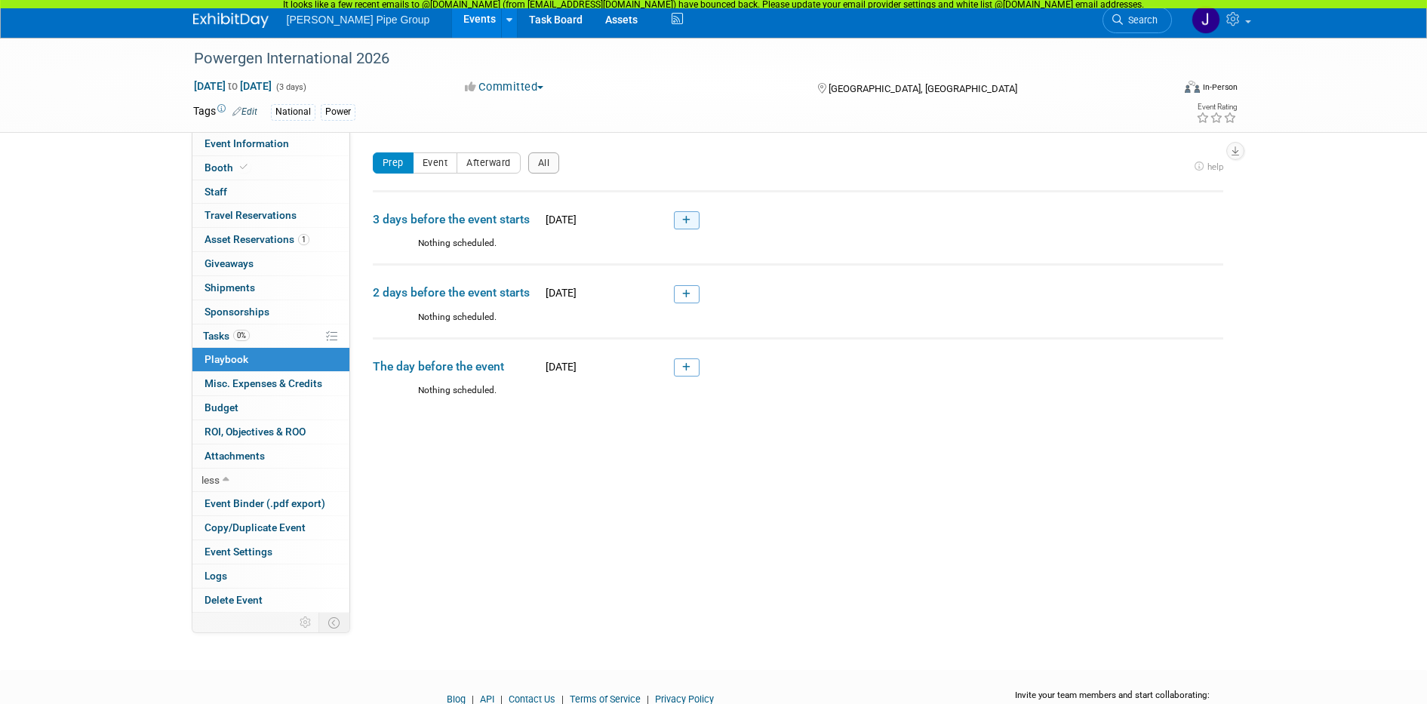
click at [679, 221] on link at bounding box center [687, 220] width 26 height 18
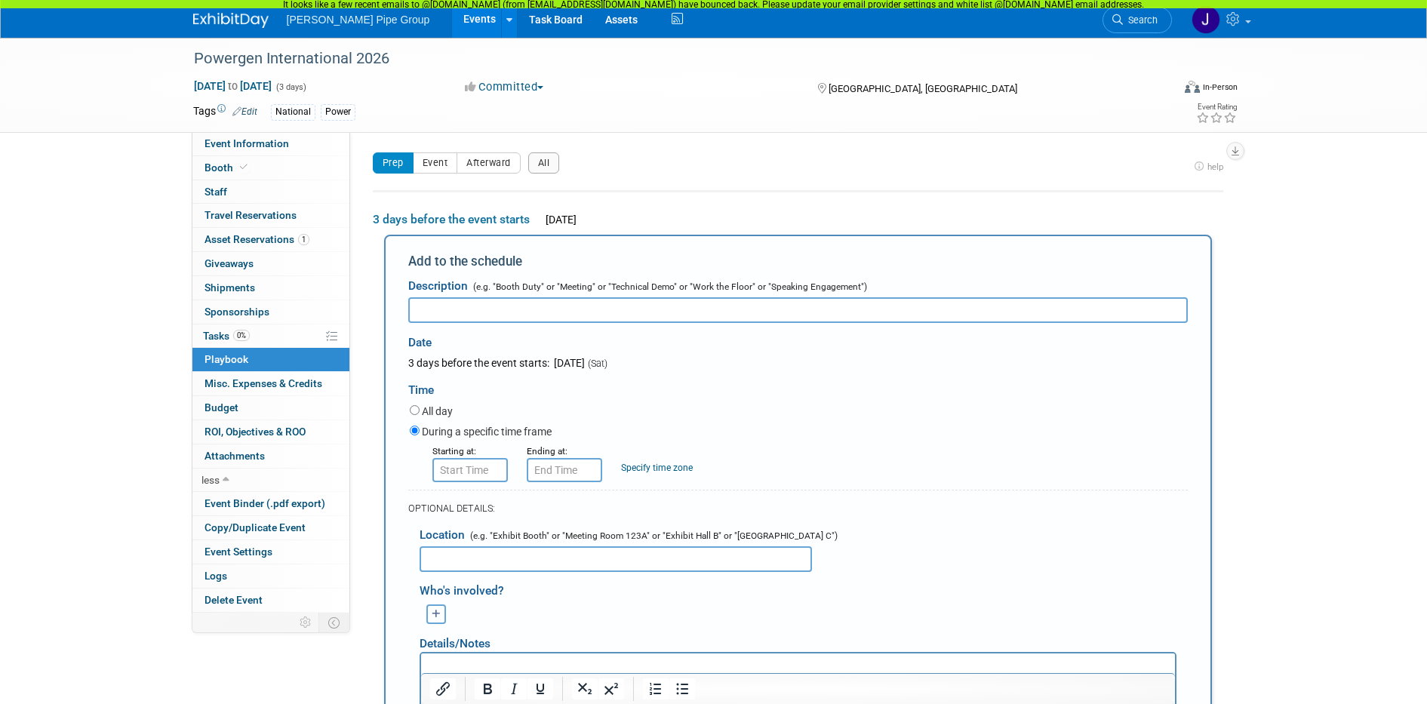
click at [435, 622] on button "button" at bounding box center [436, 614] width 20 height 20
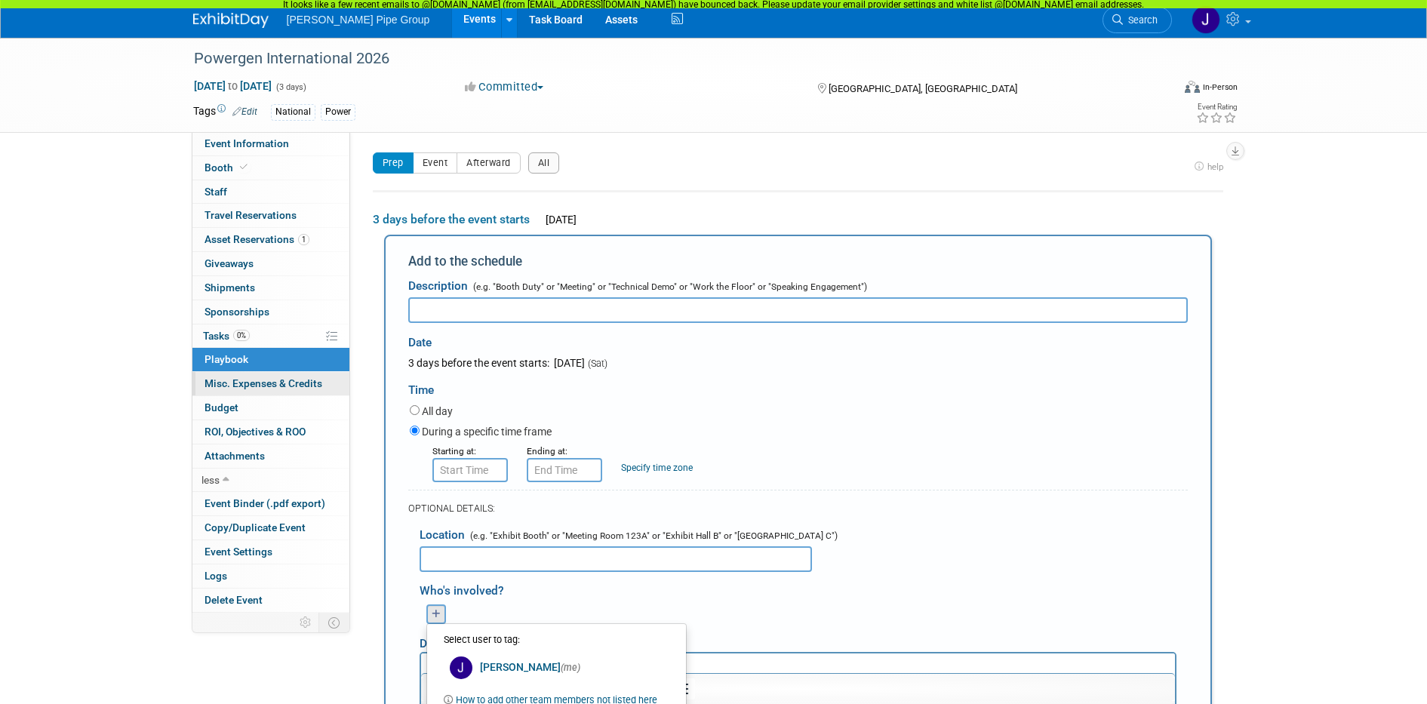
click at [261, 378] on span "Misc. Expenses & Credits 0" at bounding box center [263, 383] width 118 height 12
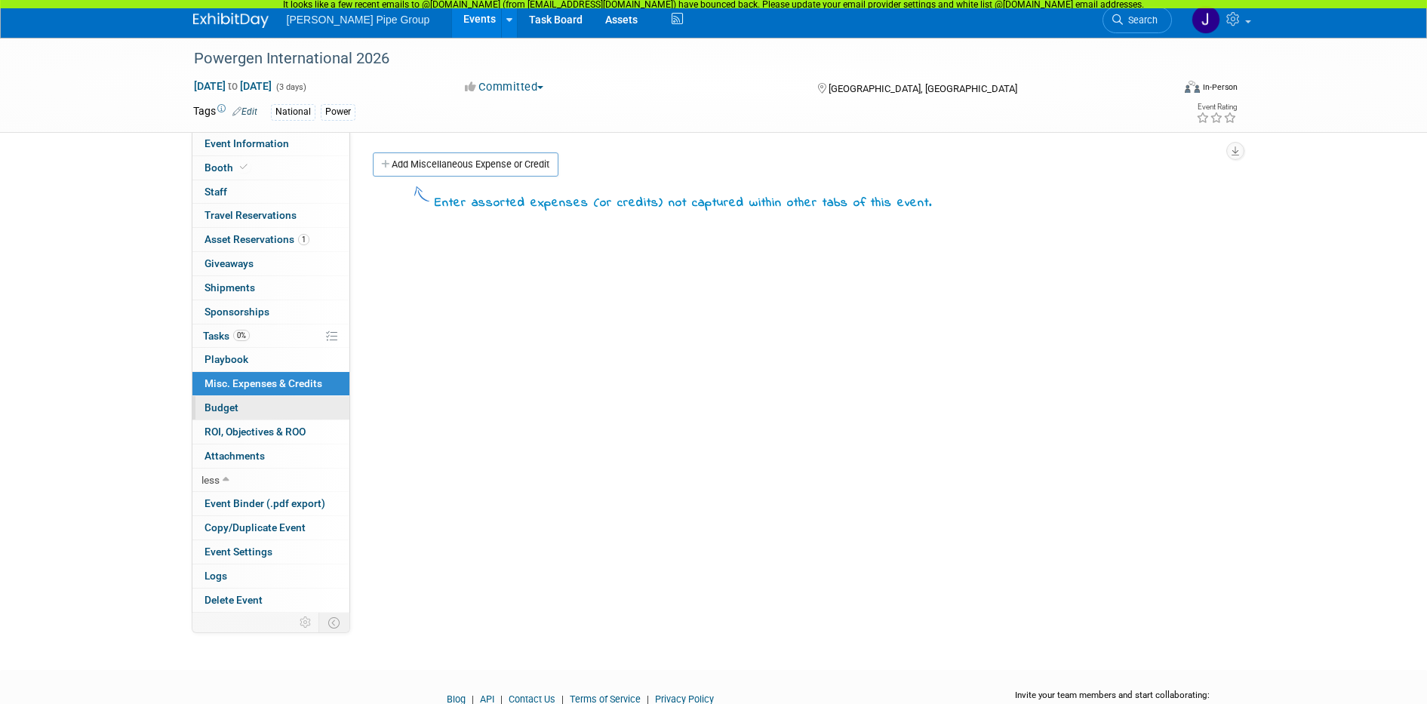
click at [220, 407] on span "Budget" at bounding box center [221, 407] width 34 height 12
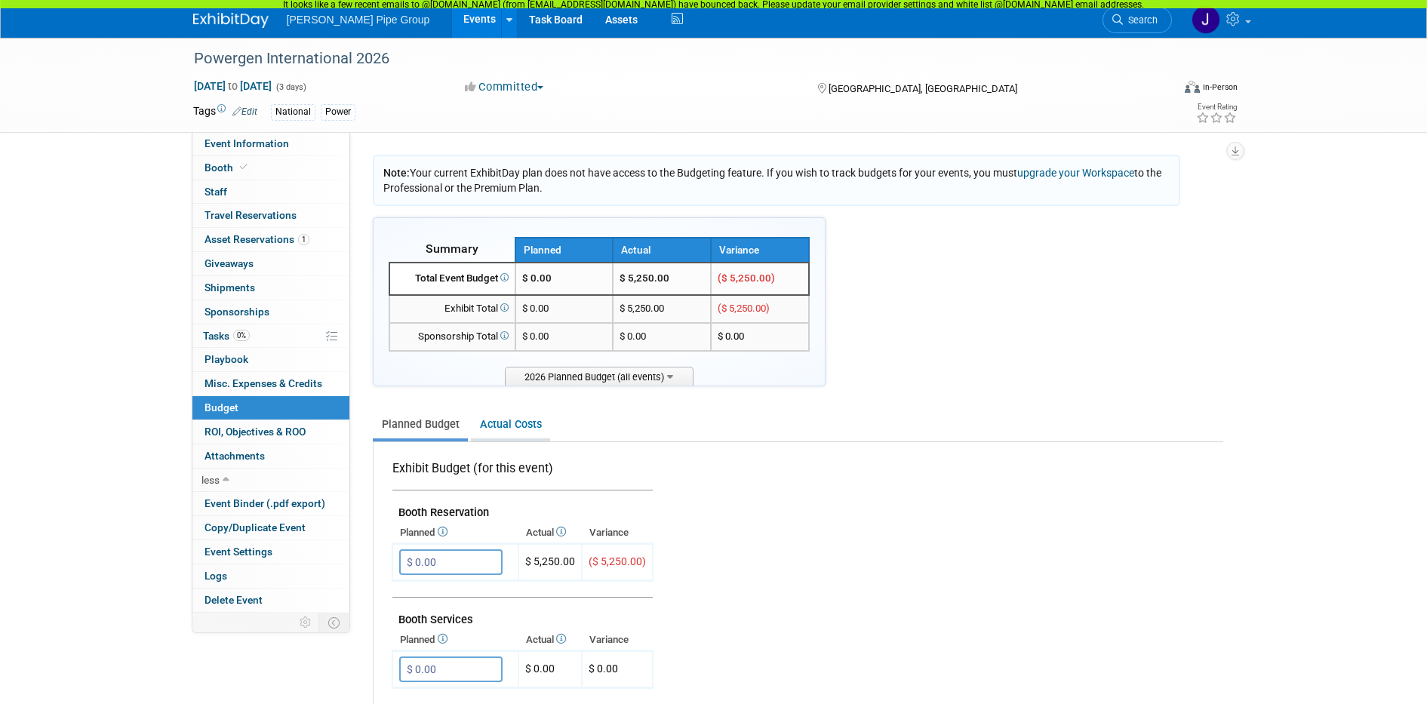
click at [522, 421] on link "Actual Costs" at bounding box center [510, 424] width 79 height 28
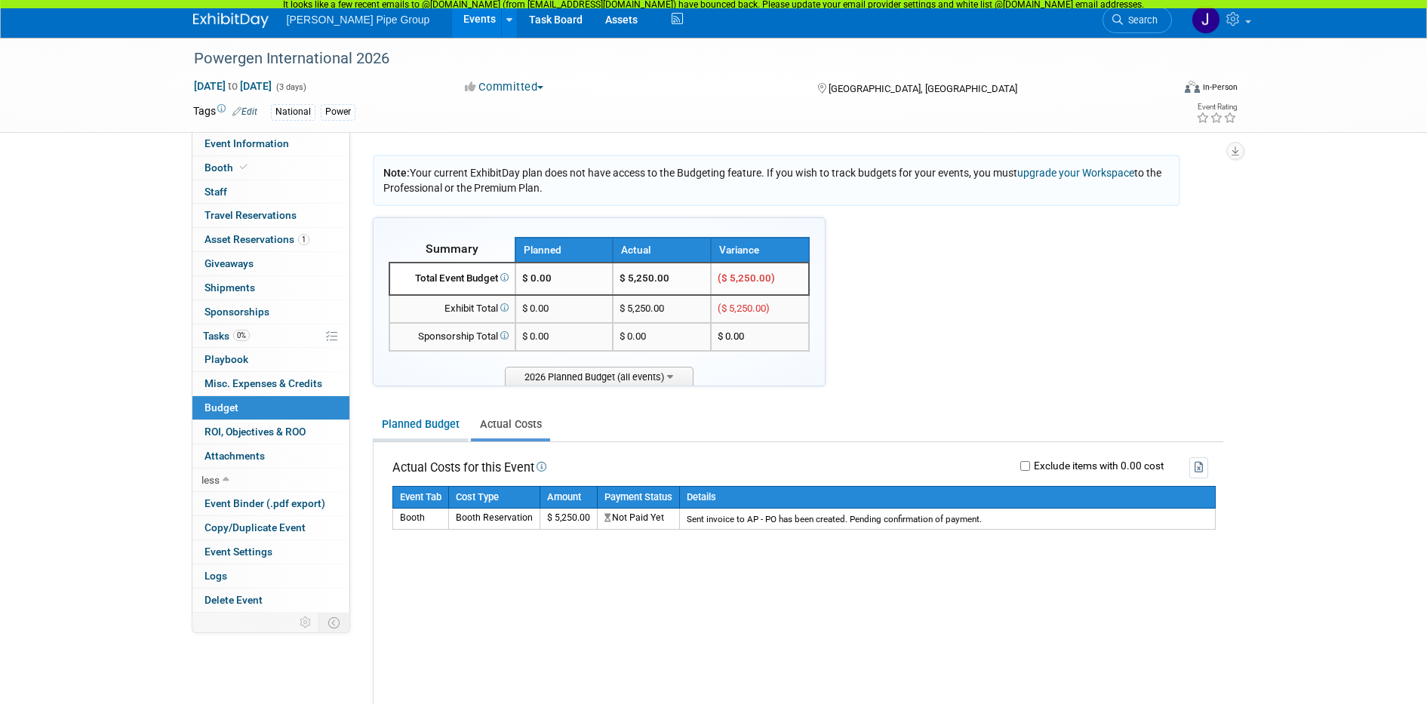
click at [440, 424] on link "Planned Budget" at bounding box center [420, 424] width 95 height 28
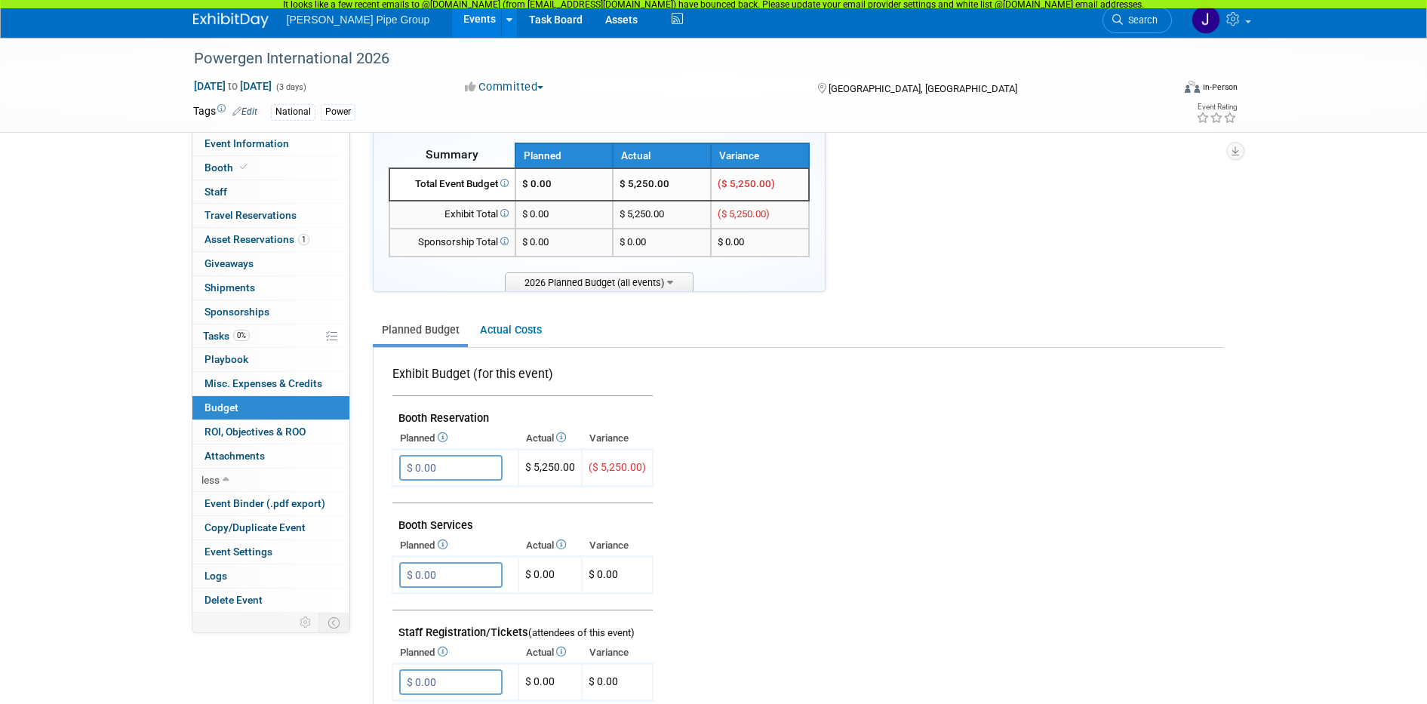
scroll to position [189, 0]
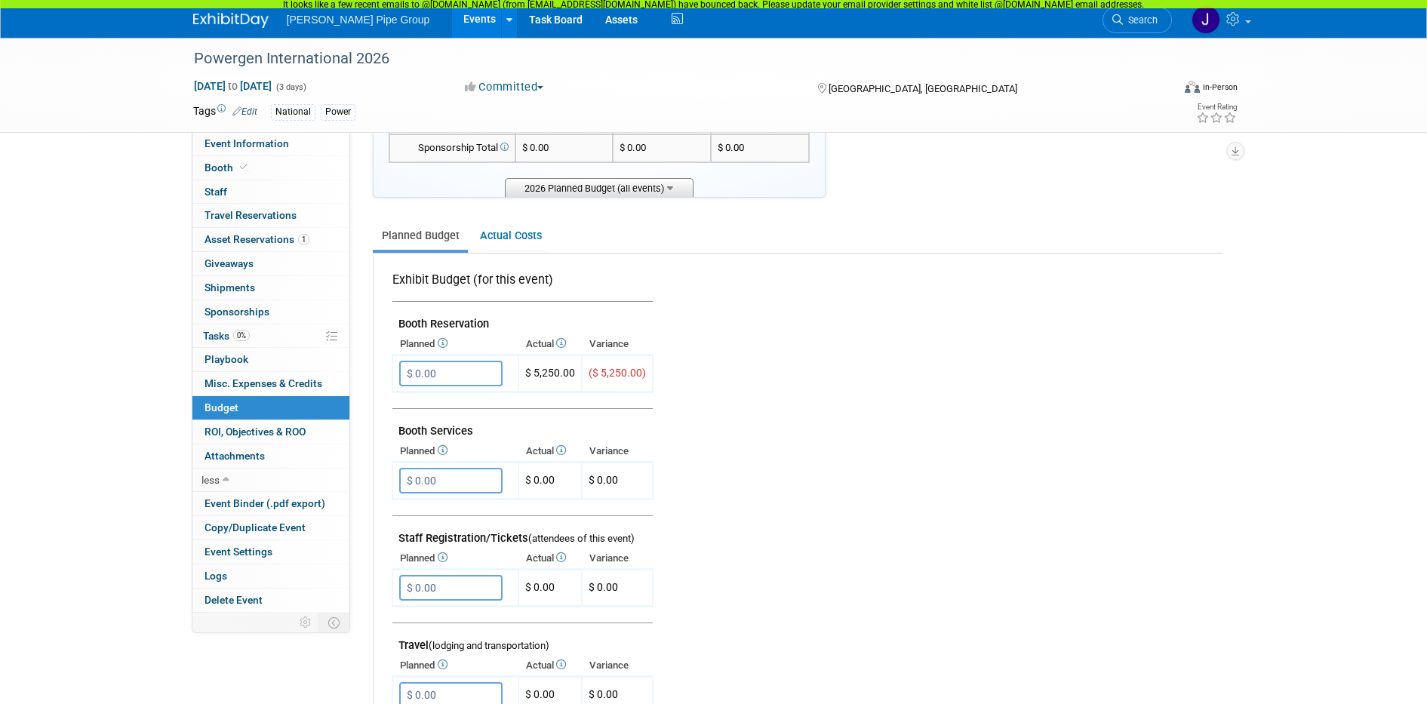
click at [673, 190] on icon at bounding box center [670, 187] width 6 height 10
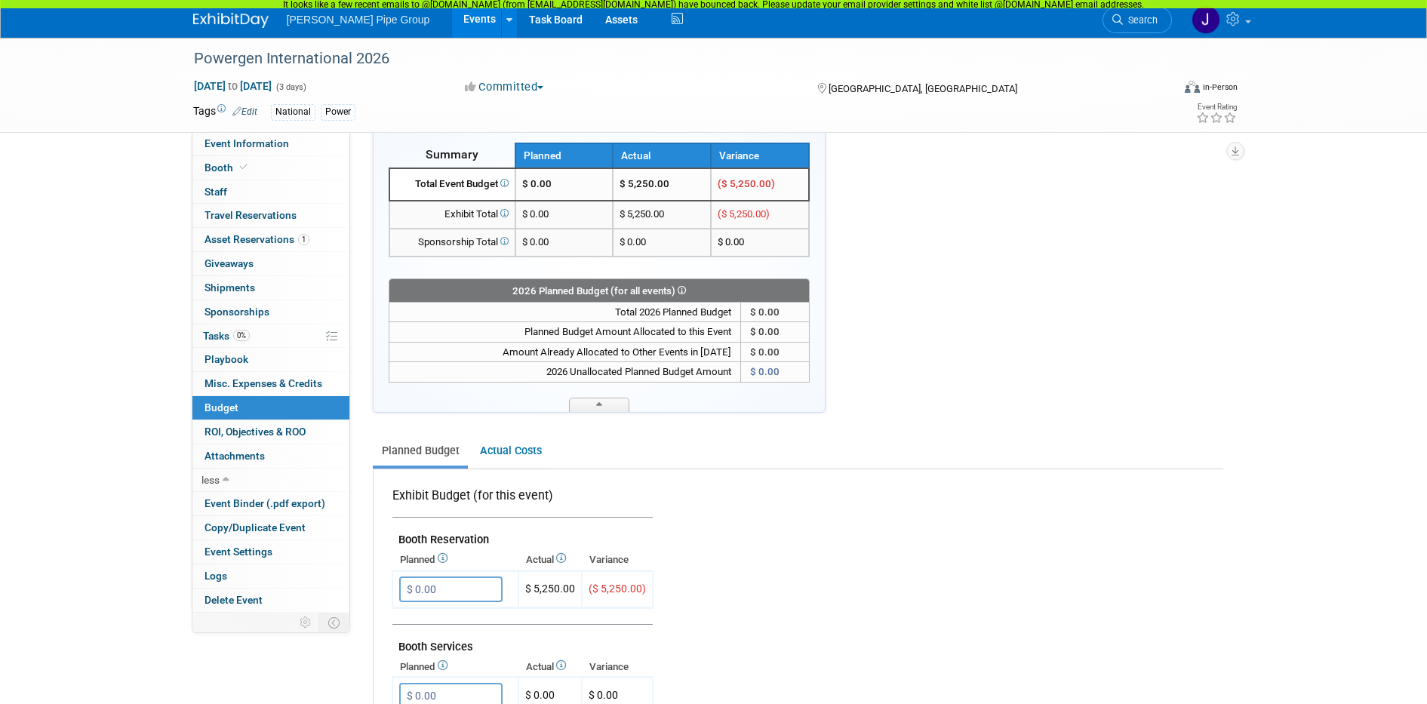
scroll to position [0, 0]
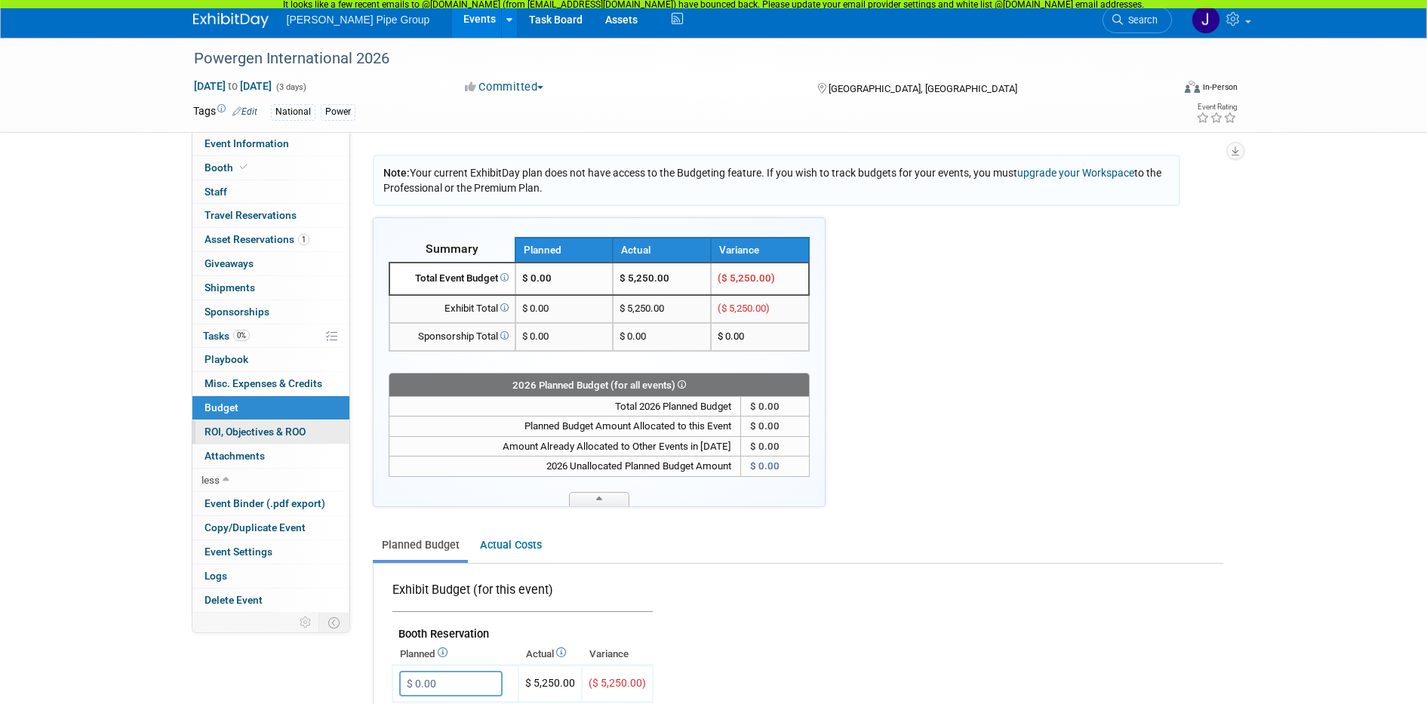
click at [247, 432] on span "ROI, Objectives & ROO 0" at bounding box center [254, 432] width 101 height 12
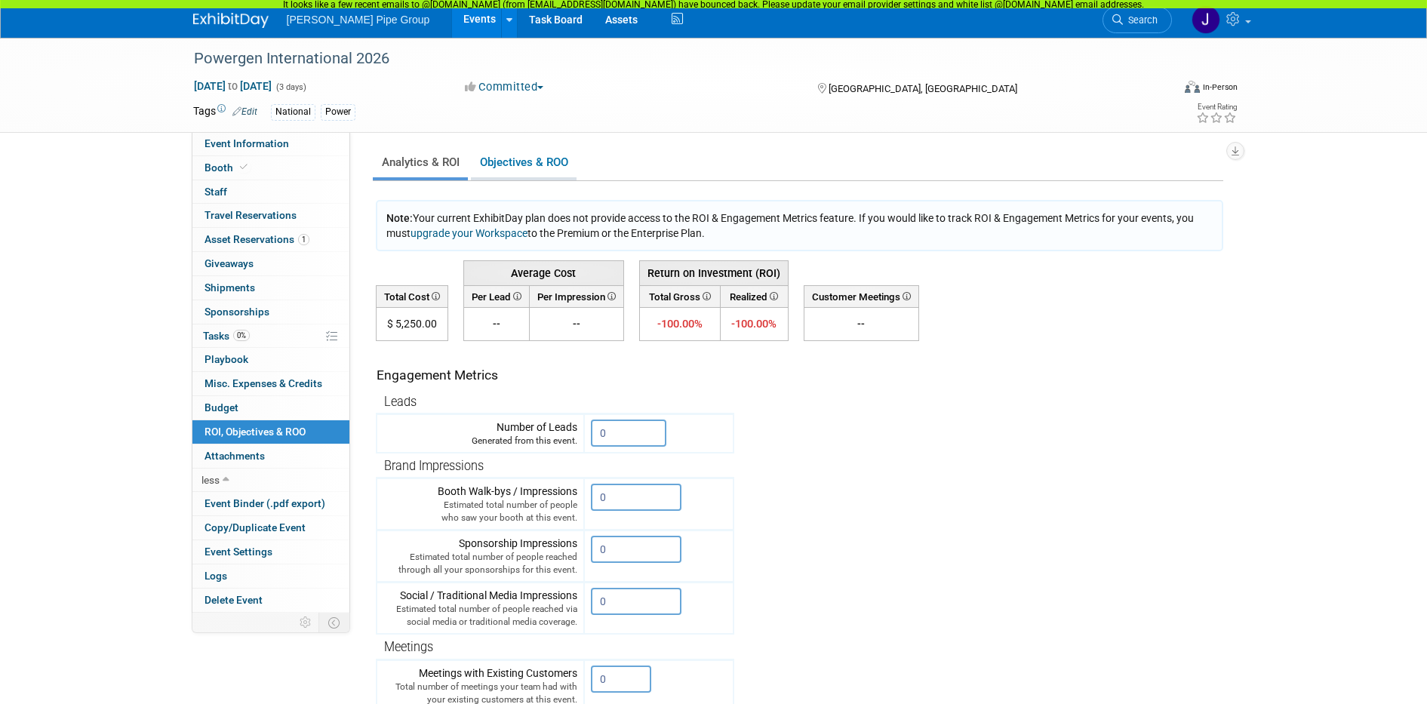
click at [508, 157] on link "Objectives & ROO 0" at bounding box center [524, 162] width 106 height 29
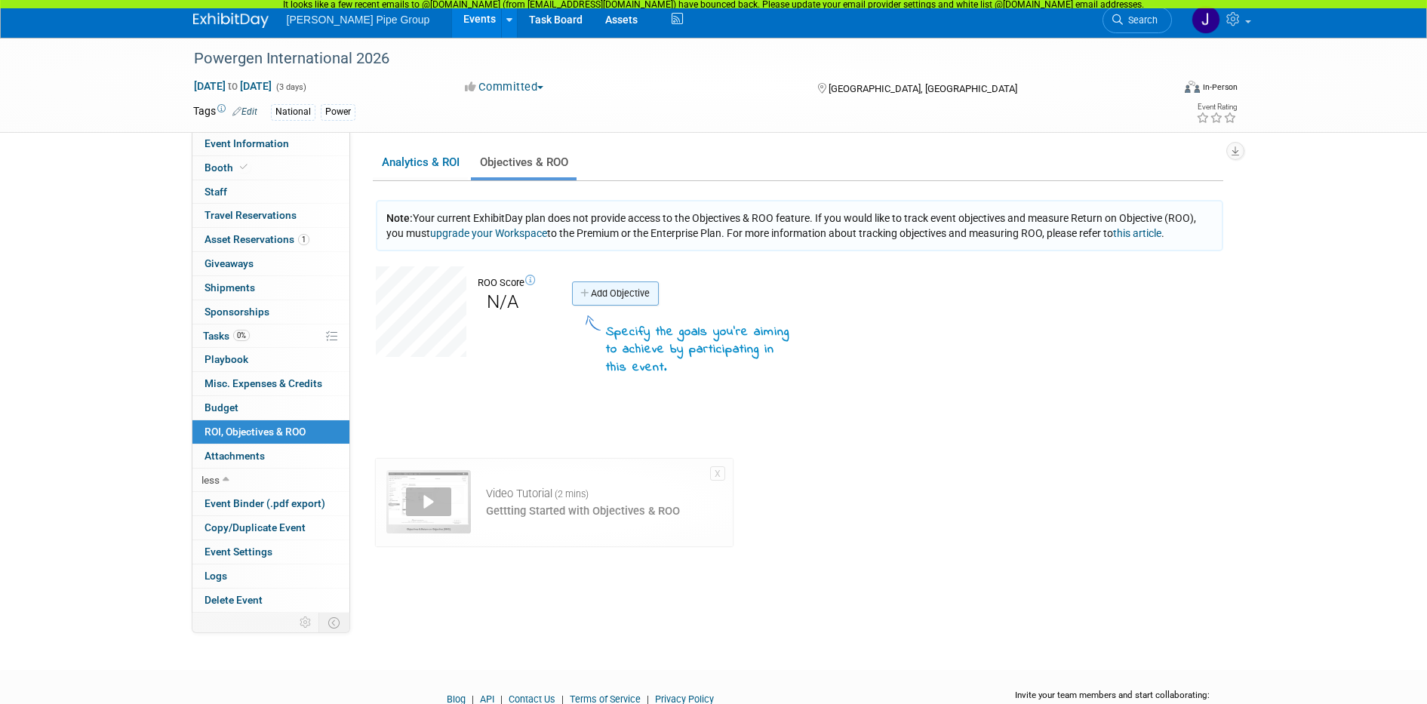
click at [604, 296] on link "Add Objective" at bounding box center [615, 293] width 87 height 24
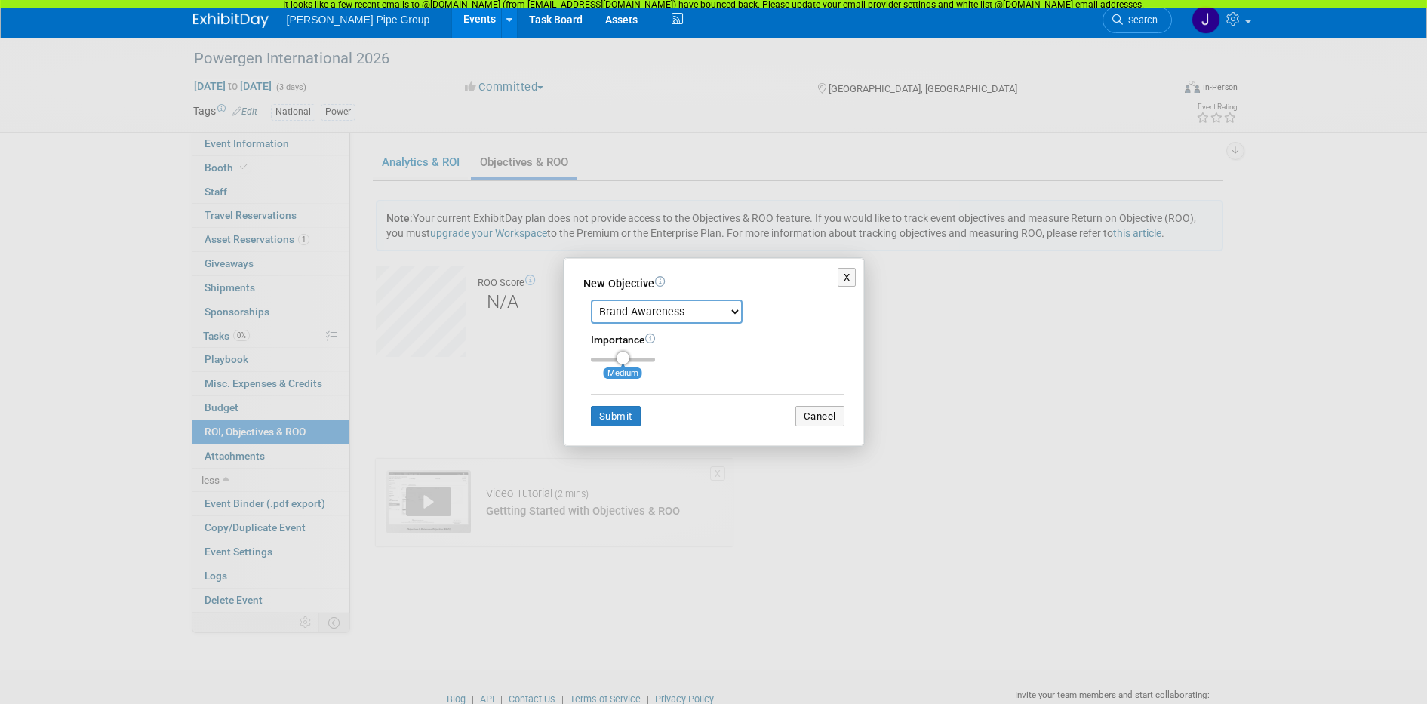
click at [741, 311] on select "Brand Awareness Competition Research Customer Retention Feedback Collection Lea…" at bounding box center [667, 312] width 152 height 24
click at [437, 171] on div "X New Objective Brand Awareness Competition Research Customer Retention Feedbac…" at bounding box center [713, 352] width 1427 height 704
click at [422, 160] on div "X New Objective Brand Awareness Competition Research Customer Retention Feedbac…" at bounding box center [713, 352] width 1427 height 704
click at [848, 281] on button "X" at bounding box center [846, 278] width 19 height 20
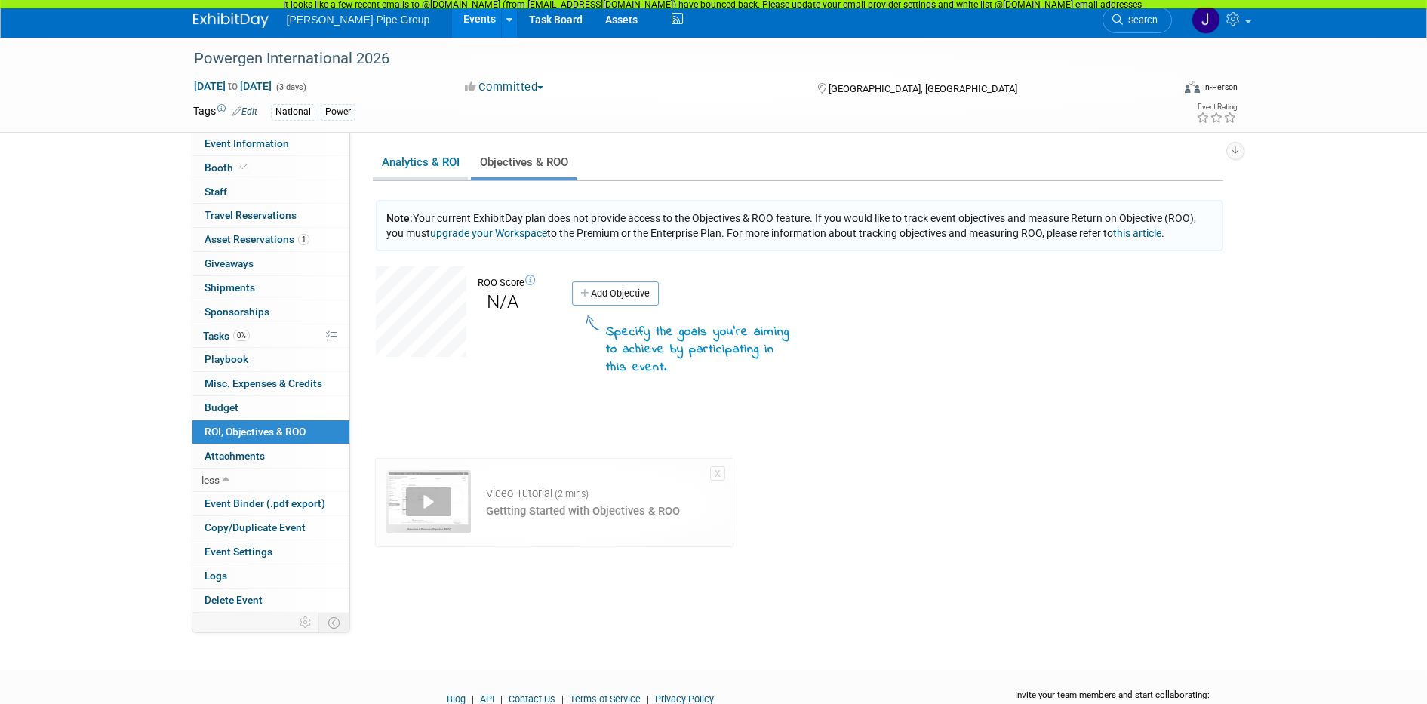
click at [415, 170] on link "Analytics & ROI" at bounding box center [420, 162] width 95 height 29
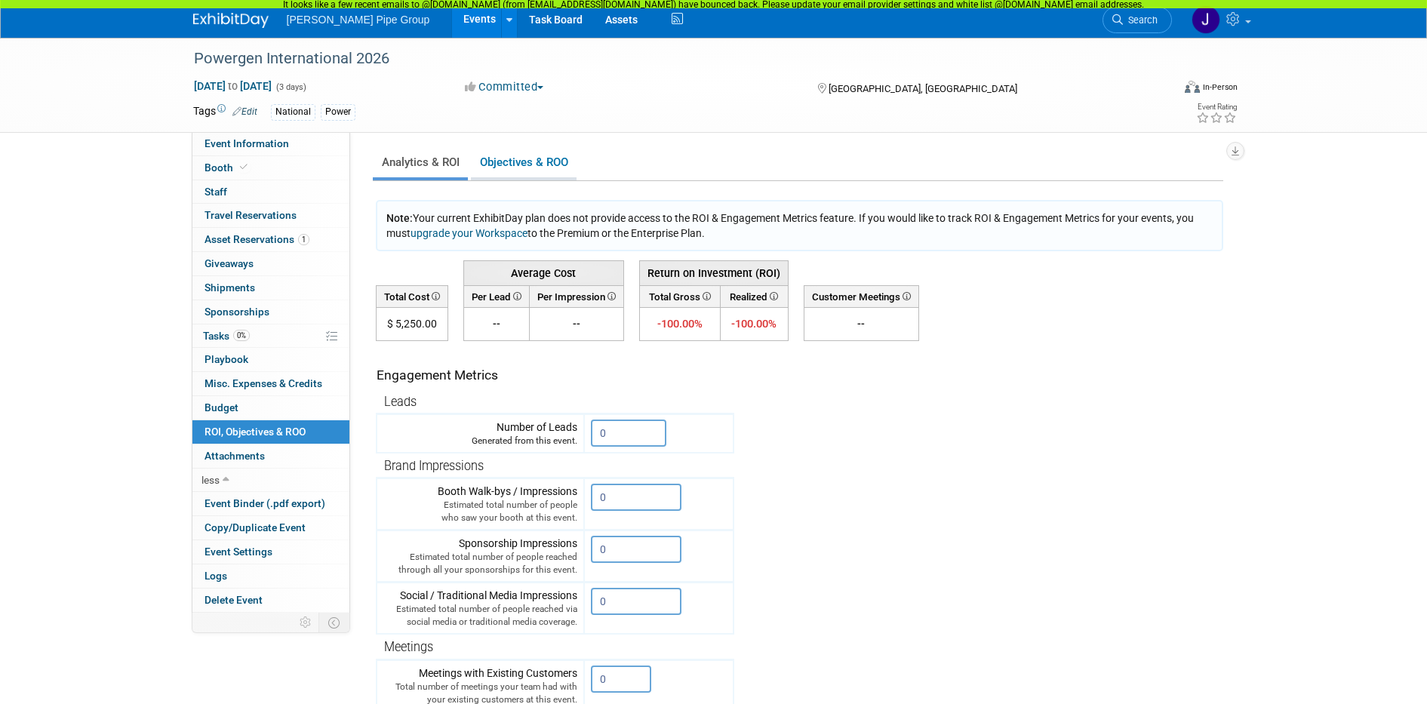
click at [542, 160] on link "Objectives & ROO 0" at bounding box center [524, 162] width 106 height 29
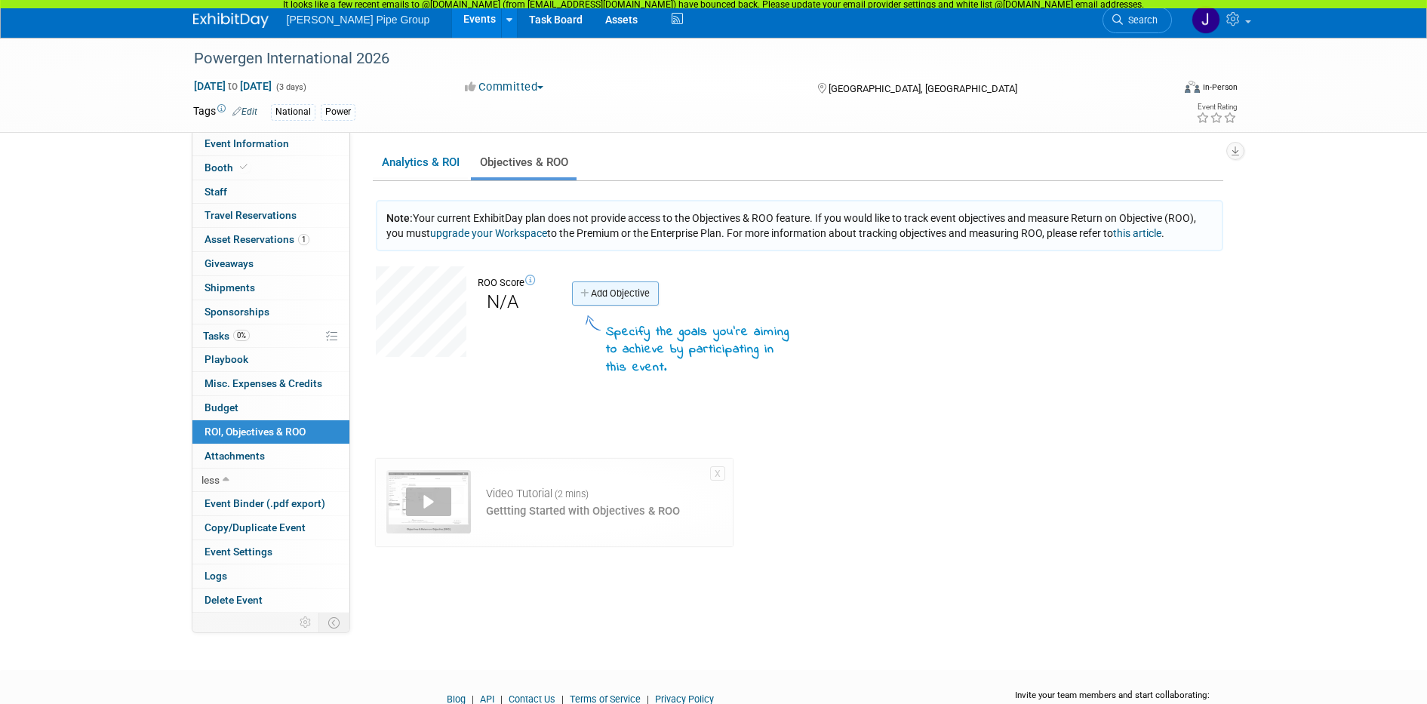
click at [585, 293] on icon at bounding box center [585, 294] width 11 height 10
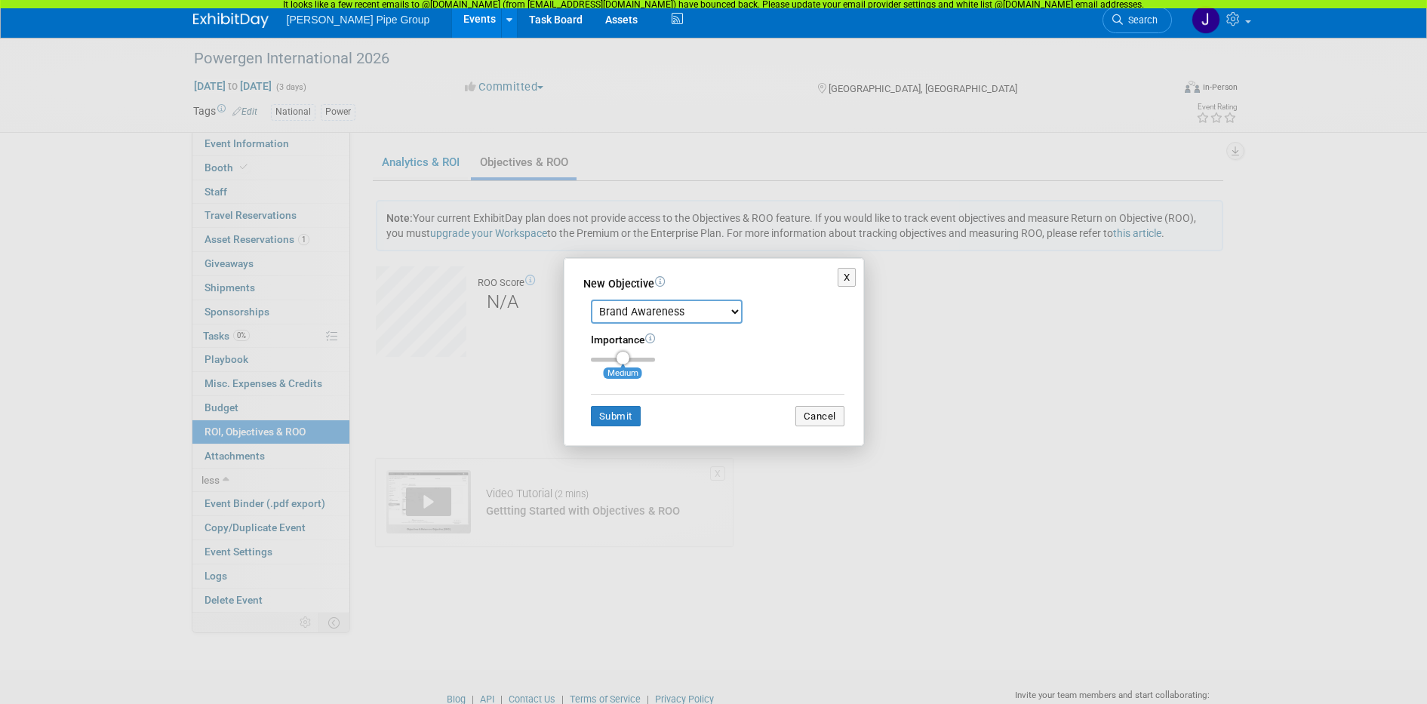
click at [735, 321] on select "Brand Awareness Competition Research Customer Retention Feedback Collection Lea…" at bounding box center [667, 312] width 152 height 24
click at [735, 313] on select "Brand Awareness Competition Research Customer Retention Feedback Collection Lea…" at bounding box center [667, 312] width 152 height 24
click at [742, 317] on select "Brand Awareness Competition Research Customer Retention Feedback Collection Lea…" at bounding box center [667, 312] width 152 height 24
click at [591, 300] on select "Brand Awareness Competition Research Customer Retention Feedback Collection Lea…" at bounding box center [667, 312] width 152 height 24
click at [736, 316] on select "Brand Awareness Competition Research Customer Retention Feedback Collection Lea…" at bounding box center [667, 312] width 152 height 24
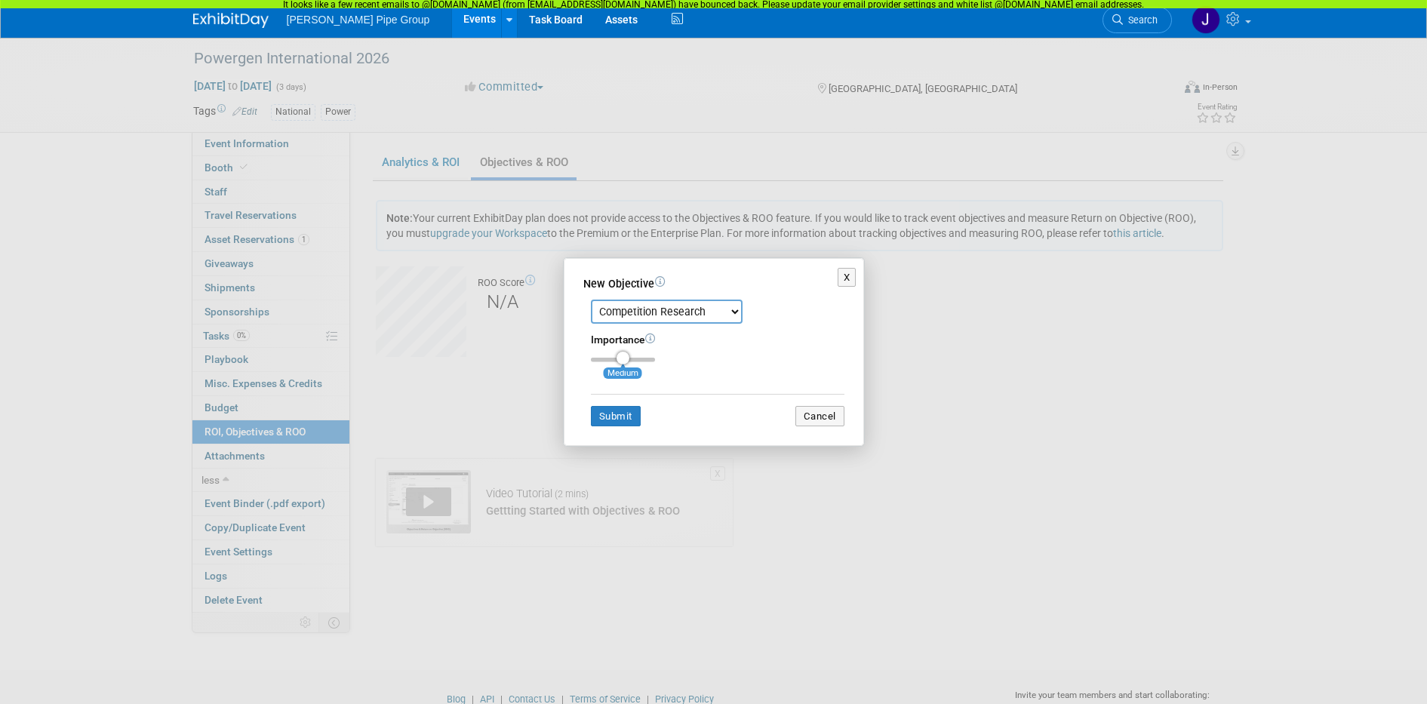
select select "8"
click at [591, 300] on select "Brand Awareness Competition Research Customer Retention Feedback Collection Lea…" at bounding box center [667, 312] width 152 height 24
type input "3"
click at [655, 361] on input "range" at bounding box center [623, 360] width 64 height 5
click at [619, 416] on button "Submit" at bounding box center [616, 416] width 50 height 21
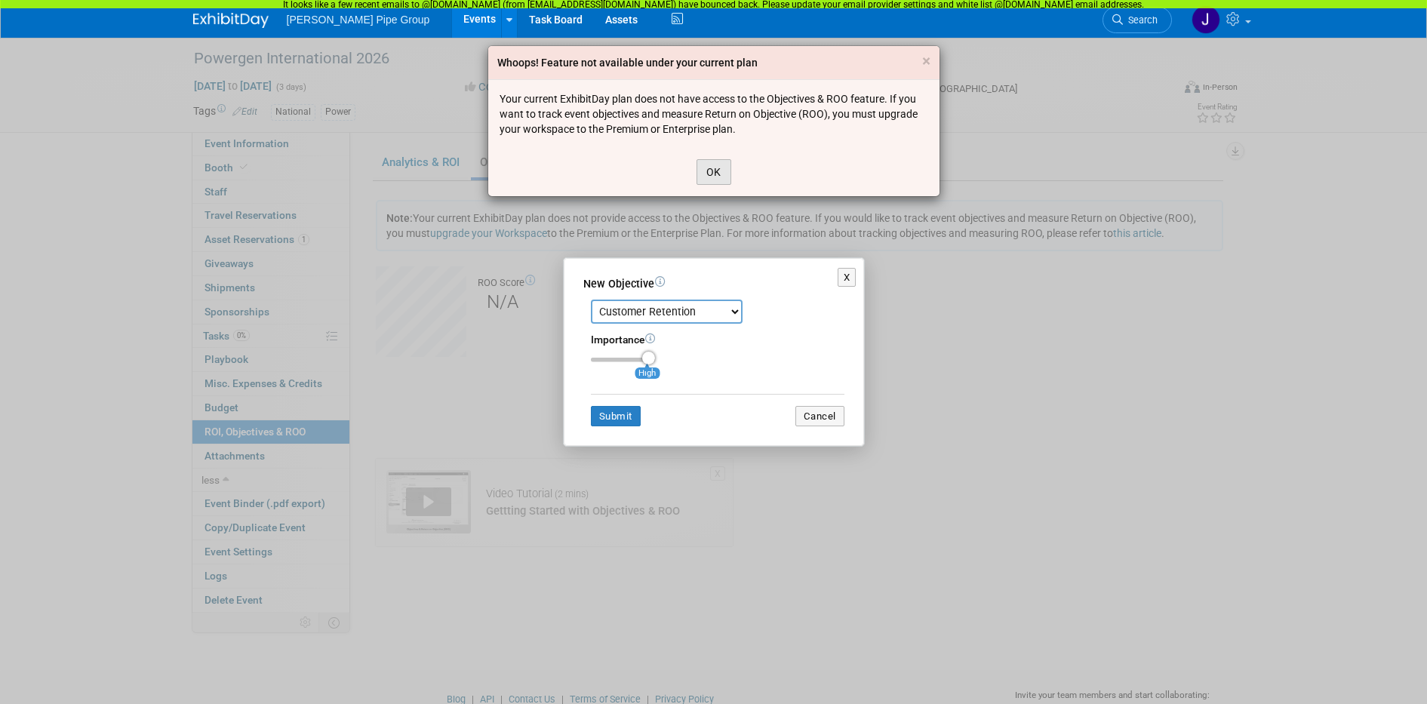
click at [718, 168] on button "OK" at bounding box center [713, 172] width 35 height 26
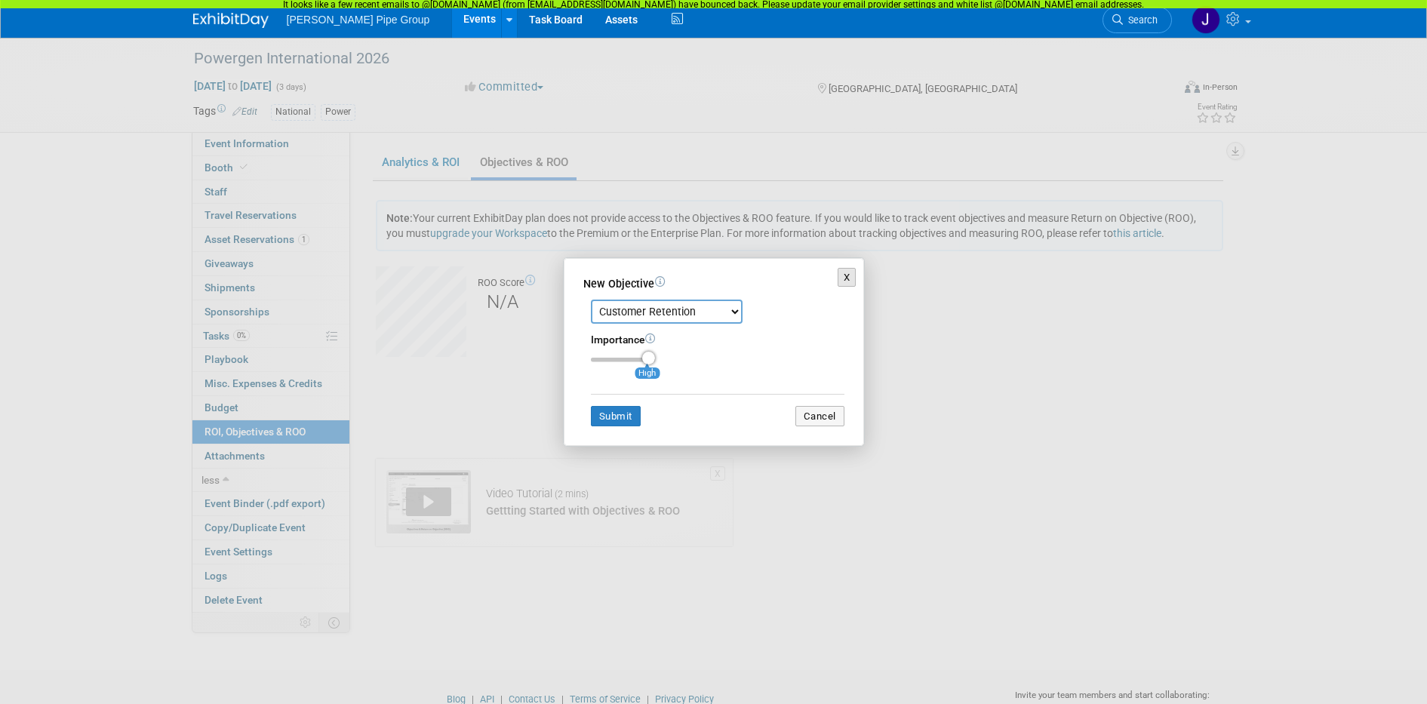
click at [844, 277] on button "X" at bounding box center [846, 278] width 19 height 20
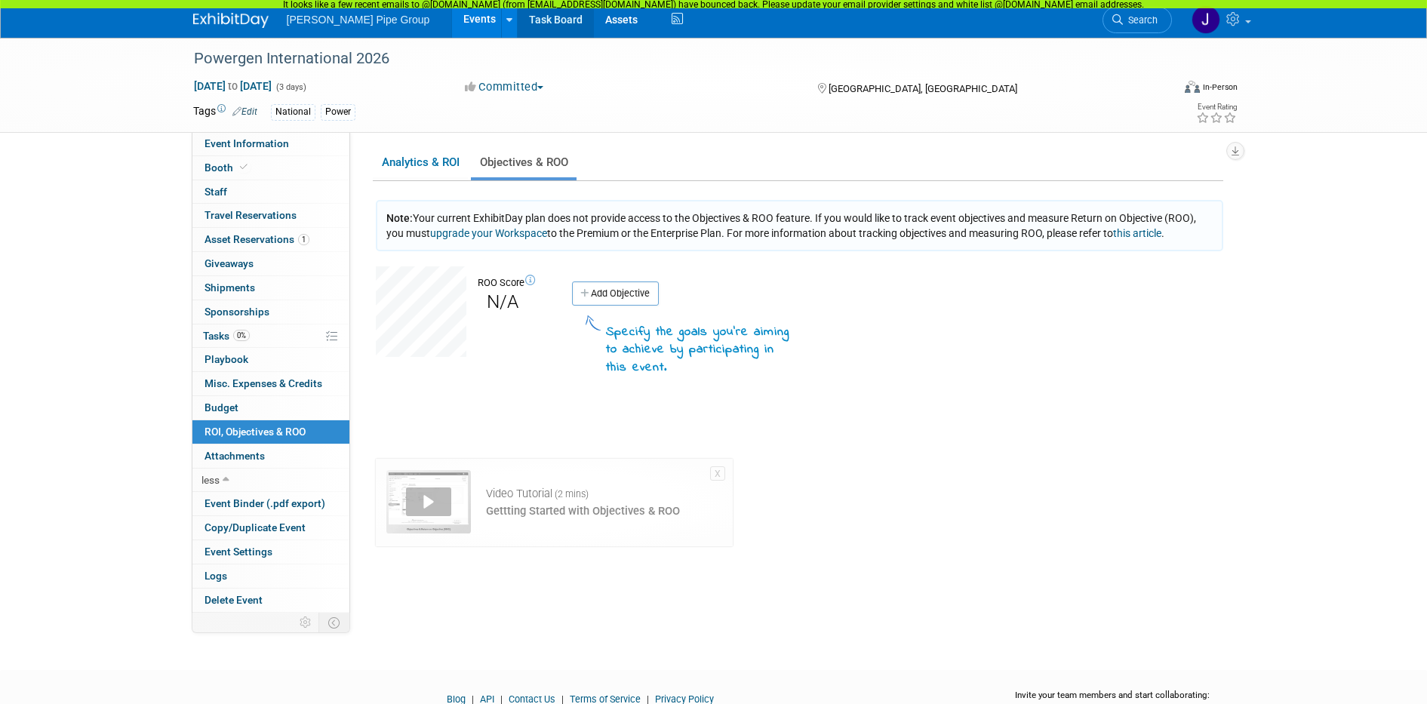
click at [518, 19] on link "Task Board" at bounding box center [556, 19] width 76 height 38
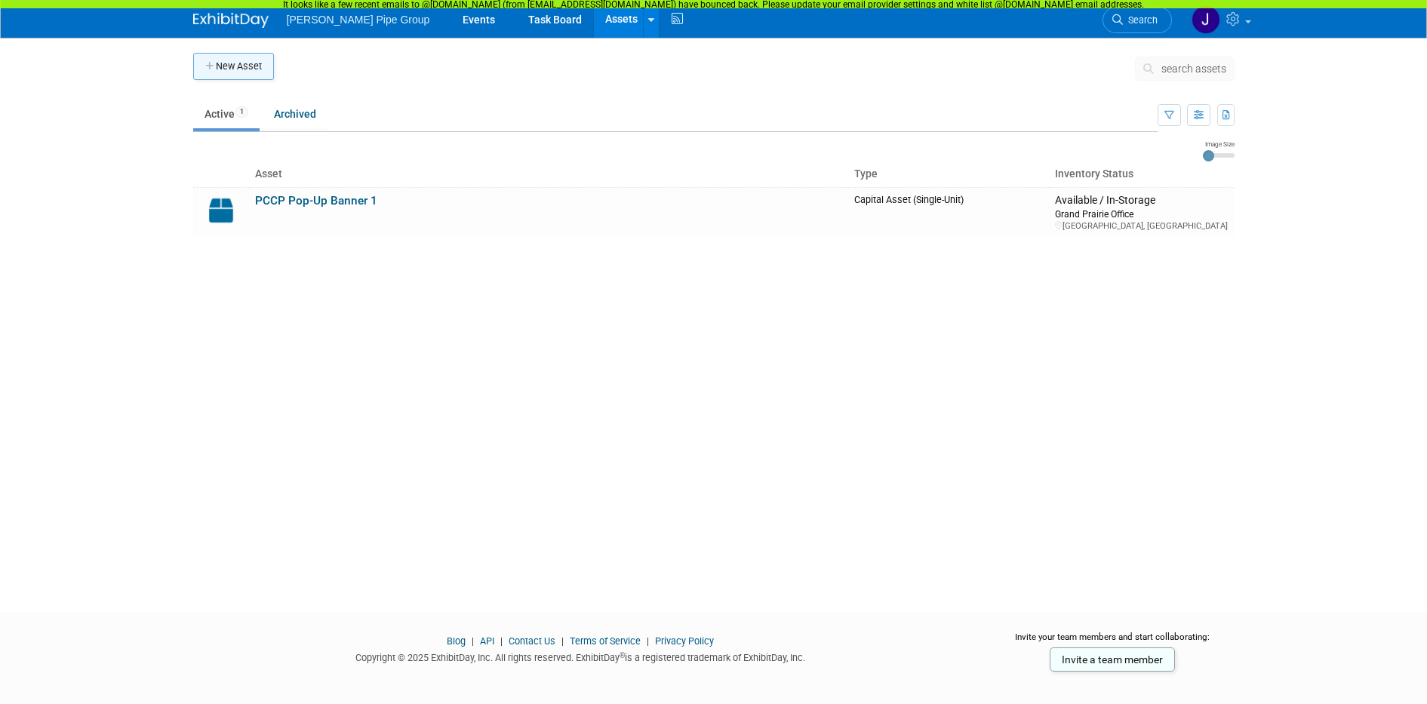
click at [210, 69] on icon "button" at bounding box center [210, 67] width 11 height 10
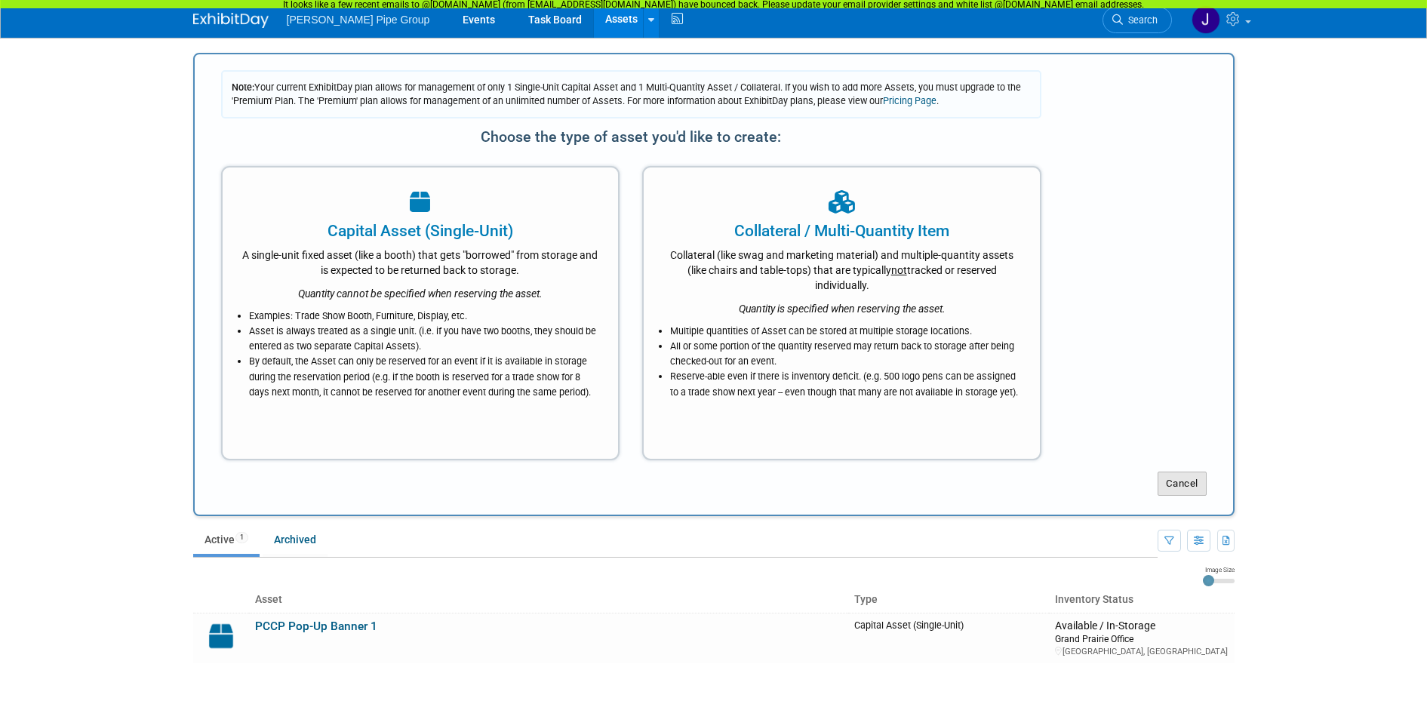
click at [1185, 491] on button "Cancel" at bounding box center [1181, 484] width 49 height 24
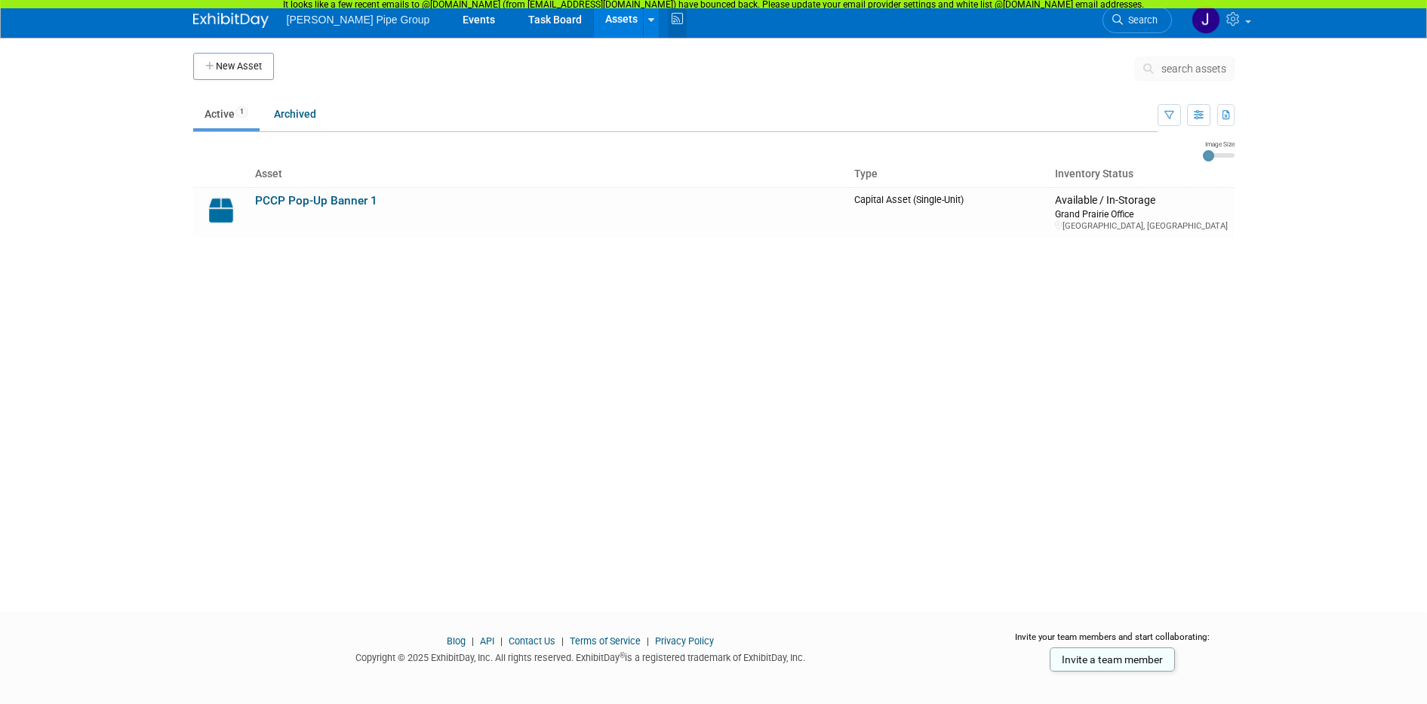
click at [668, 23] on icon at bounding box center [677, 19] width 19 height 23
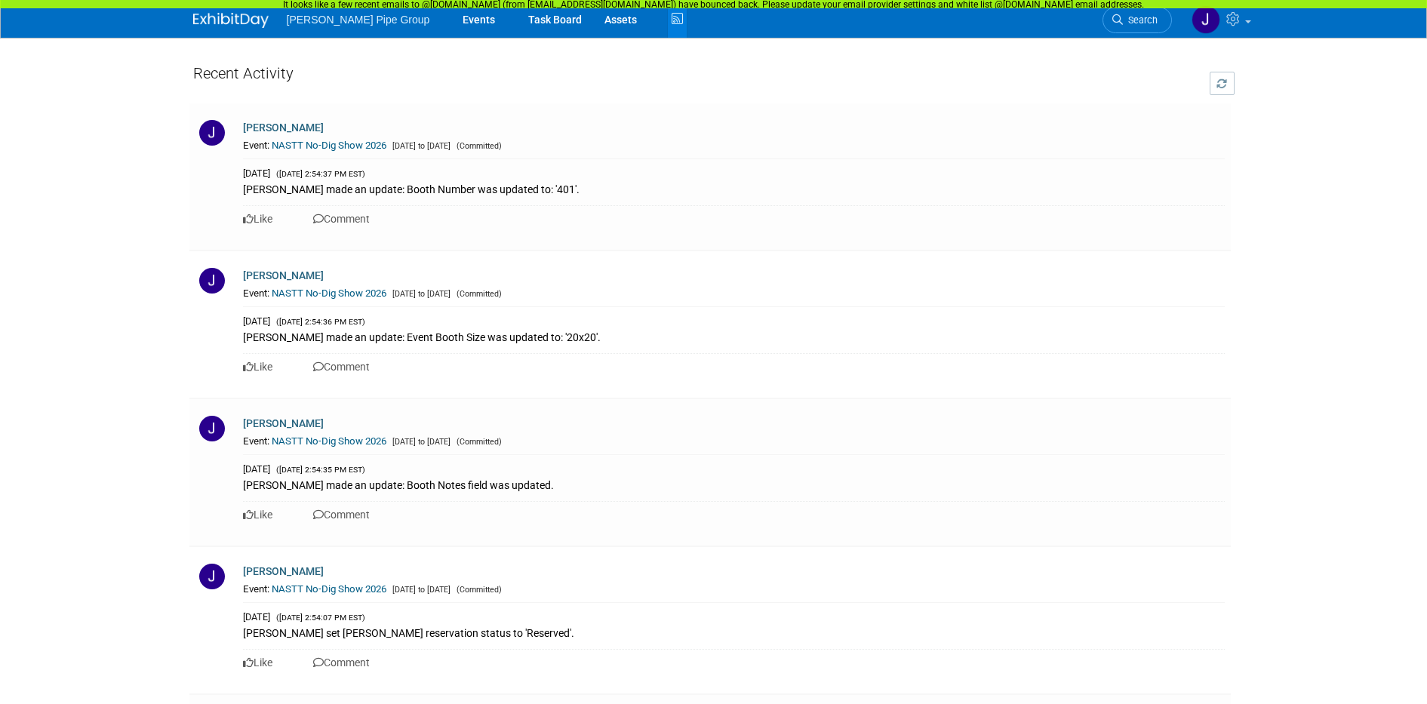
click at [229, 23] on img at bounding box center [230, 20] width 75 height 15
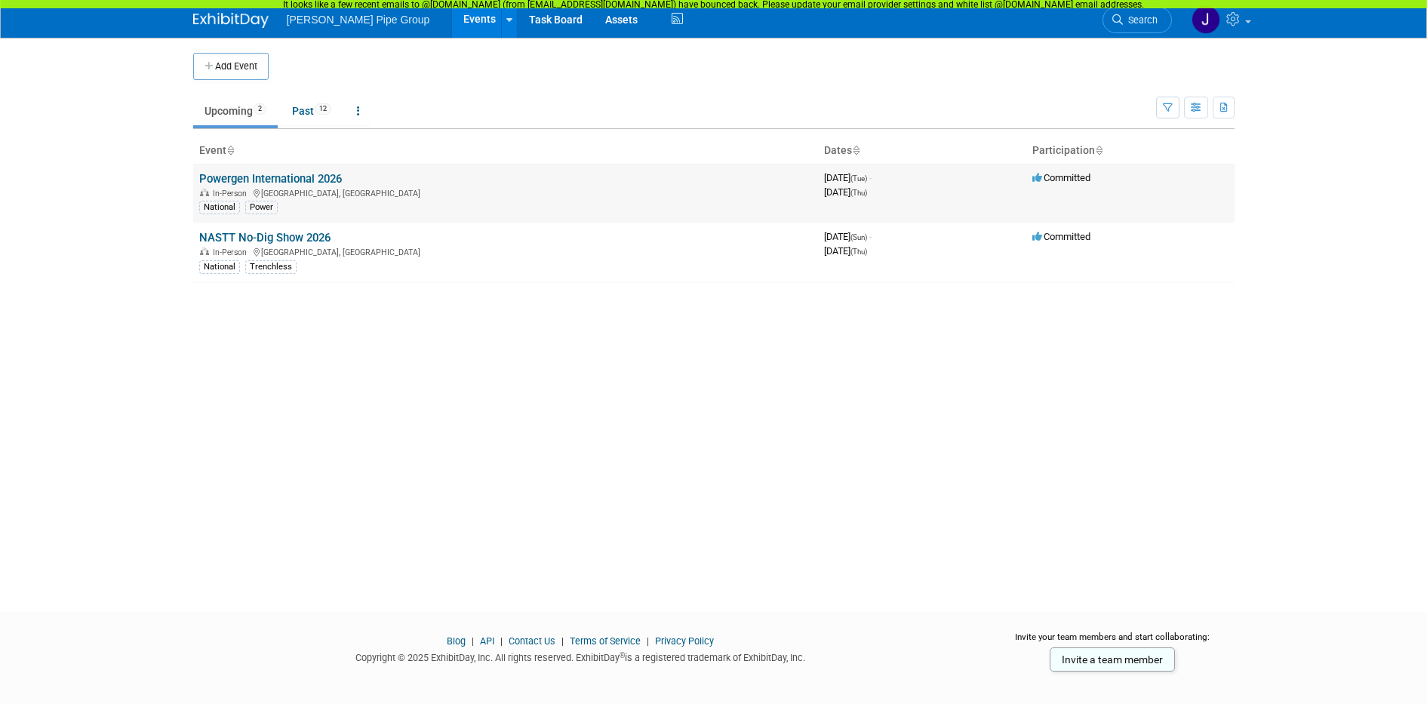
click at [311, 174] on link "Powergen International 2026" at bounding box center [270, 179] width 143 height 14
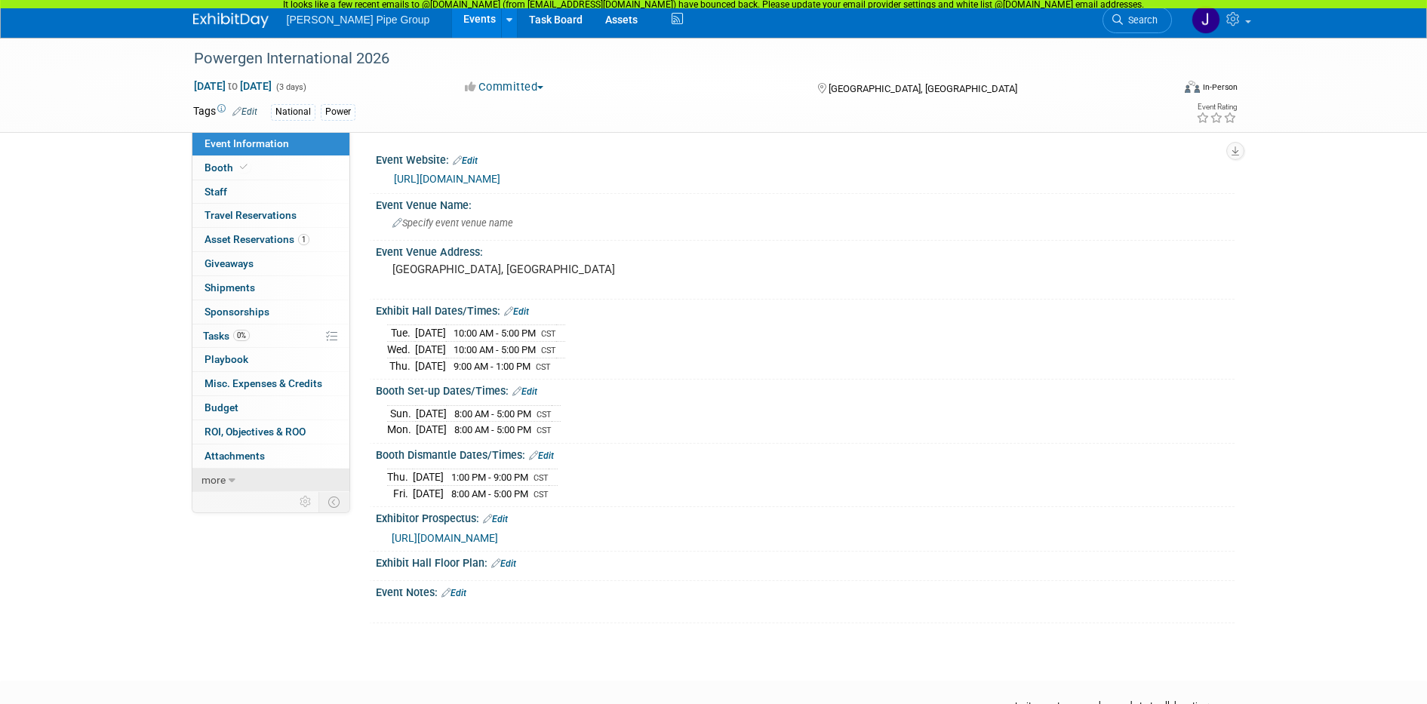
click at [237, 481] on link "more" at bounding box center [270, 480] width 157 height 23
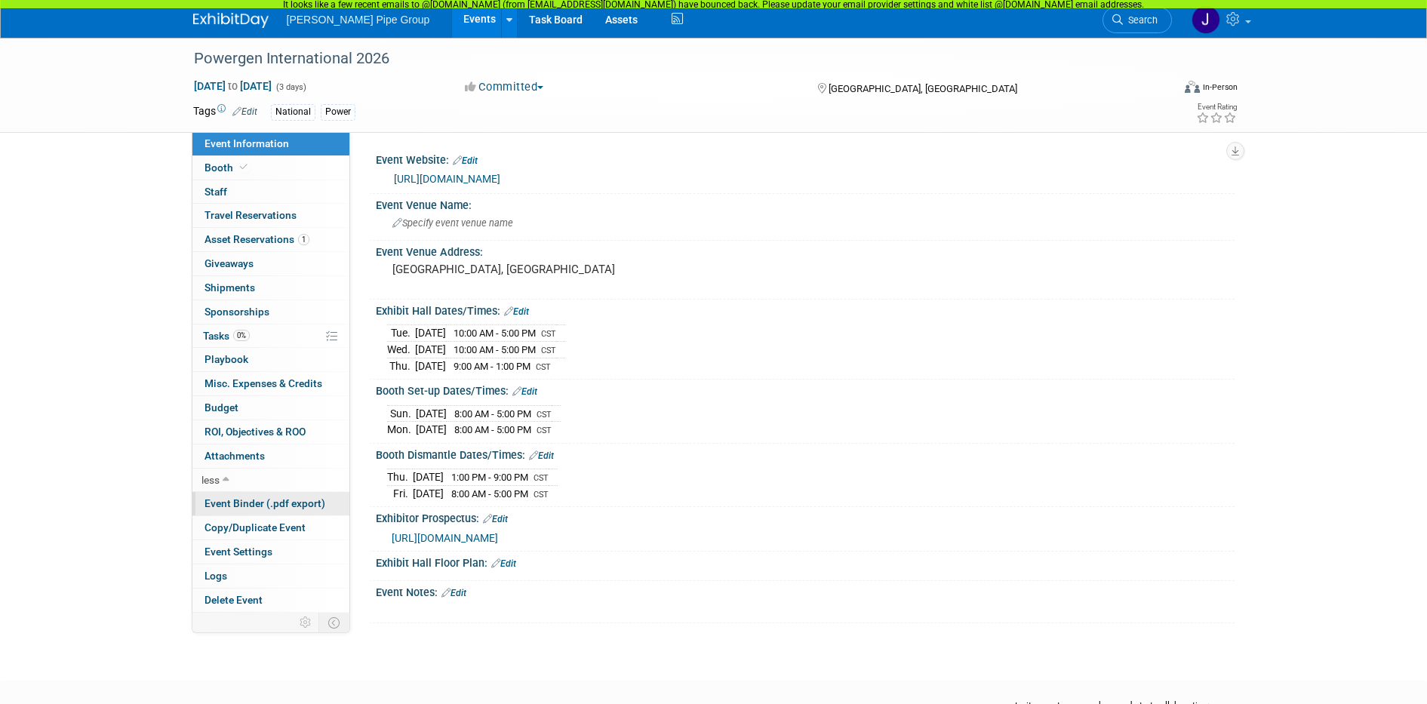
click at [232, 503] on span "Event Binder (.pdf export)" at bounding box center [264, 503] width 121 height 12
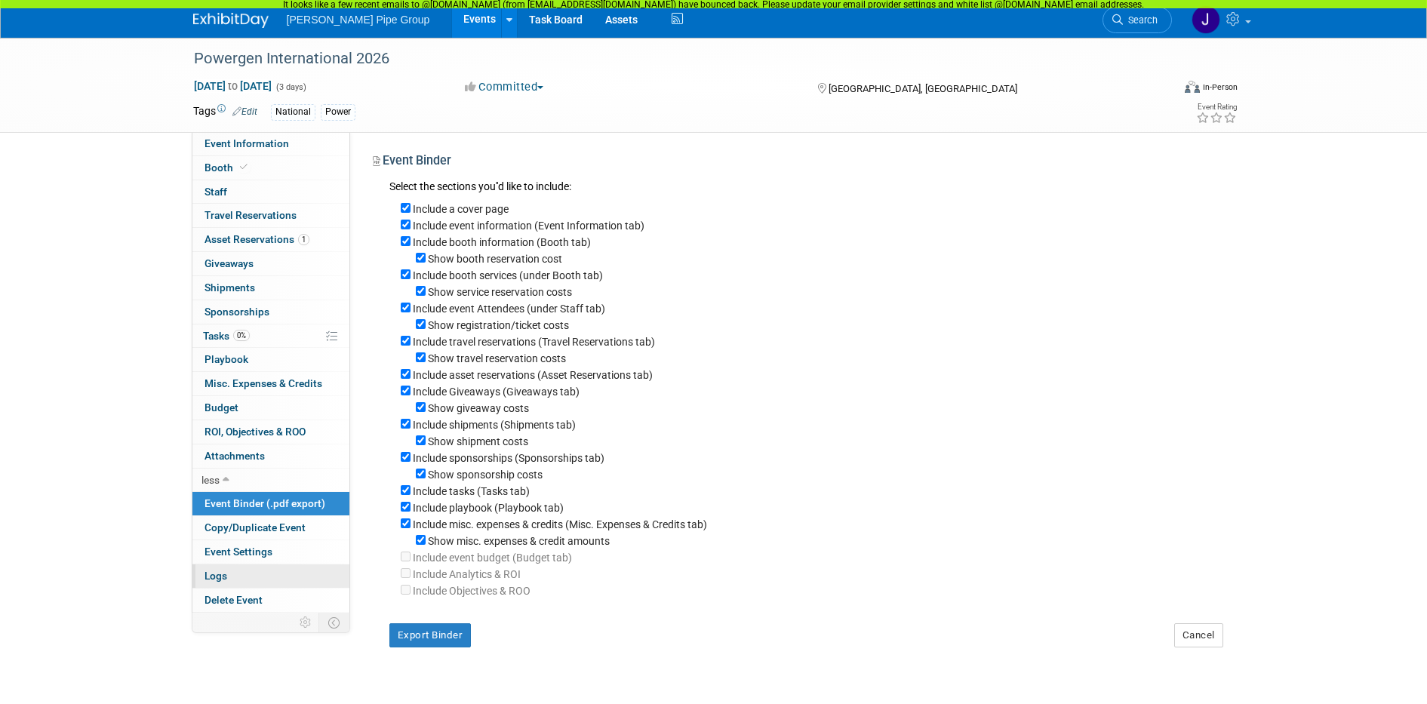
click at [228, 579] on link "Logs" at bounding box center [270, 575] width 157 height 23
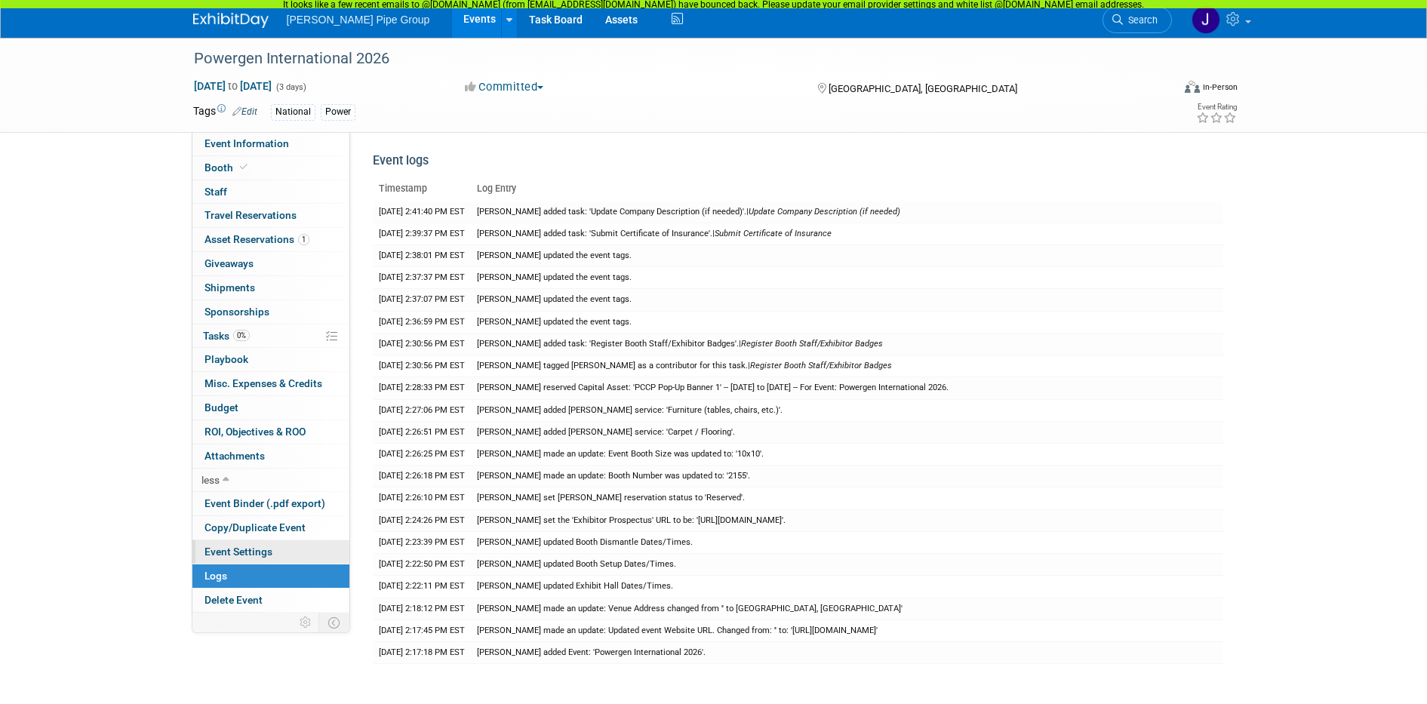
click at [251, 551] on span "Event Settings" at bounding box center [238, 551] width 68 height 12
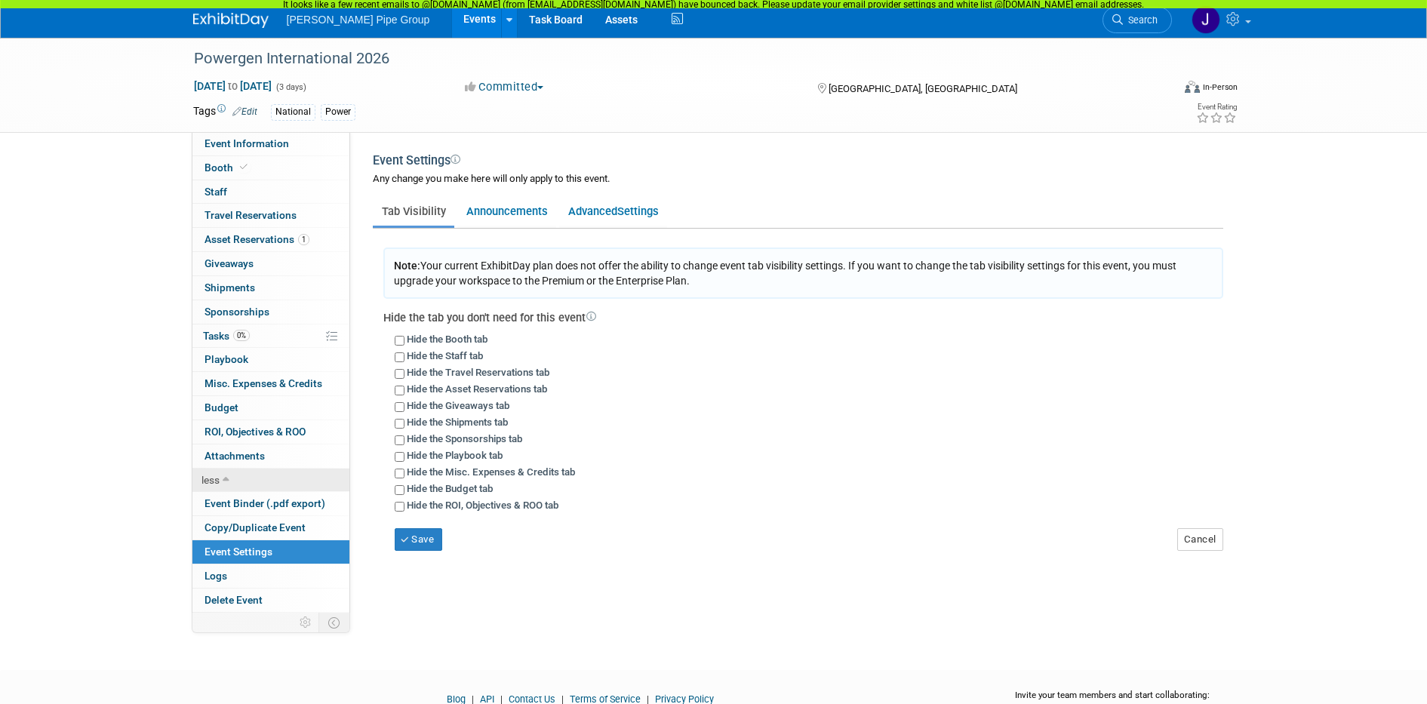
click at [226, 478] on icon at bounding box center [226, 480] width 7 height 11
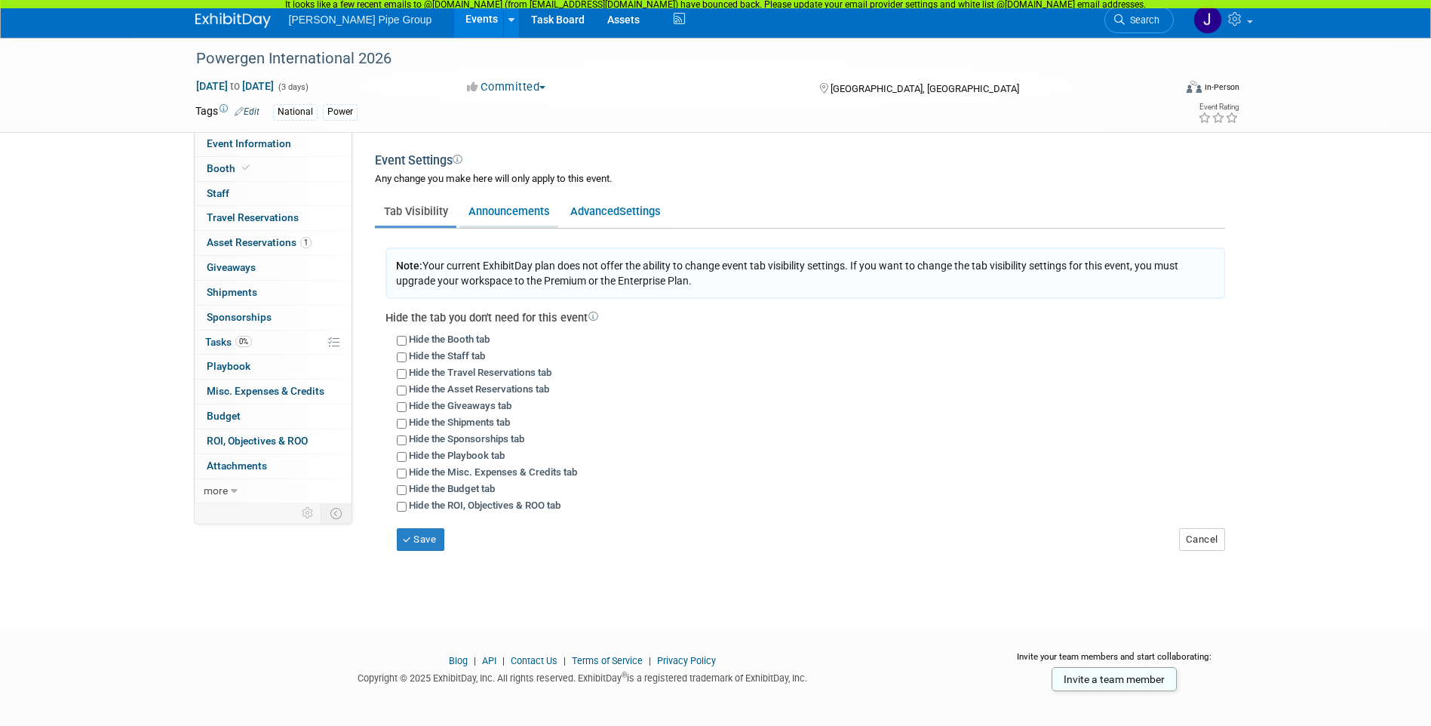
click at [519, 210] on link "Announcements" at bounding box center [508, 211] width 99 height 29
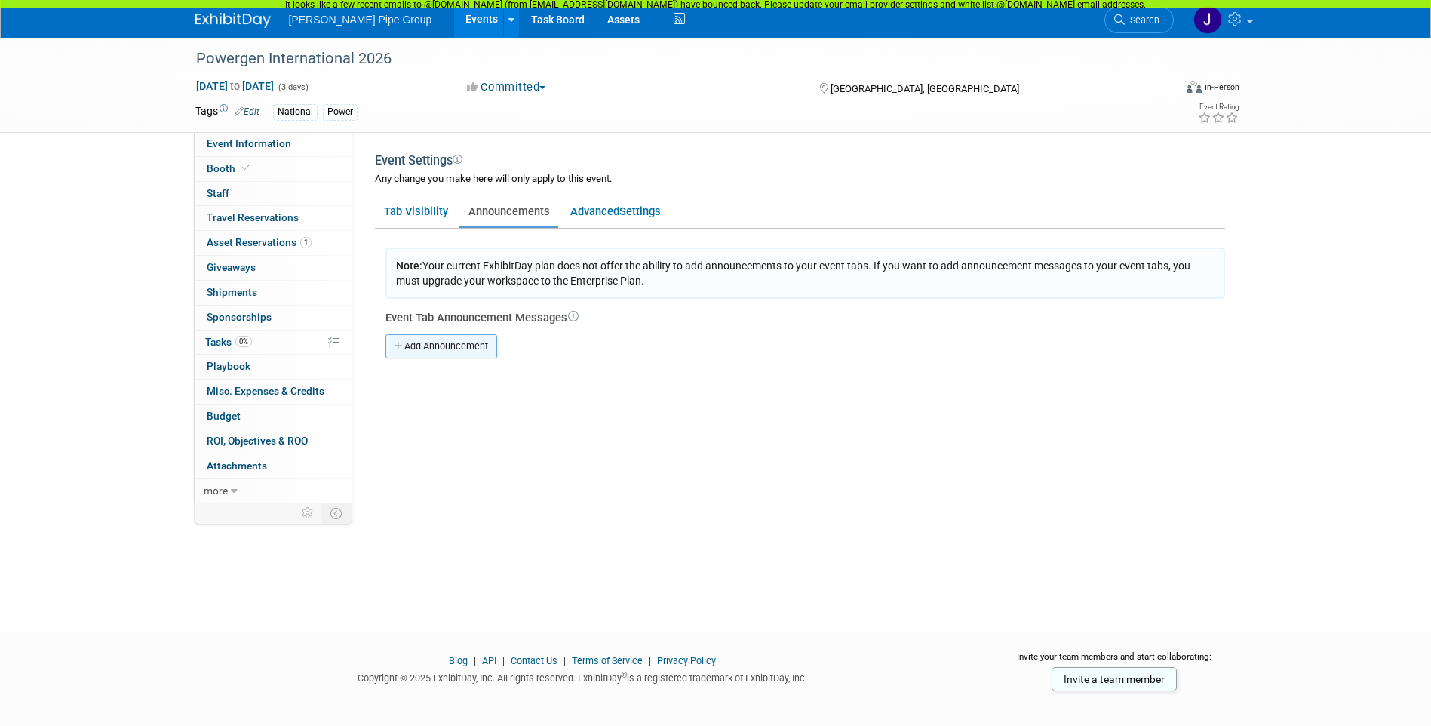
click at [410, 346] on link "Add Announcement" at bounding box center [442, 346] width 112 height 24
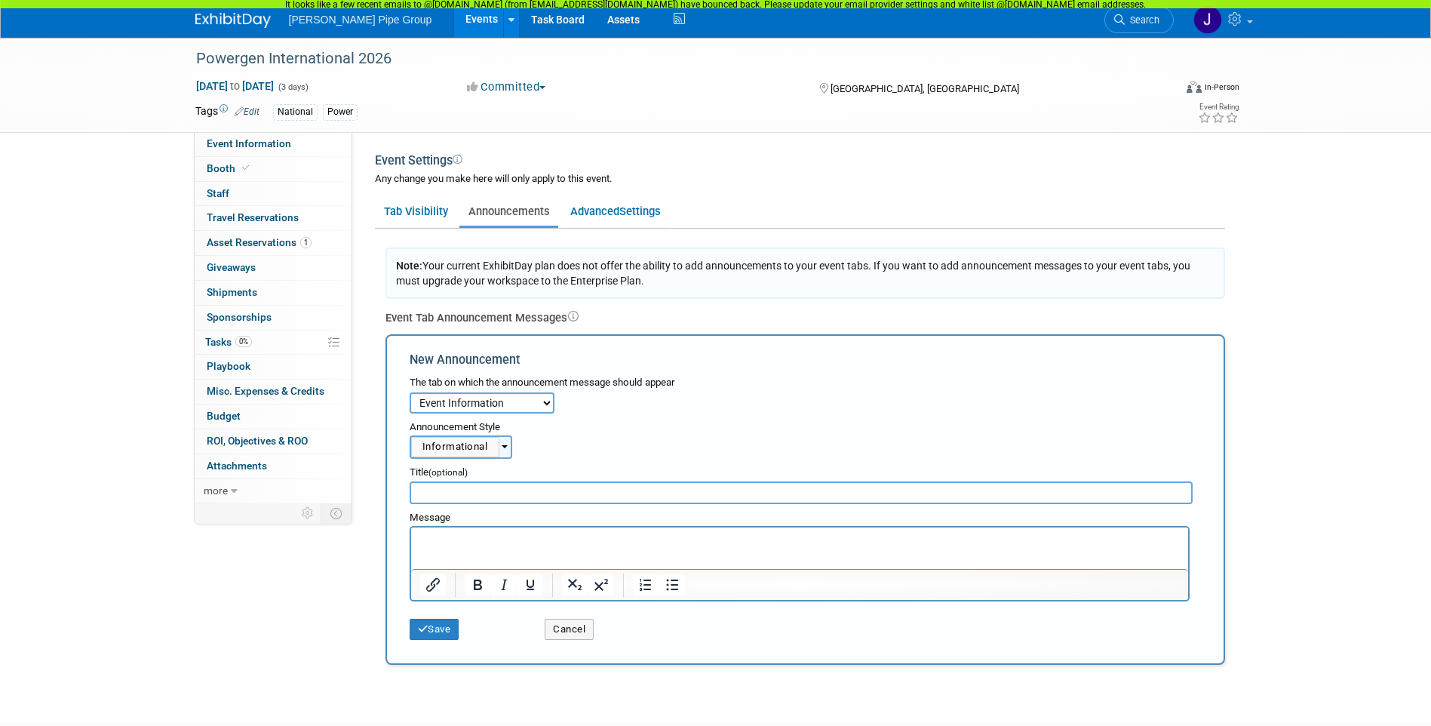
click at [552, 408] on select "Event Information Booth Staff Travel Reservations Asset Reservations Giveaways …" at bounding box center [482, 402] width 145 height 21
click at [779, 393] on div "The tab on which the announcement message should appear Event Information Booth…" at bounding box center [805, 391] width 791 height 45
click at [578, 316] on icon at bounding box center [573, 317] width 11 height 11
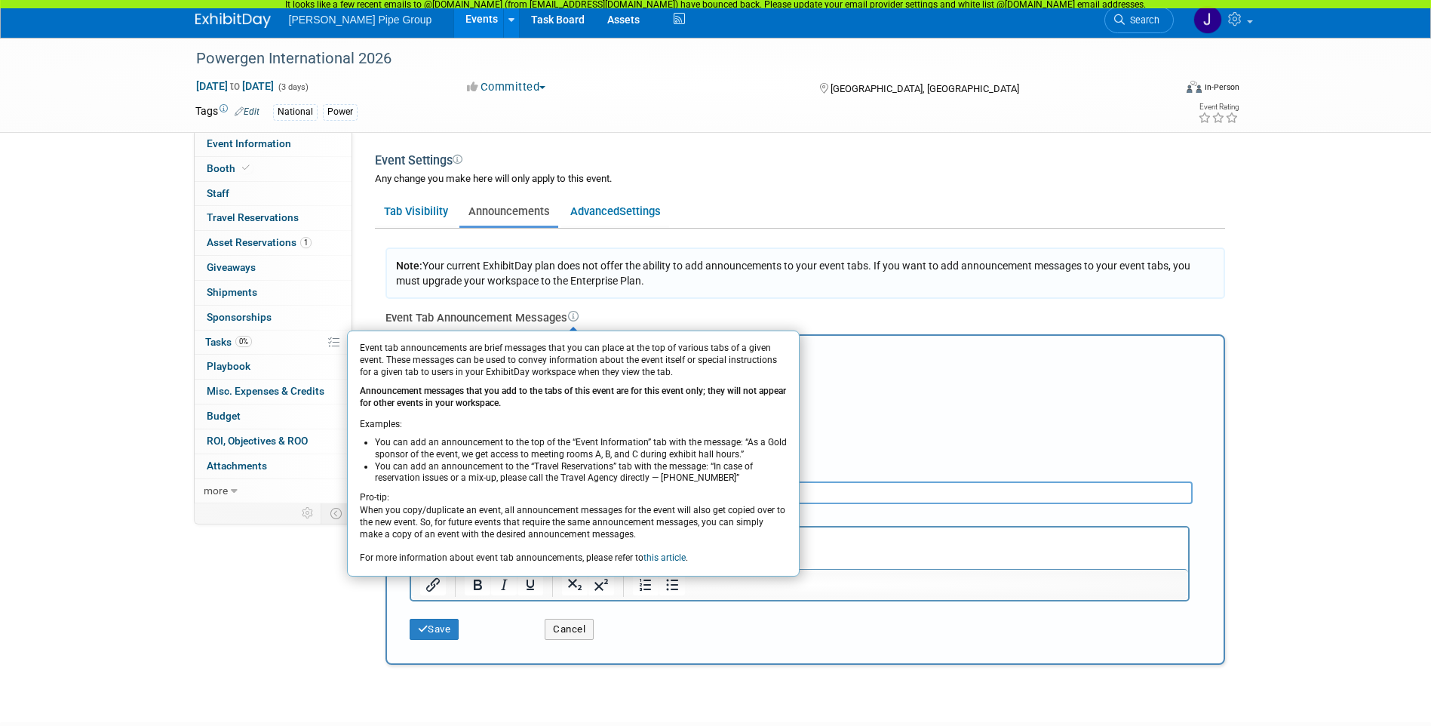
click at [908, 288] on div "Note: Your current ExhibitDay plan does not offer the ability to add announceme…" at bounding box center [806, 272] width 840 height 51
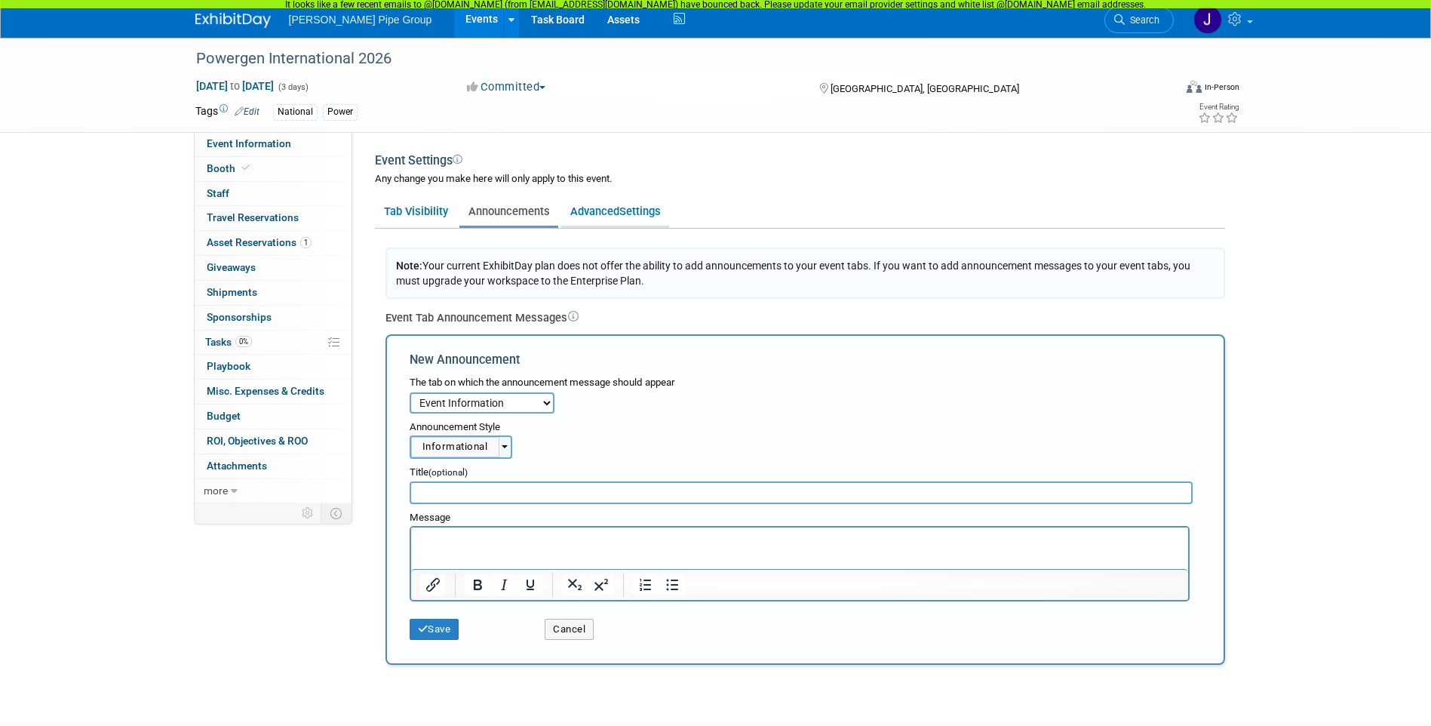
click at [628, 217] on span "Settings" at bounding box center [639, 211] width 41 height 14
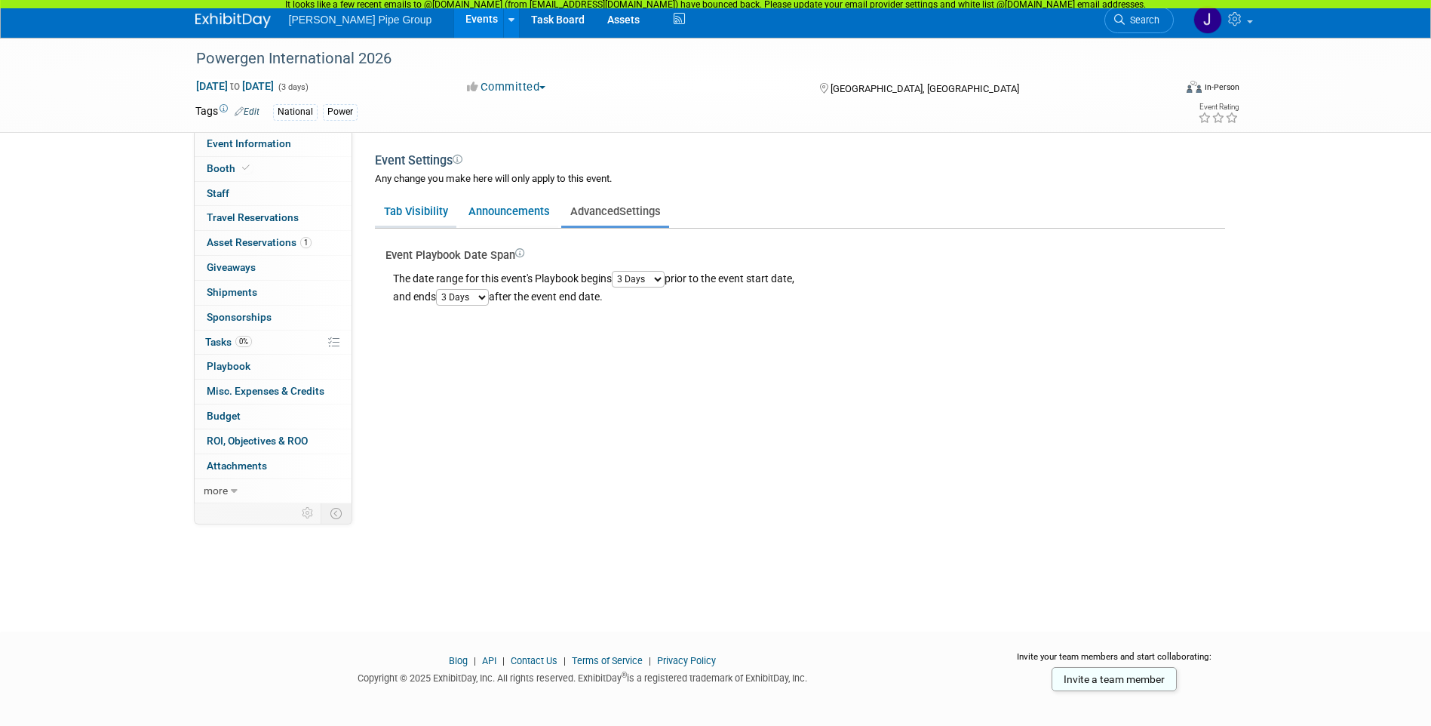
click at [407, 208] on link "Tab Visibility" at bounding box center [415, 211] width 81 height 29
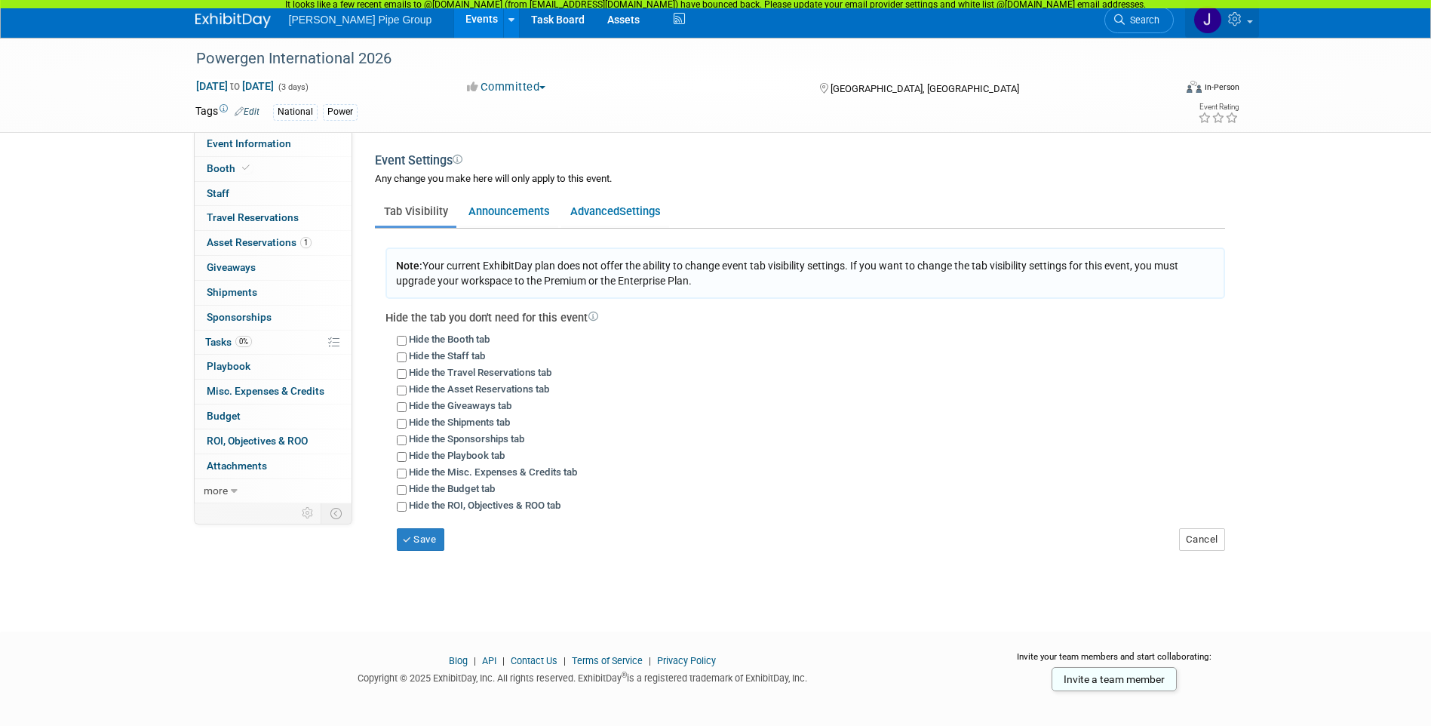
click at [1251, 28] on link at bounding box center [1222, 19] width 74 height 38
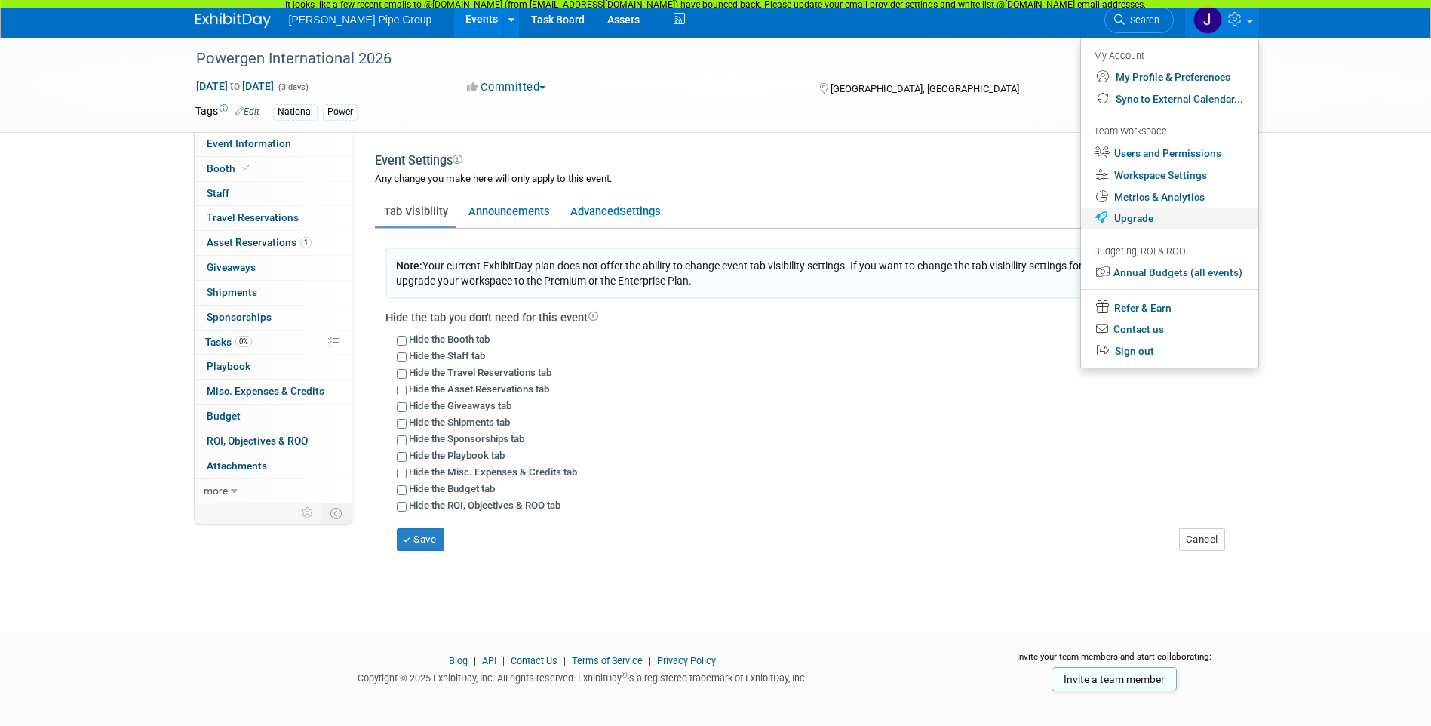
click at [1141, 220] on link "Upgrade" at bounding box center [1169, 218] width 177 height 22
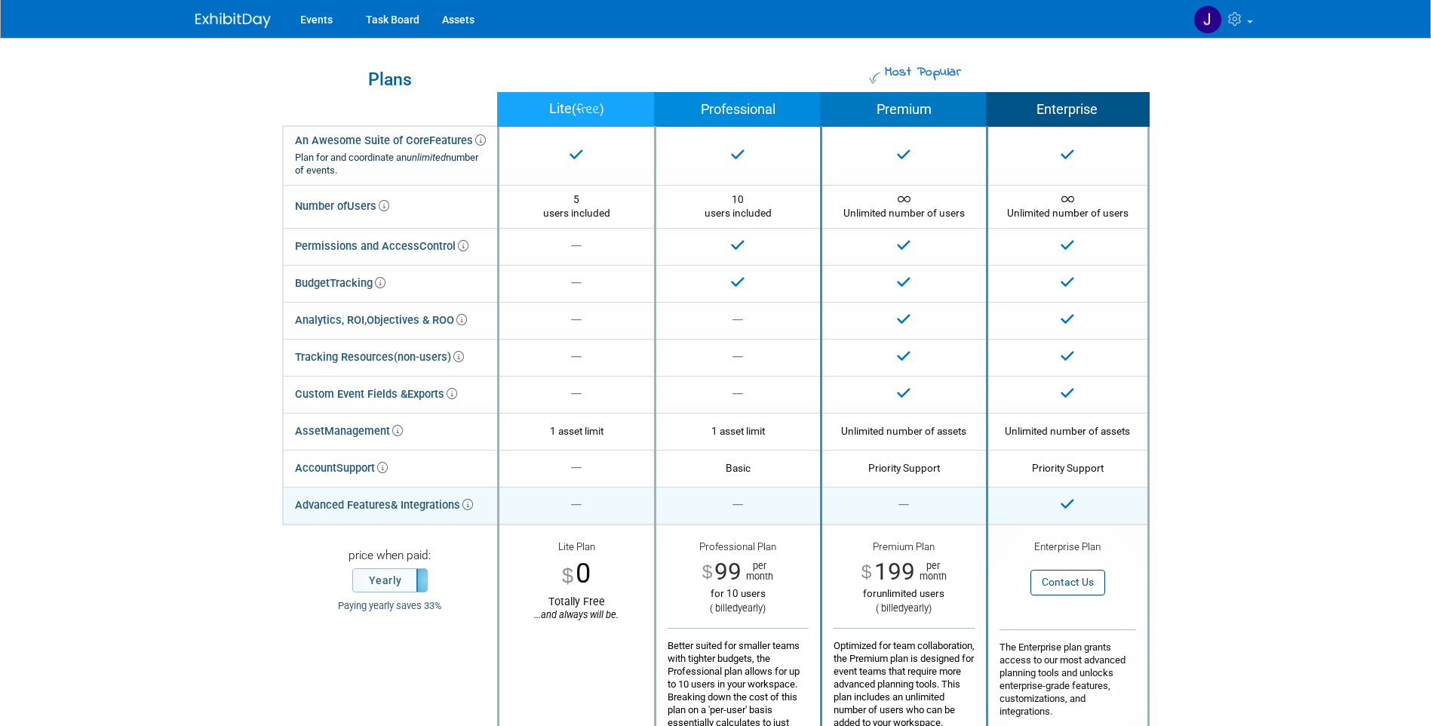
click at [470, 502] on icon at bounding box center [467, 504] width 11 height 11
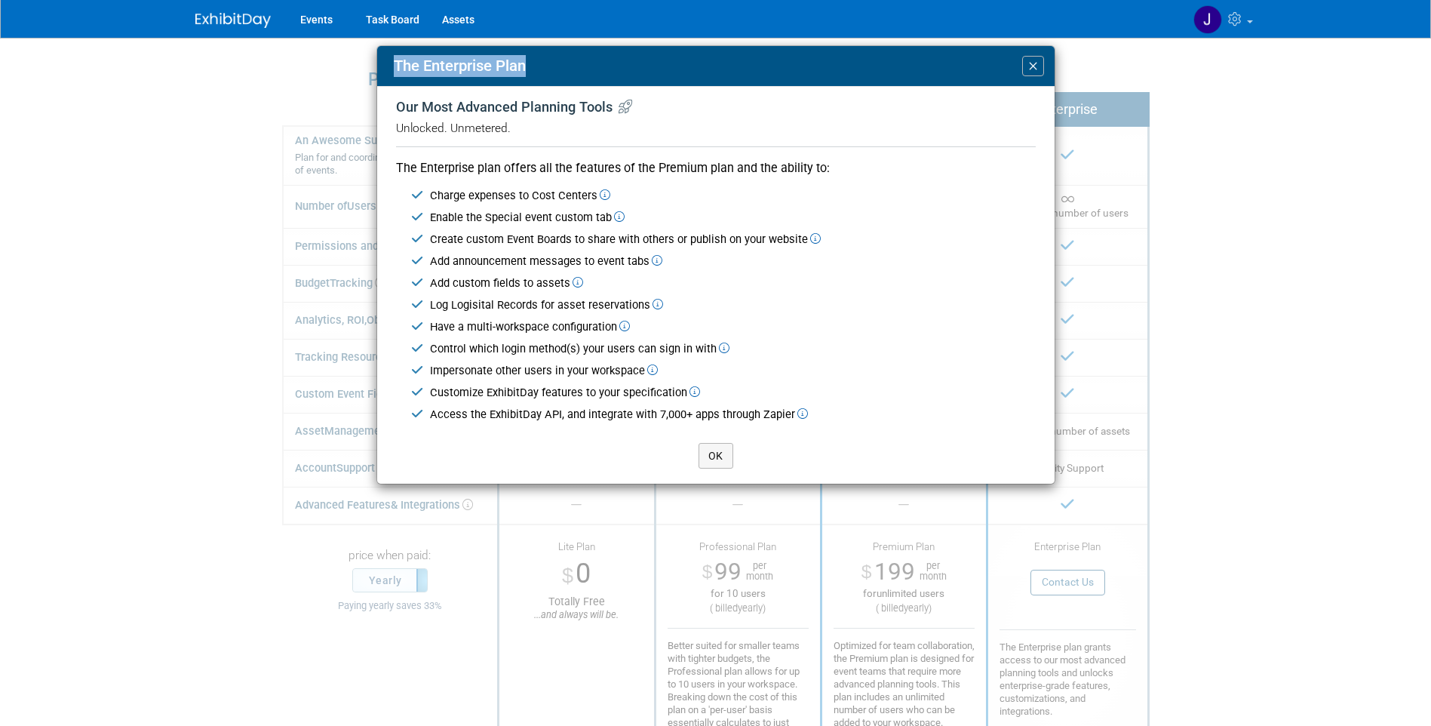
drag, startPoint x: 730, startPoint y: 64, endPoint x: 338, endPoint y: 78, distance: 391.8
click at [338, 78] on div "The Enterprise Plan × Our Most Advanced Planning Tools Unlocked. Unmetered. The…" at bounding box center [715, 363] width 1431 height 726
click at [730, 462] on button "OK" at bounding box center [716, 456] width 35 height 26
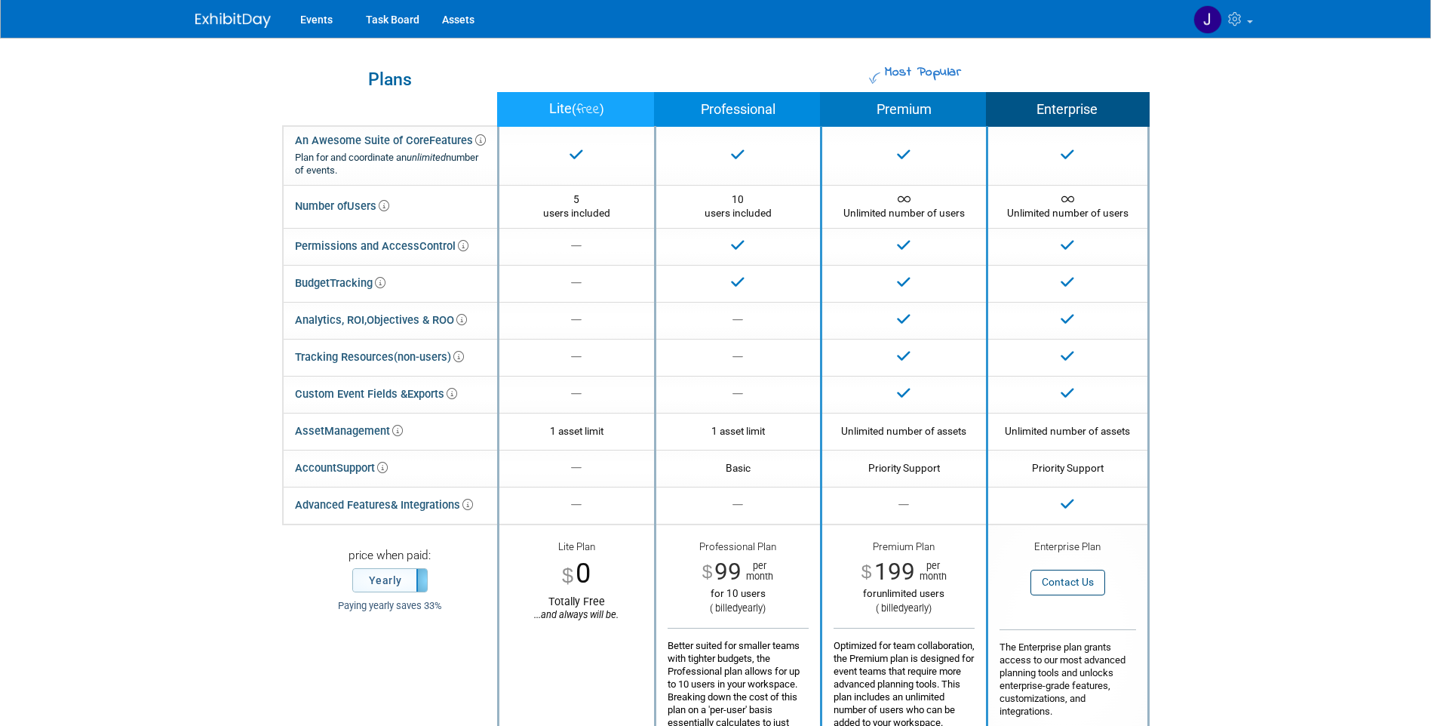
scroll to position [75, 0]
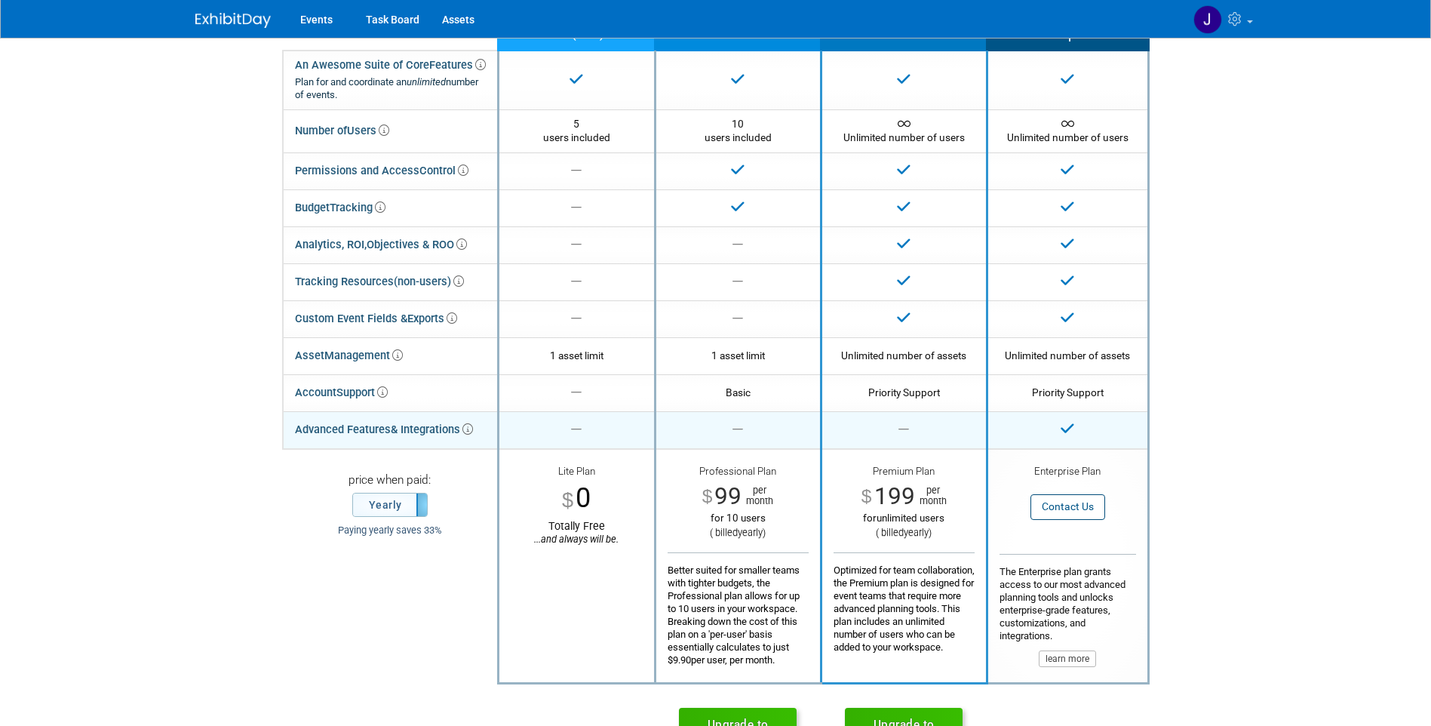
click at [472, 430] on icon at bounding box center [467, 429] width 11 height 11
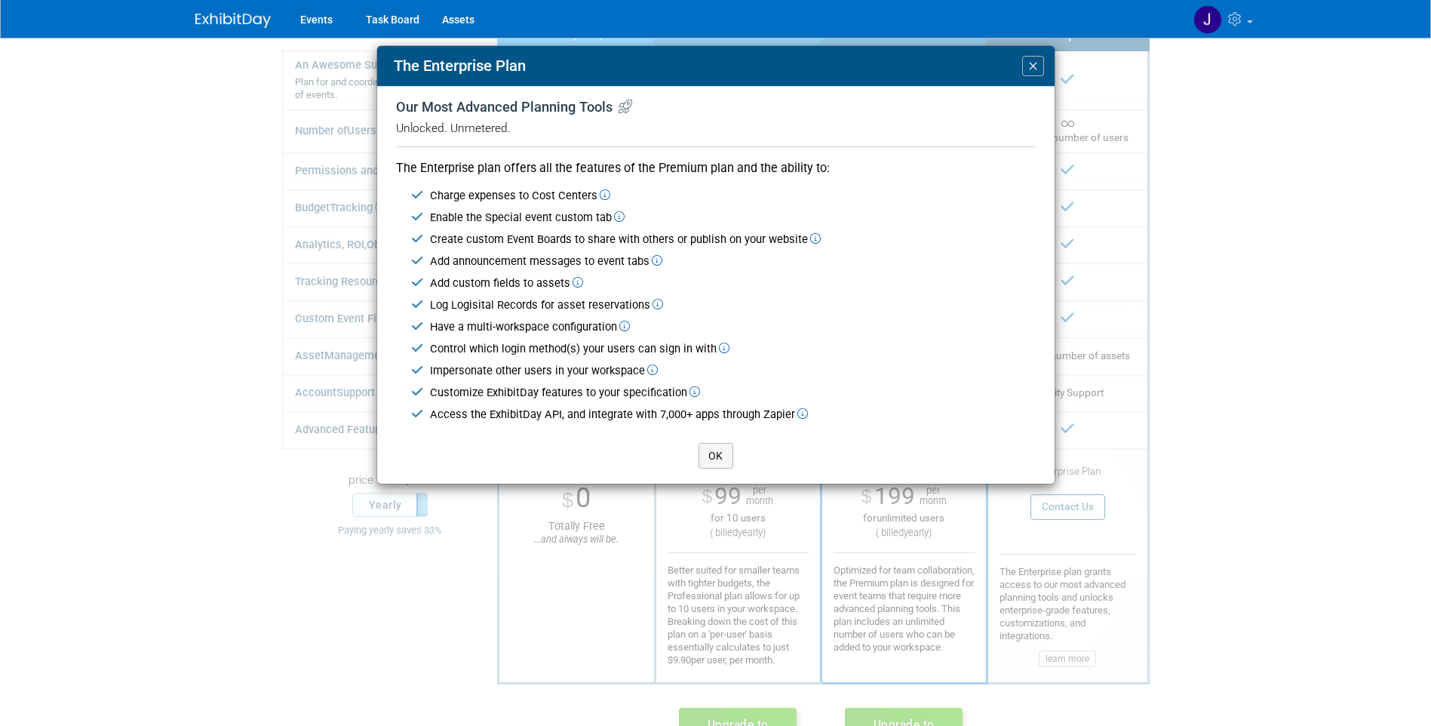
click at [813, 241] on icon at bounding box center [815, 239] width 11 height 11
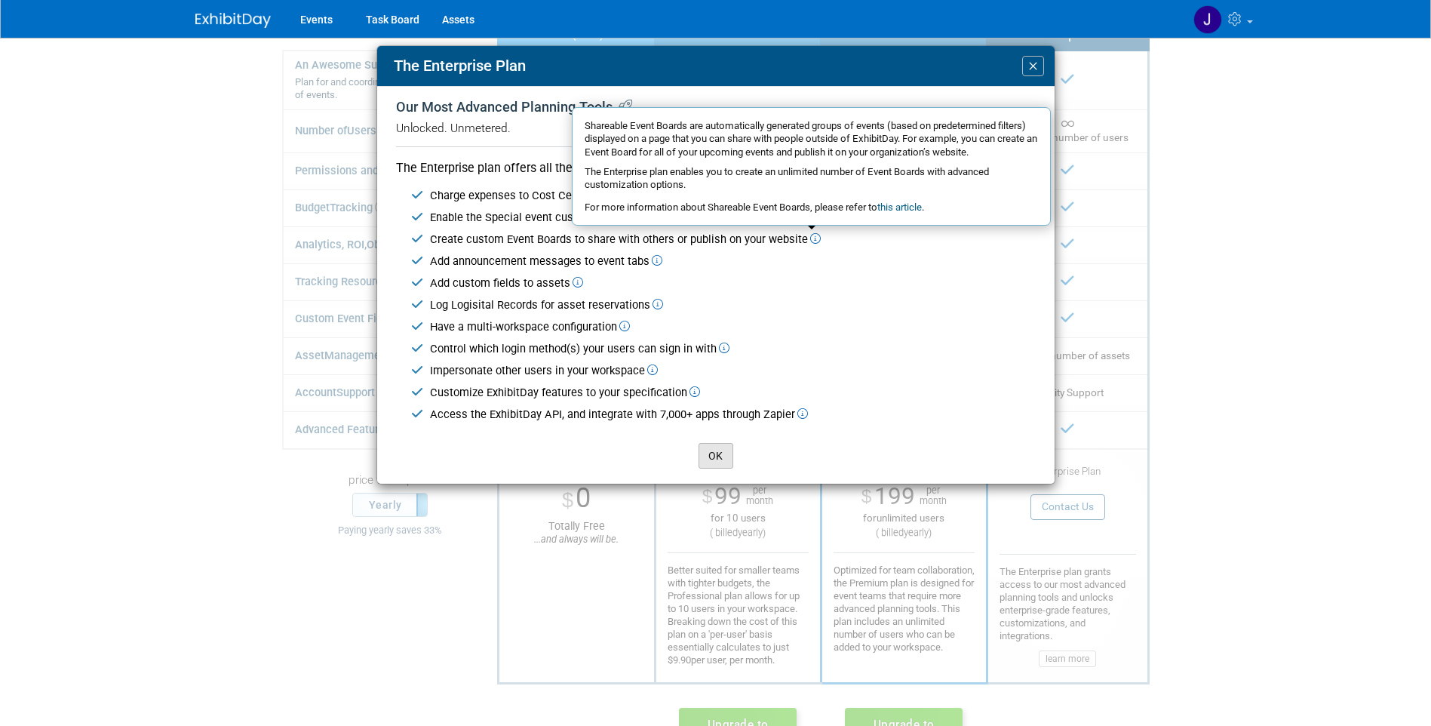
click at [709, 454] on button "OK" at bounding box center [716, 456] width 35 height 26
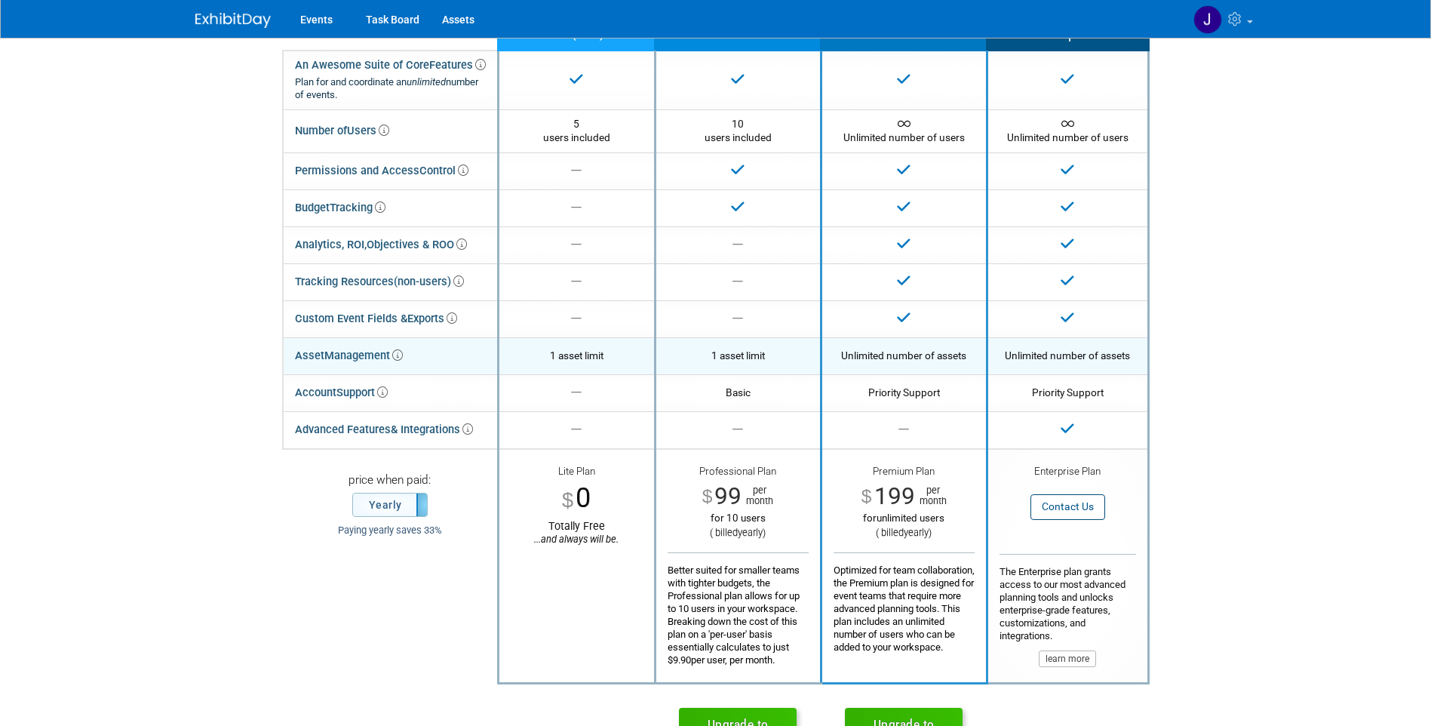
scroll to position [0, 0]
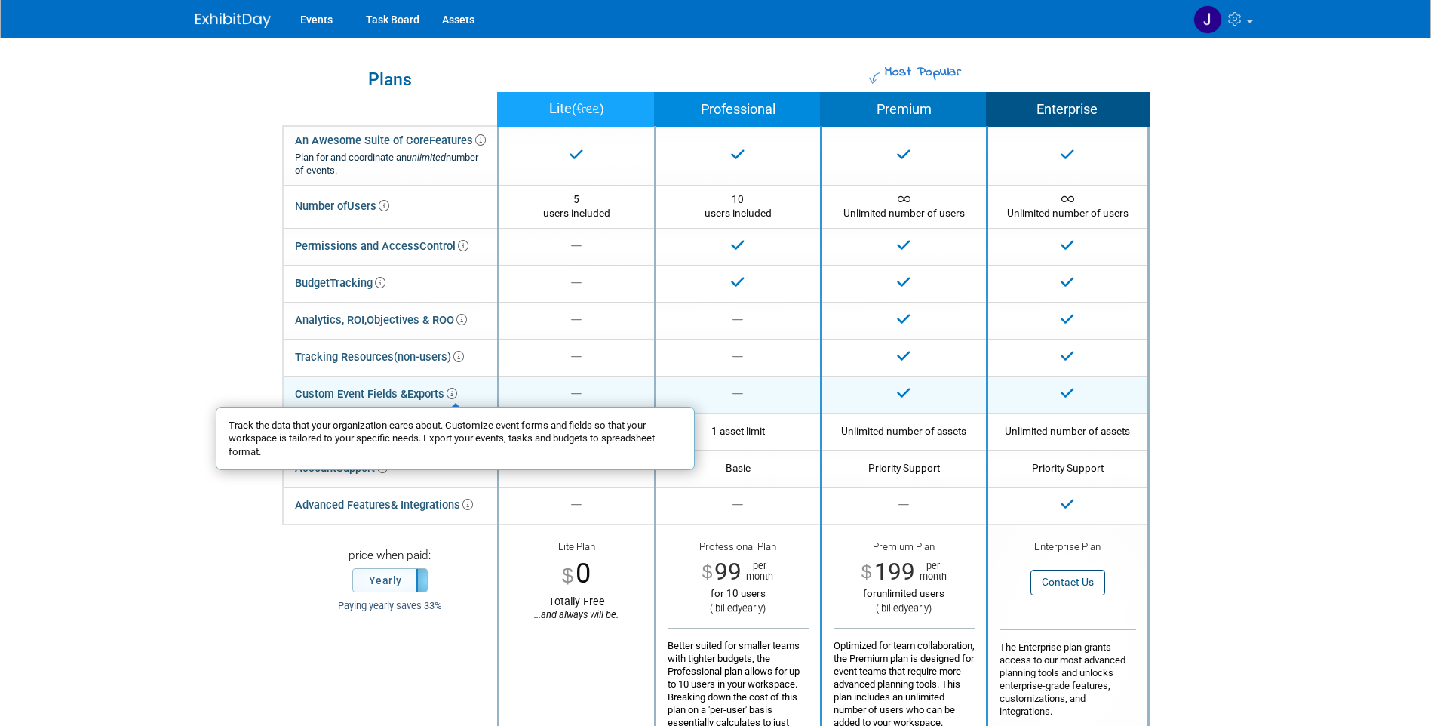
click at [456, 396] on icon at bounding box center [452, 394] width 11 height 11
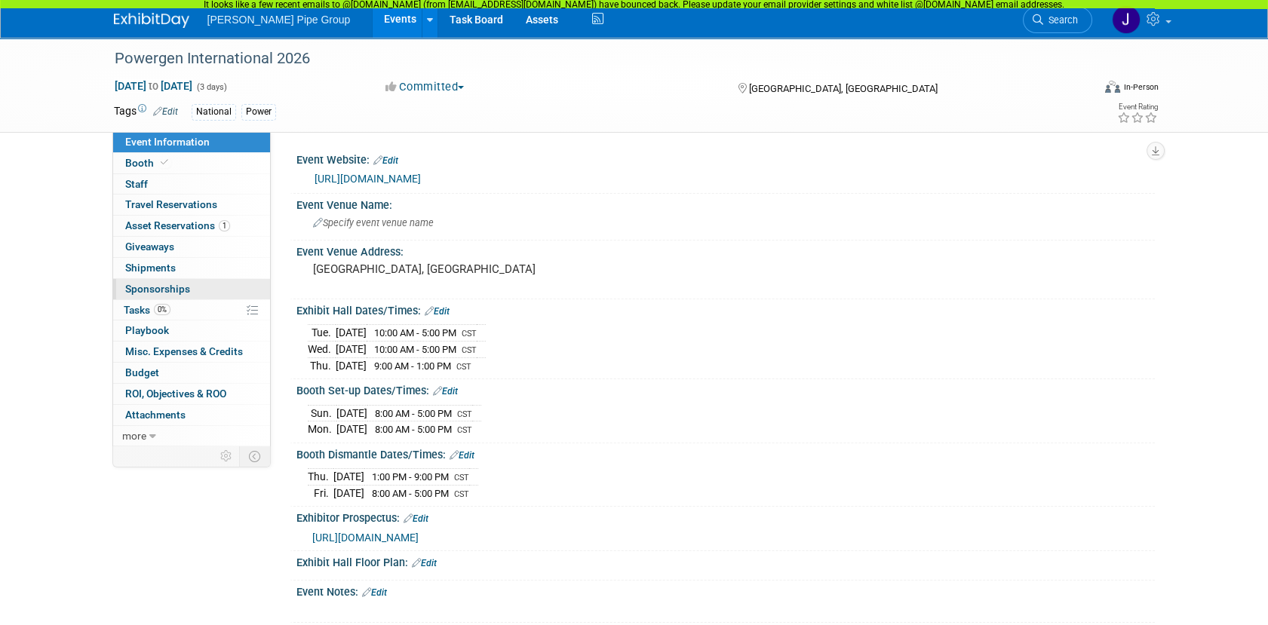
scroll to position [4, 0]
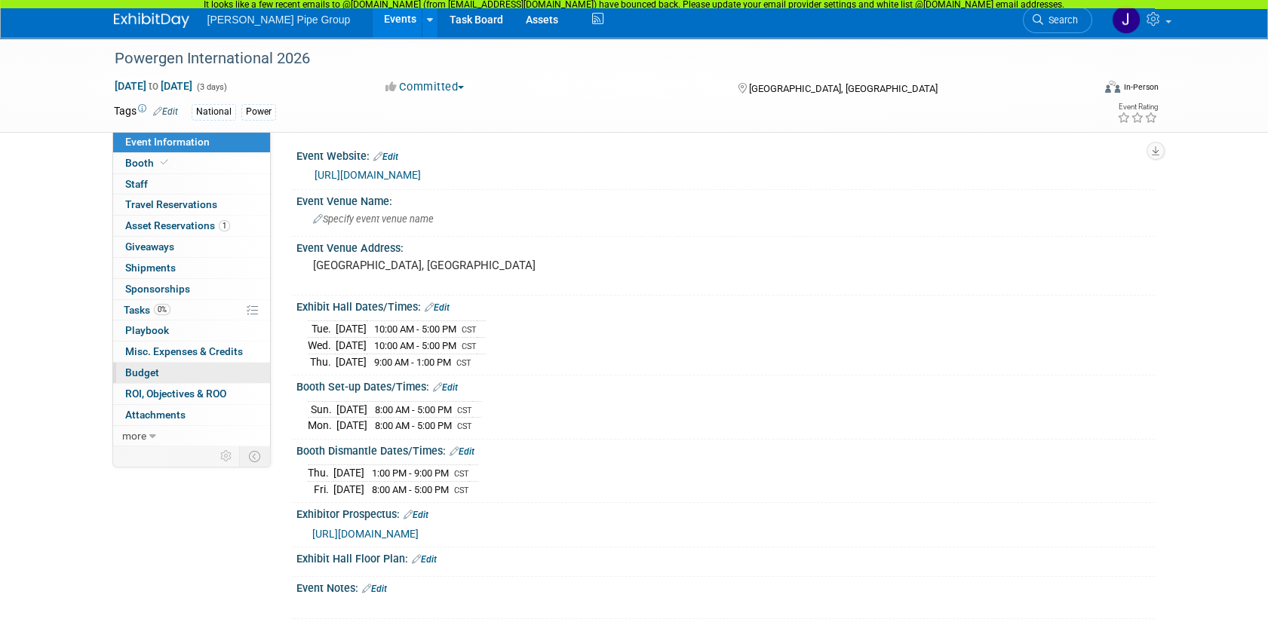
click at [141, 371] on span "Budget" at bounding box center [142, 373] width 34 height 12
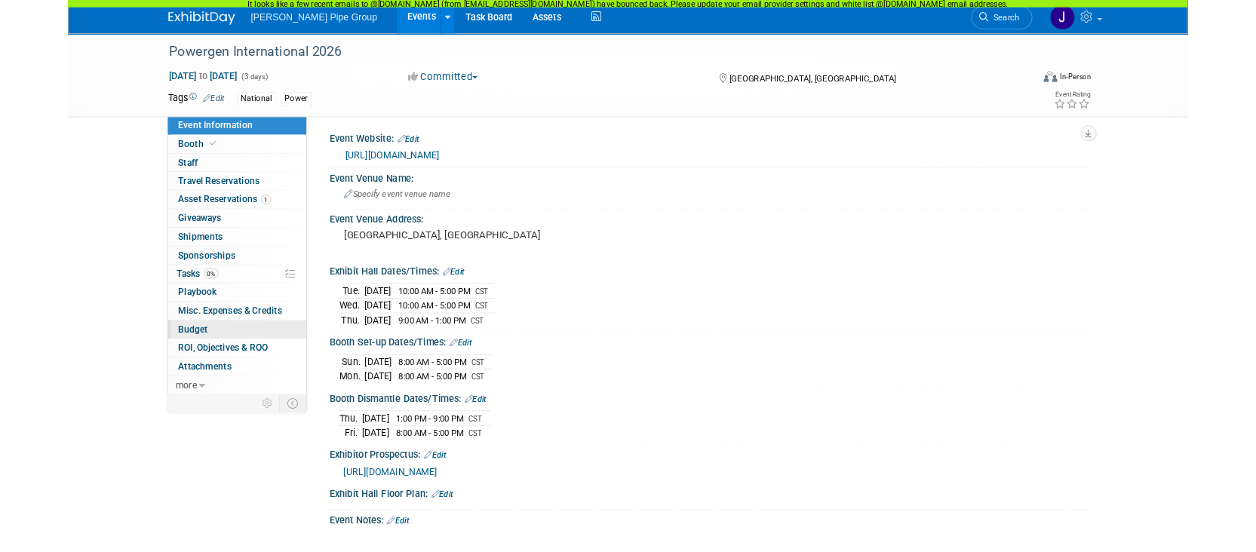
scroll to position [0, 0]
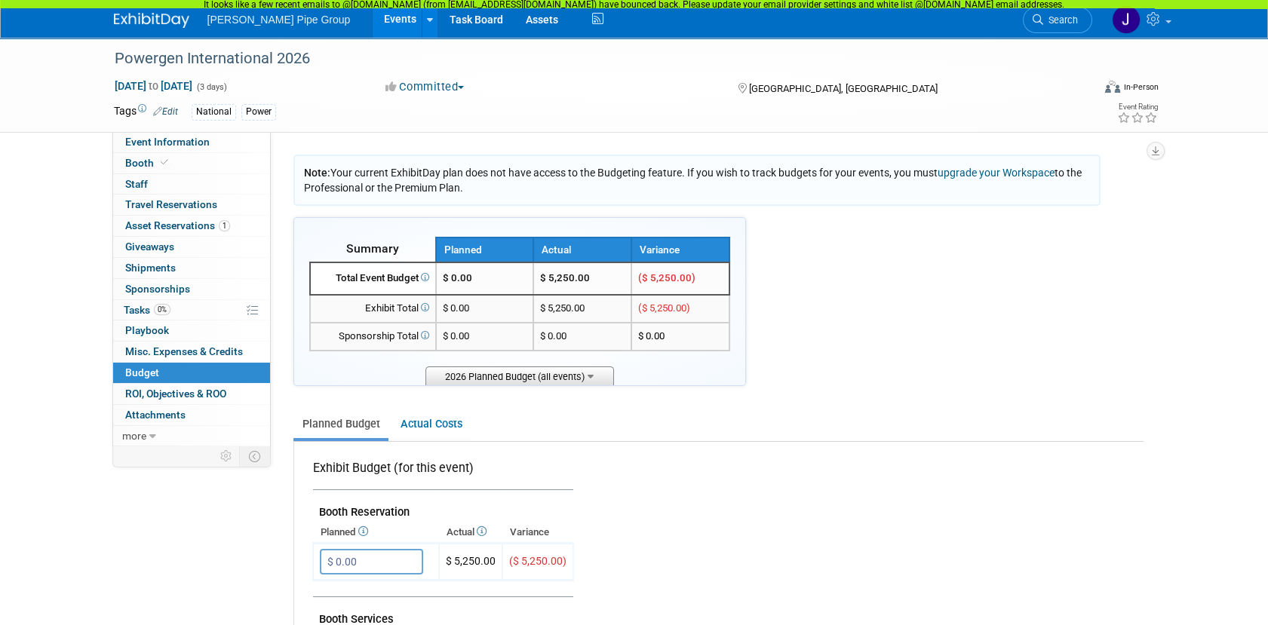
click at [595, 378] on span "2026 Planned Budget (all events)" at bounding box center [520, 376] width 189 height 19
